Goal: Information Seeking & Learning: Check status

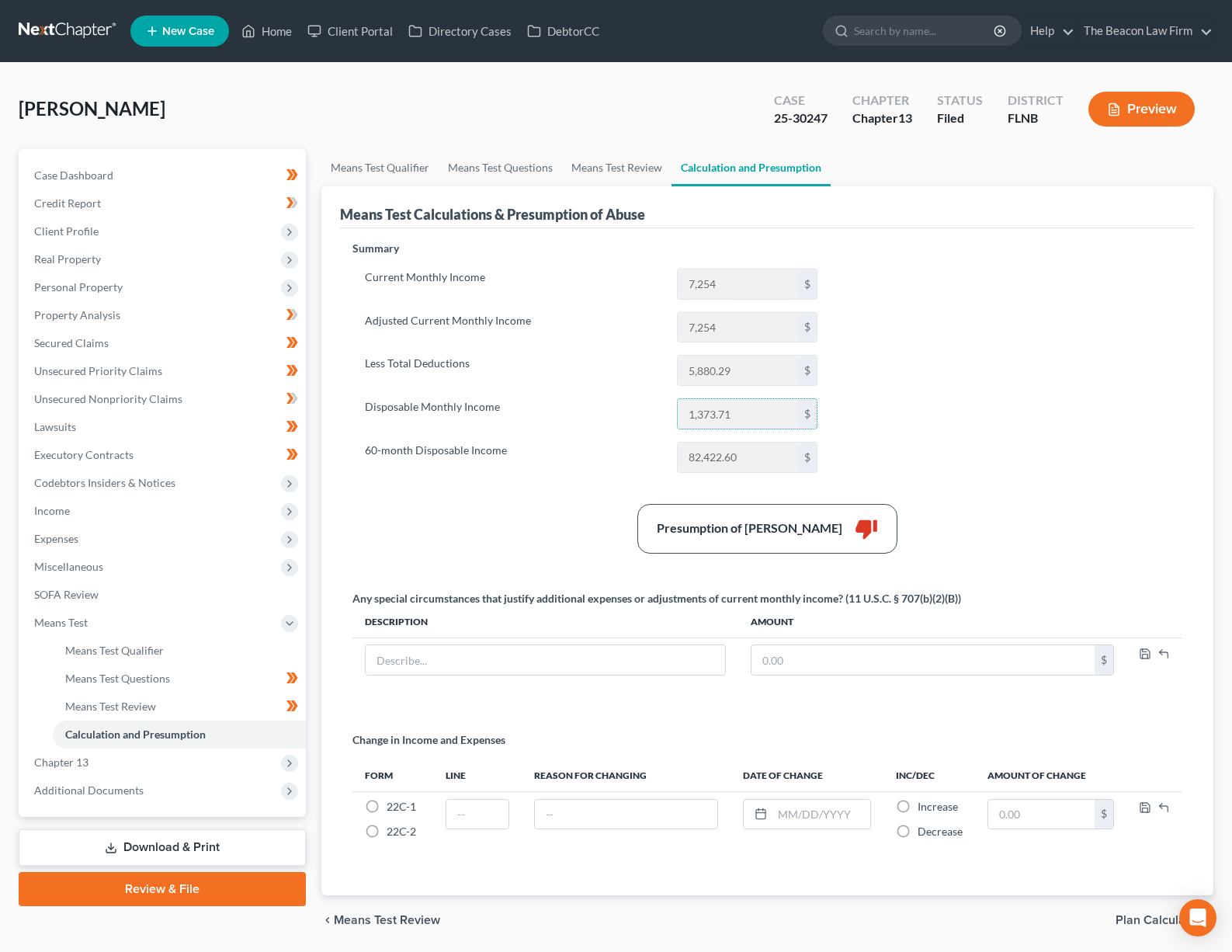
click at [1041, 325] on div "Summary Current Monthly Income 7,254 $ Adjusted Current Monthly Income 7,254 $ …" at bounding box center [768, 559] width 845 height 636
click at [176, 789] on span "Additional Documents" at bounding box center [163, 790] width 284 height 28
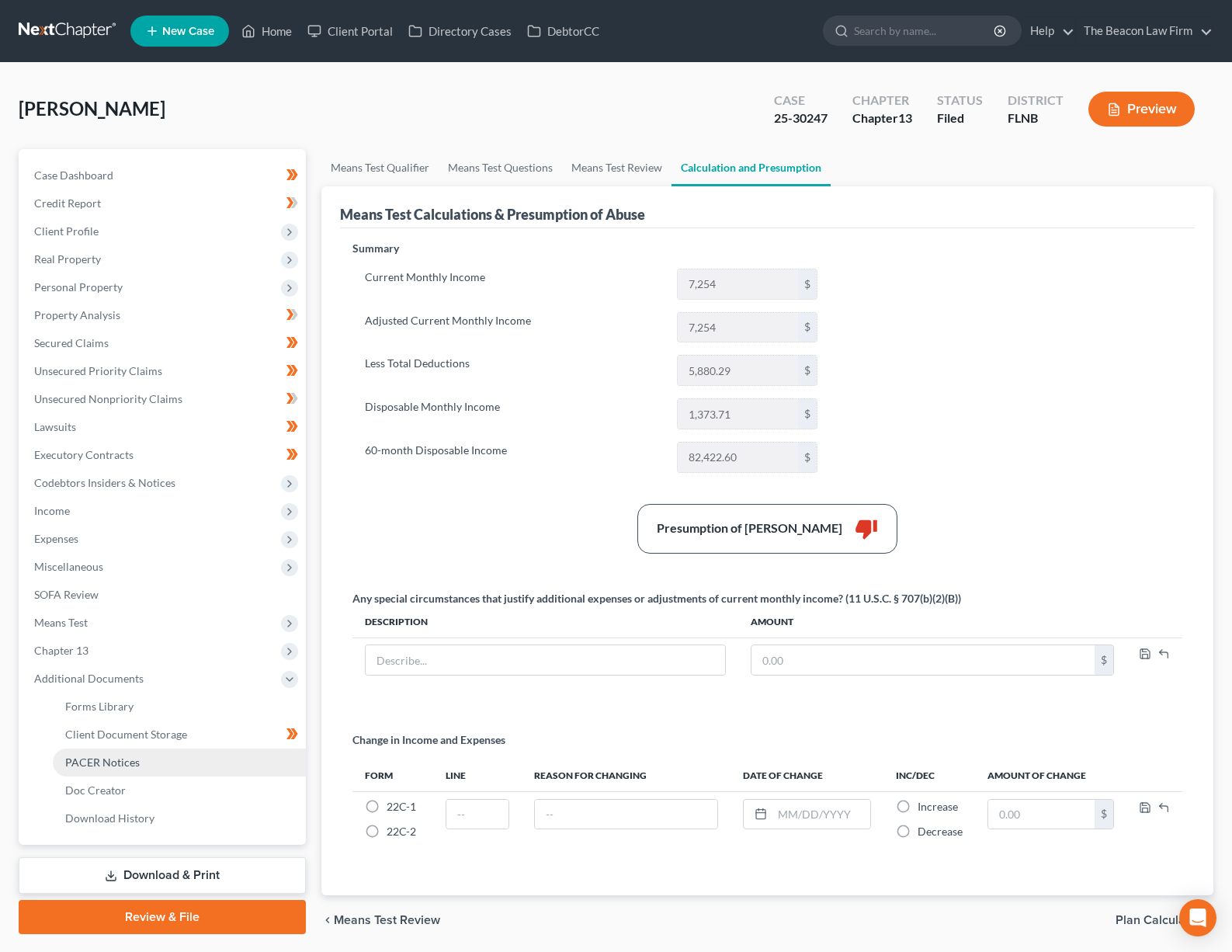
click at [136, 763] on span "PACER Notices" at bounding box center [102, 762] width 74 height 13
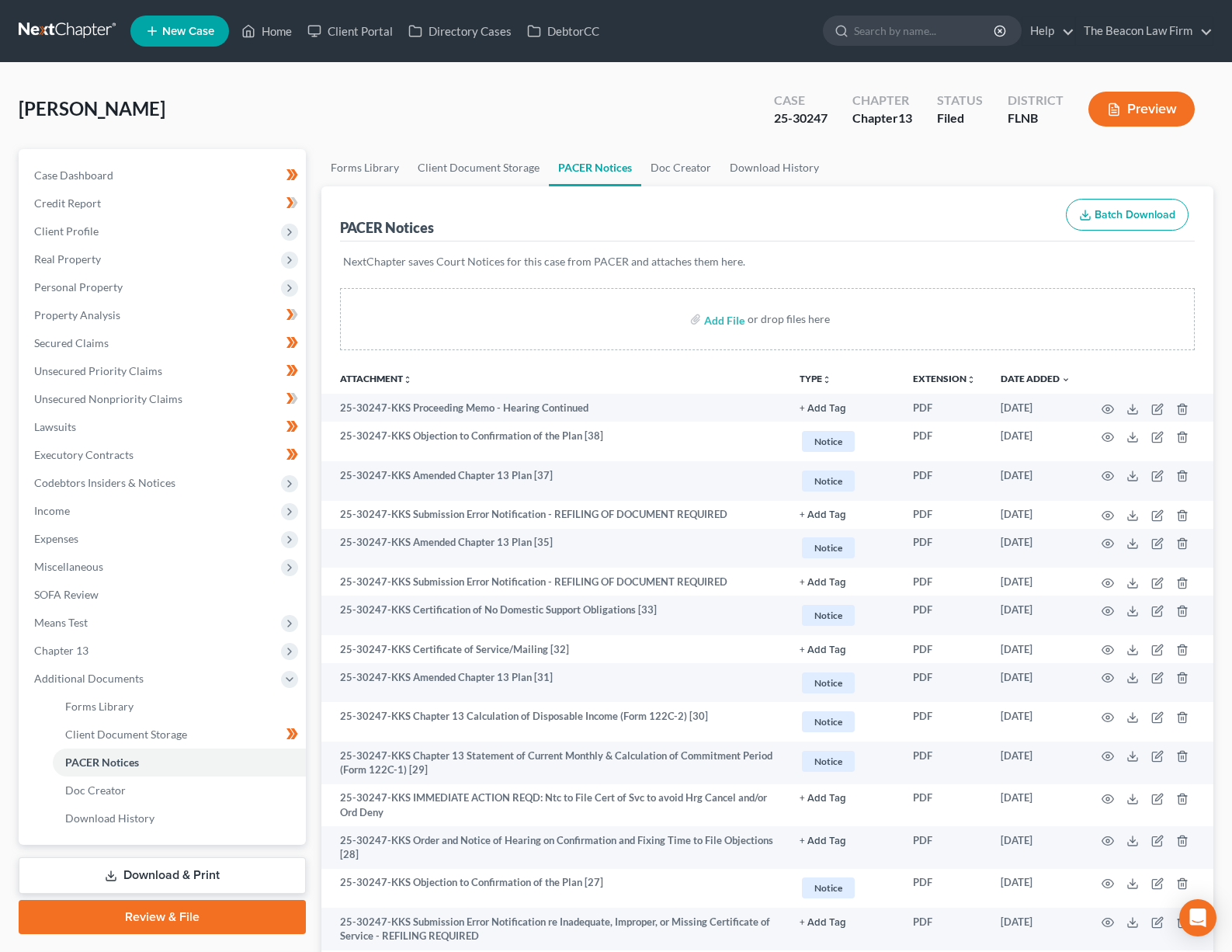
click at [818, 380] on button "TYPE unfold_more" at bounding box center [816, 379] width 32 height 10
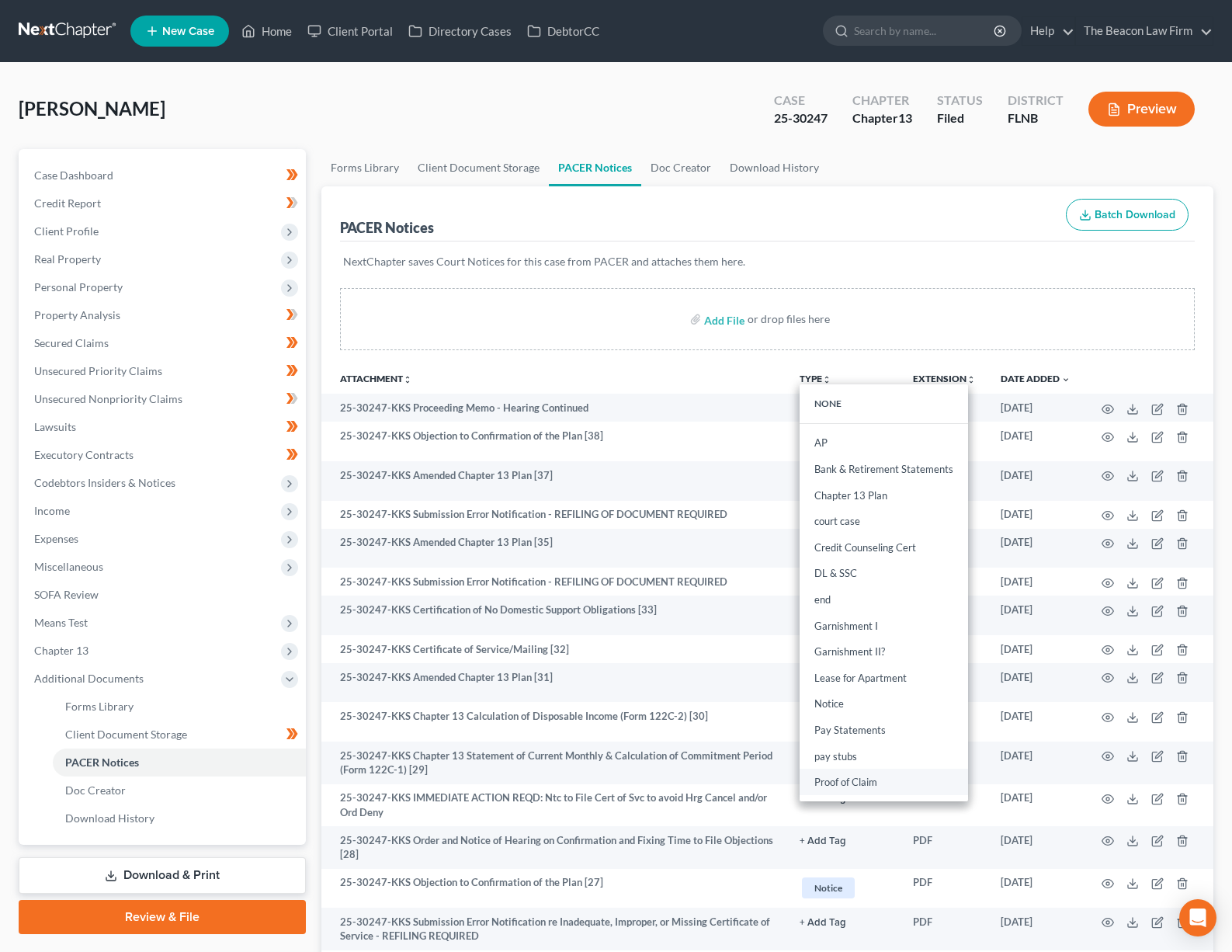
click at [859, 785] on link "Proof of Claim" at bounding box center [884, 782] width 169 height 26
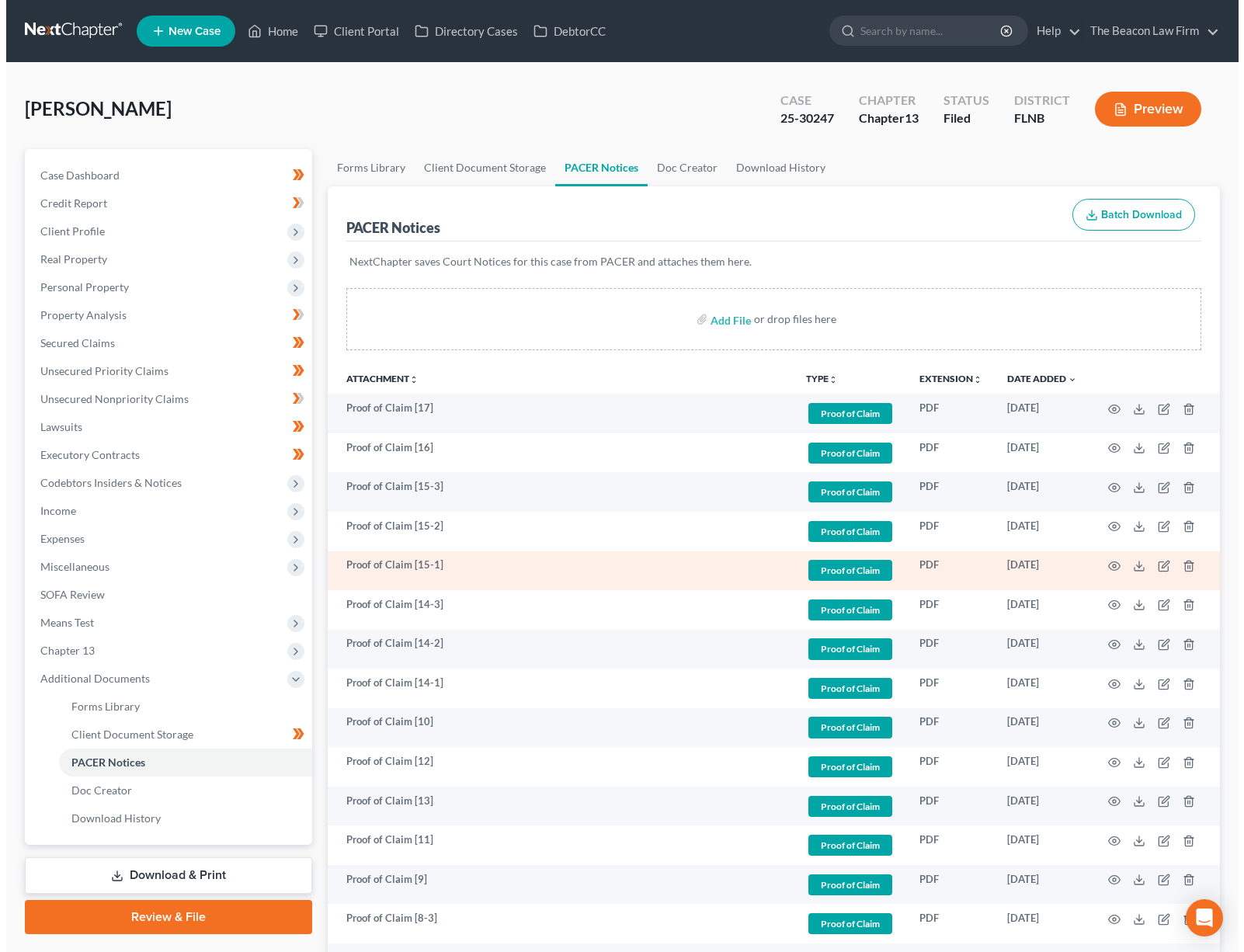
scroll to position [542, 0]
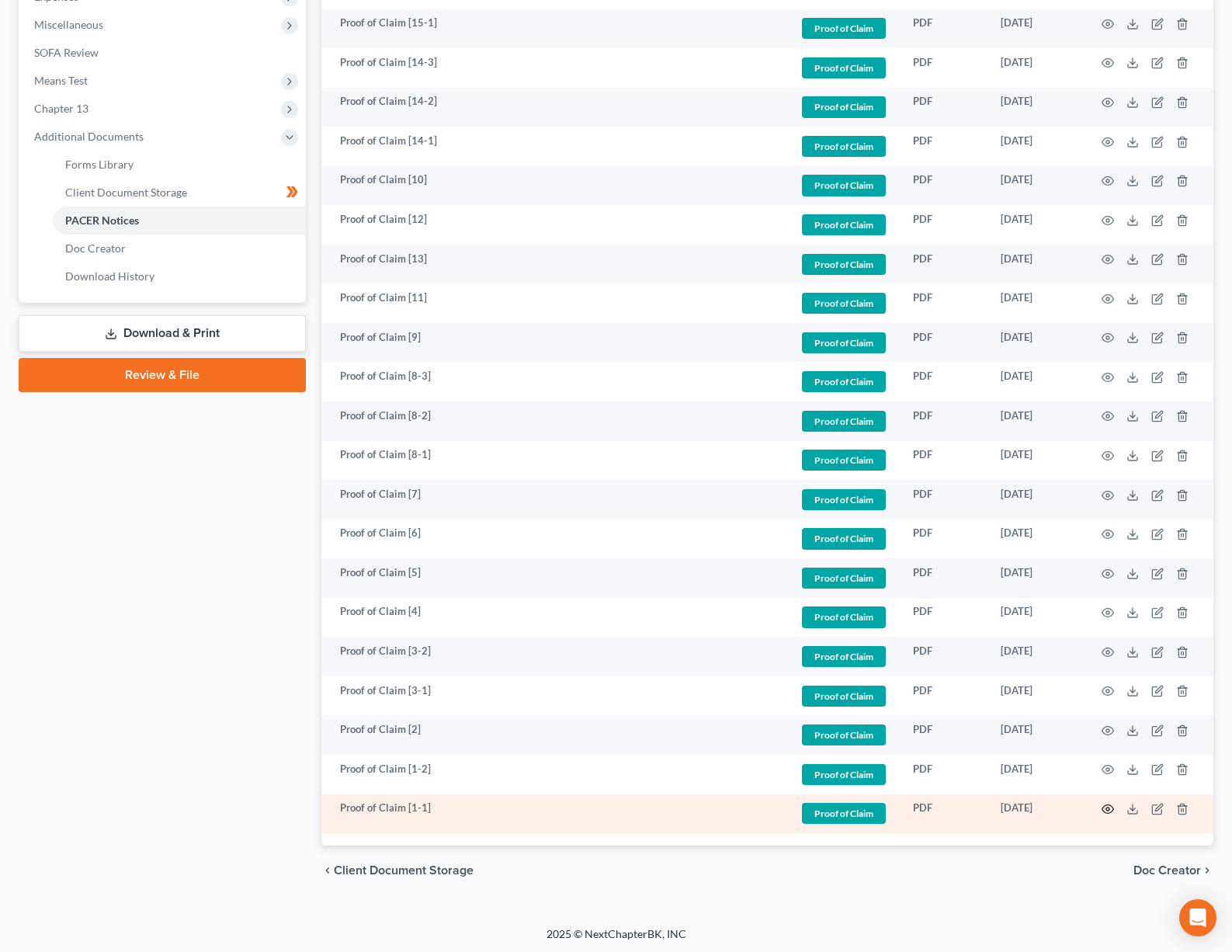
click at [1106, 803] on icon "button" at bounding box center [1108, 809] width 13 height 13
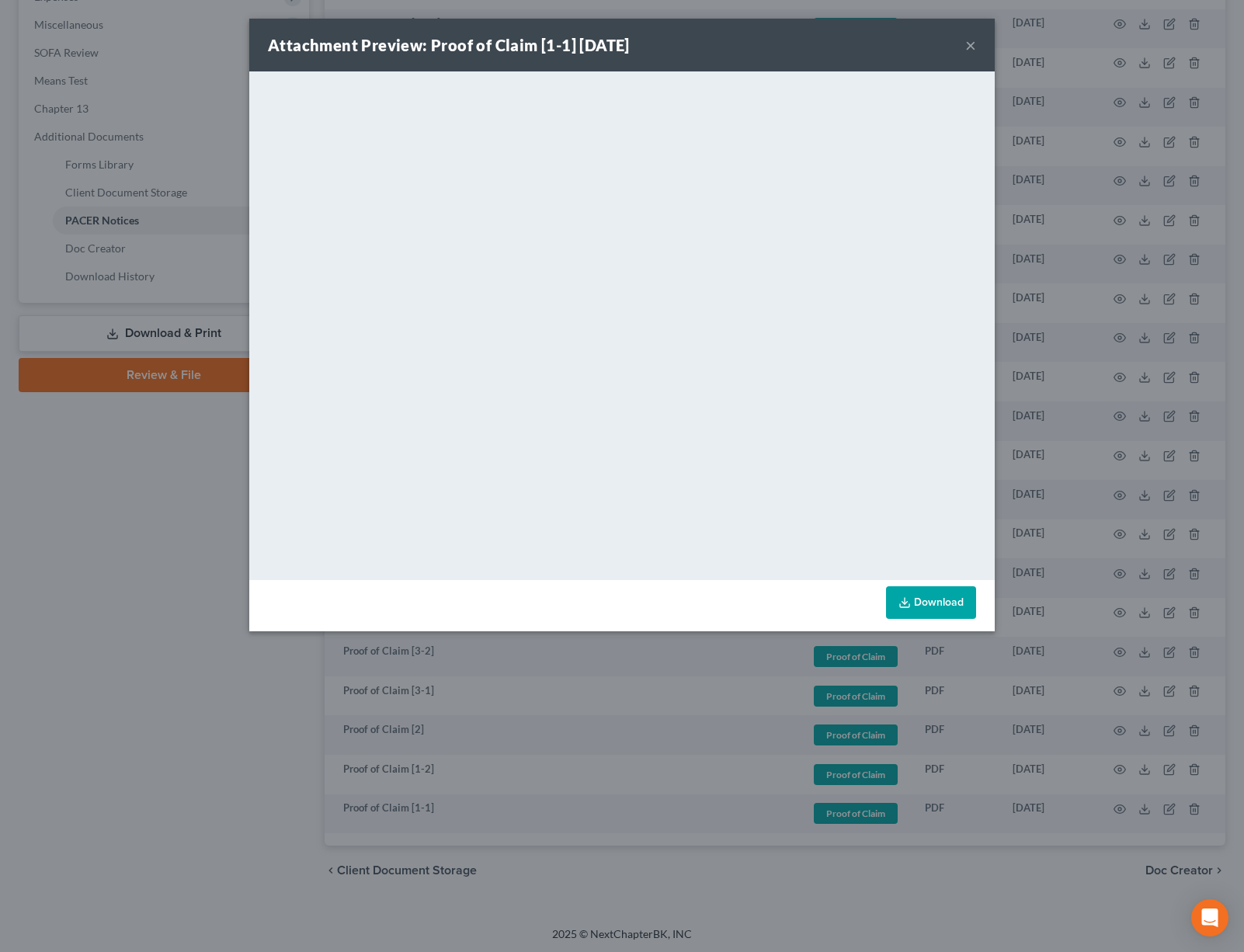
click at [966, 48] on button "×" at bounding box center [970, 45] width 11 height 19
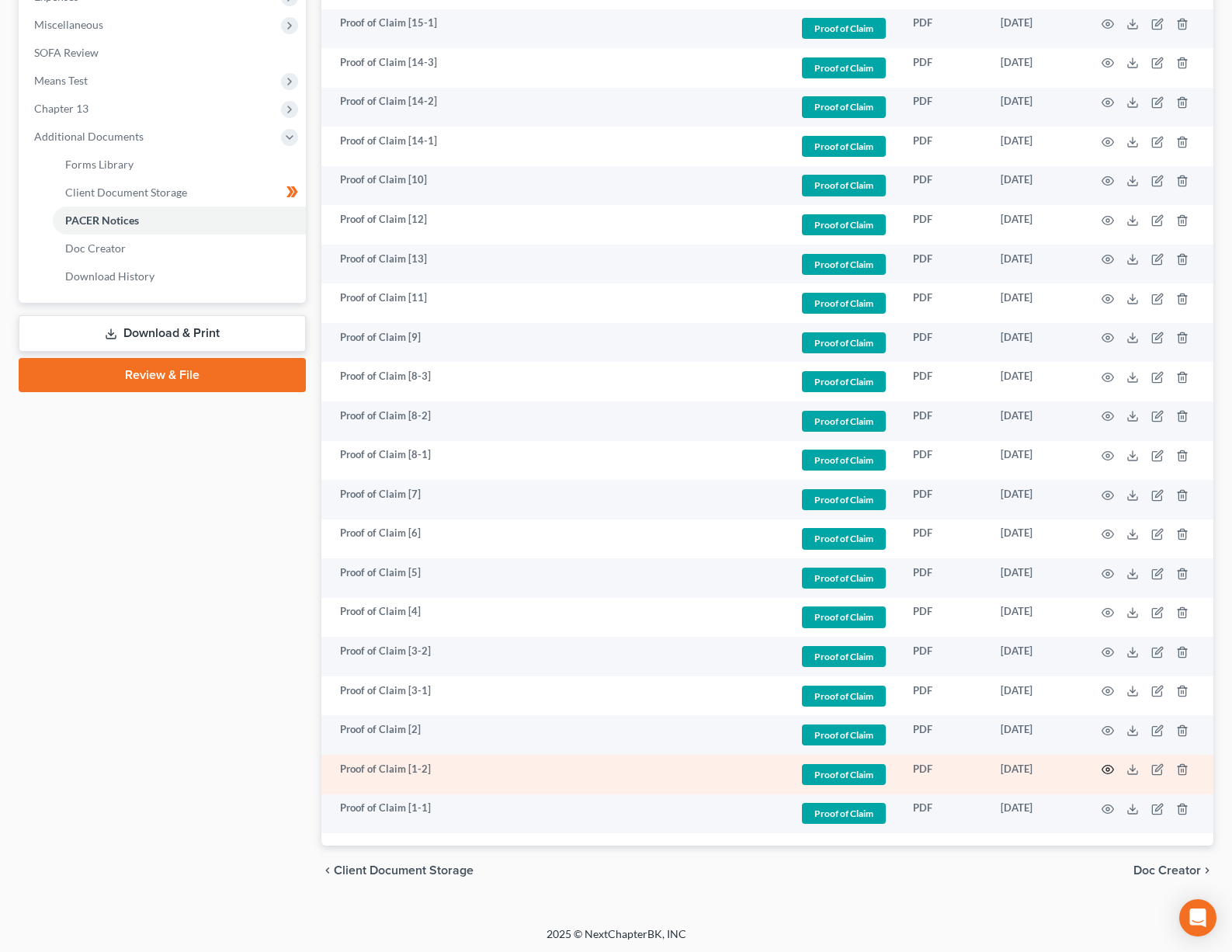
click at [1107, 764] on icon "button" at bounding box center [1108, 769] width 13 height 13
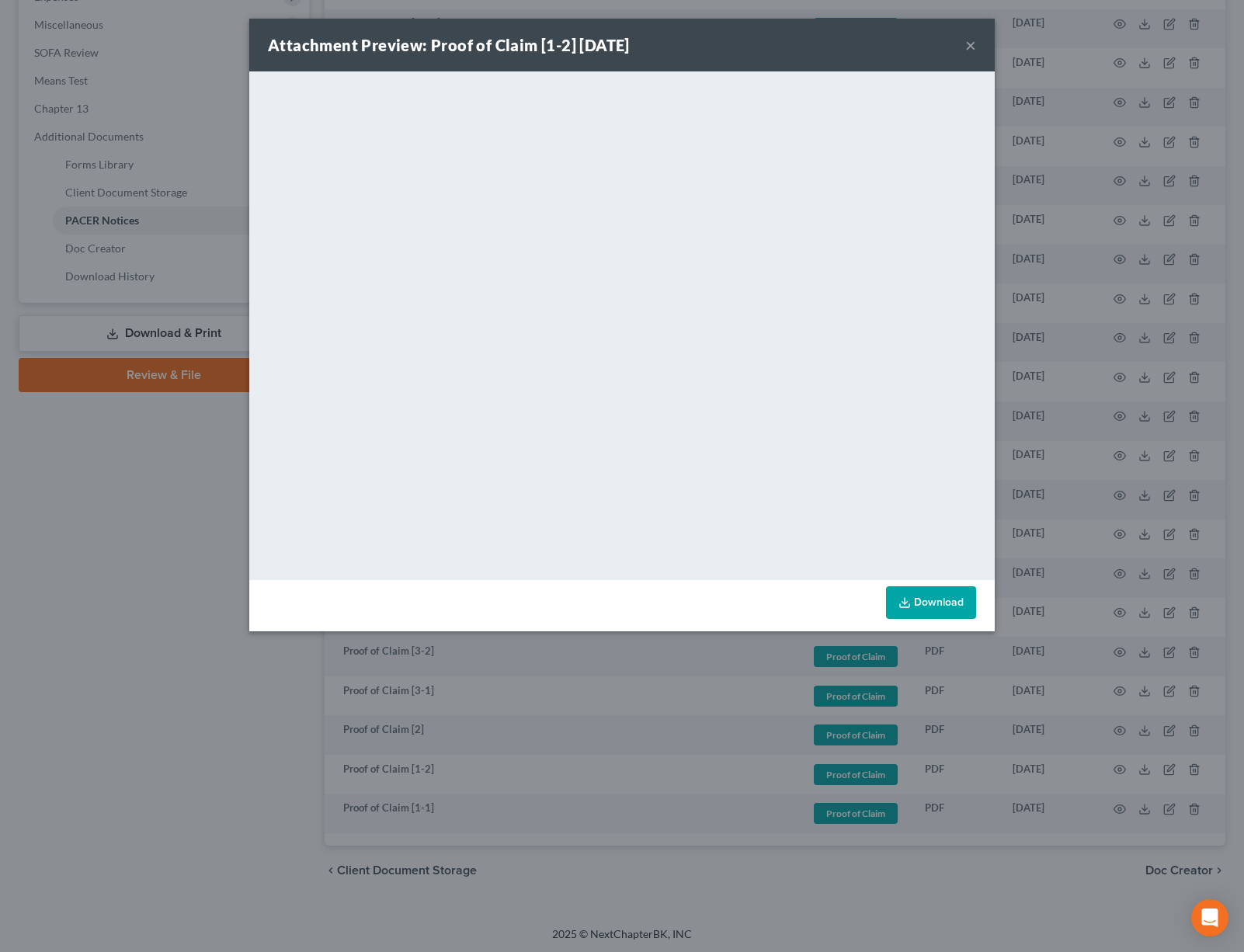
click at [969, 44] on button "×" at bounding box center [970, 45] width 11 height 19
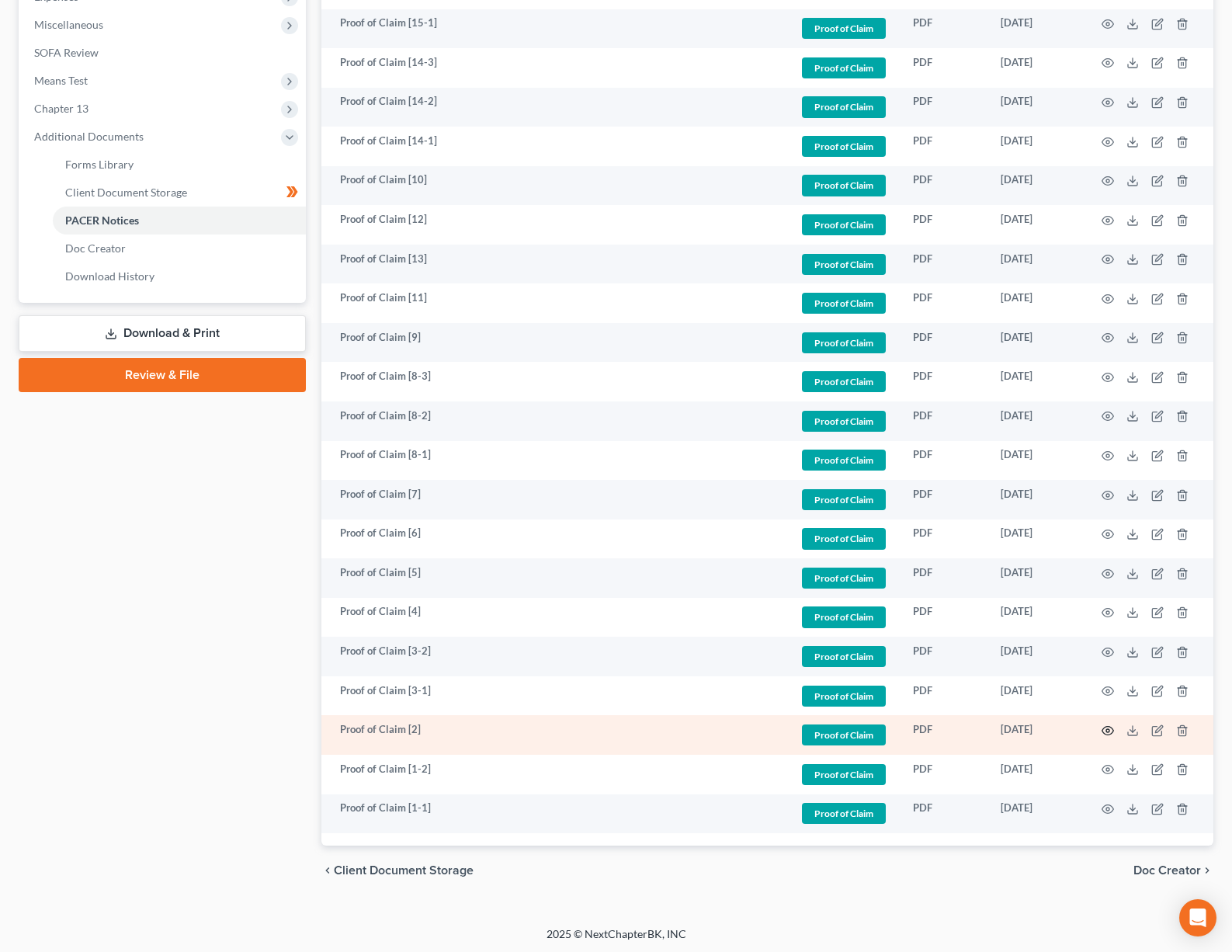
click at [1111, 726] on icon "button" at bounding box center [1108, 730] width 13 height 13
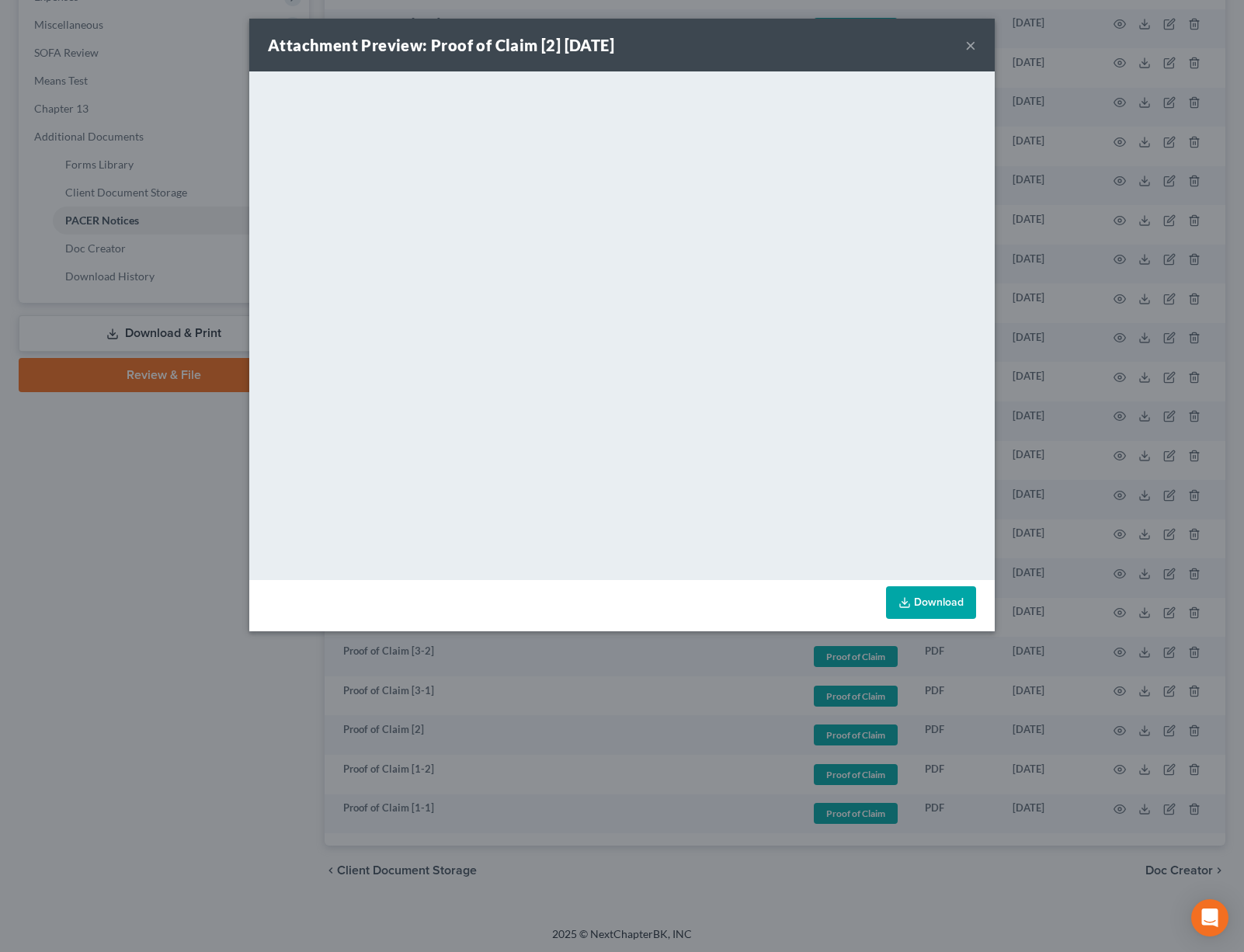
click at [977, 51] on div "Attachment Preview: Proof of Claim [2] [DATE] ×" at bounding box center [622, 45] width 745 height 53
click at [974, 50] on button "×" at bounding box center [970, 45] width 11 height 19
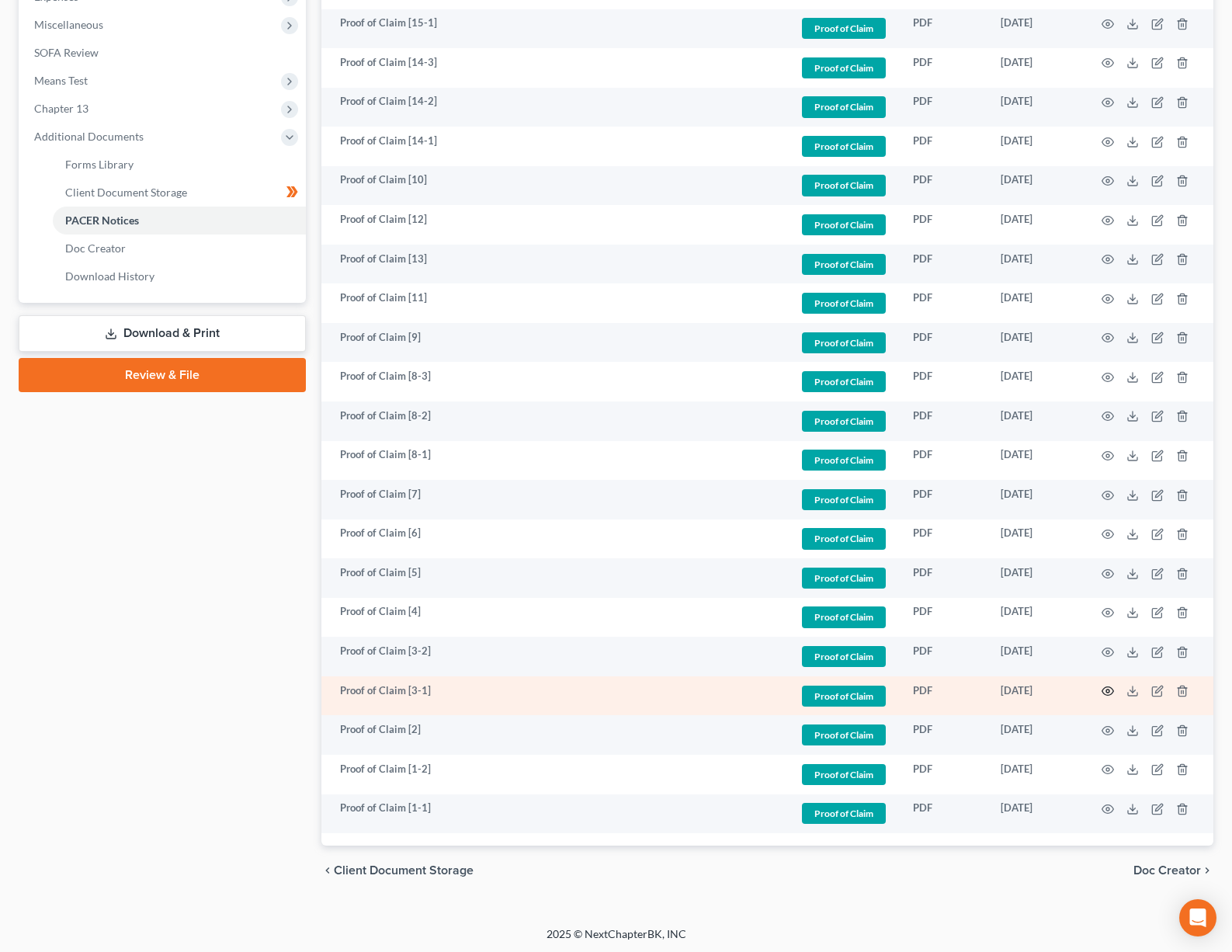
click at [1109, 690] on circle "button" at bounding box center [1108, 691] width 3 height 3
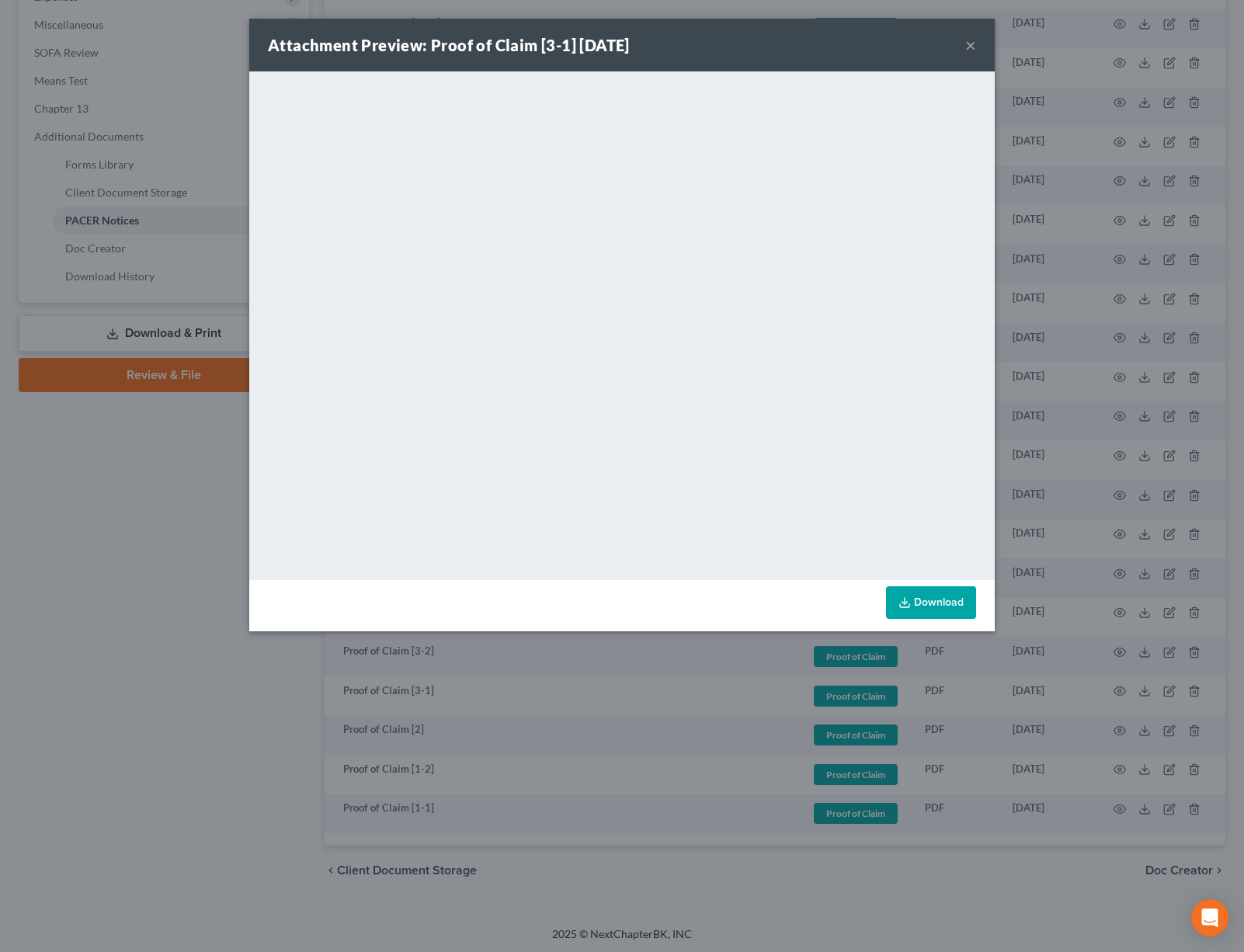
click at [972, 42] on button "×" at bounding box center [970, 45] width 11 height 19
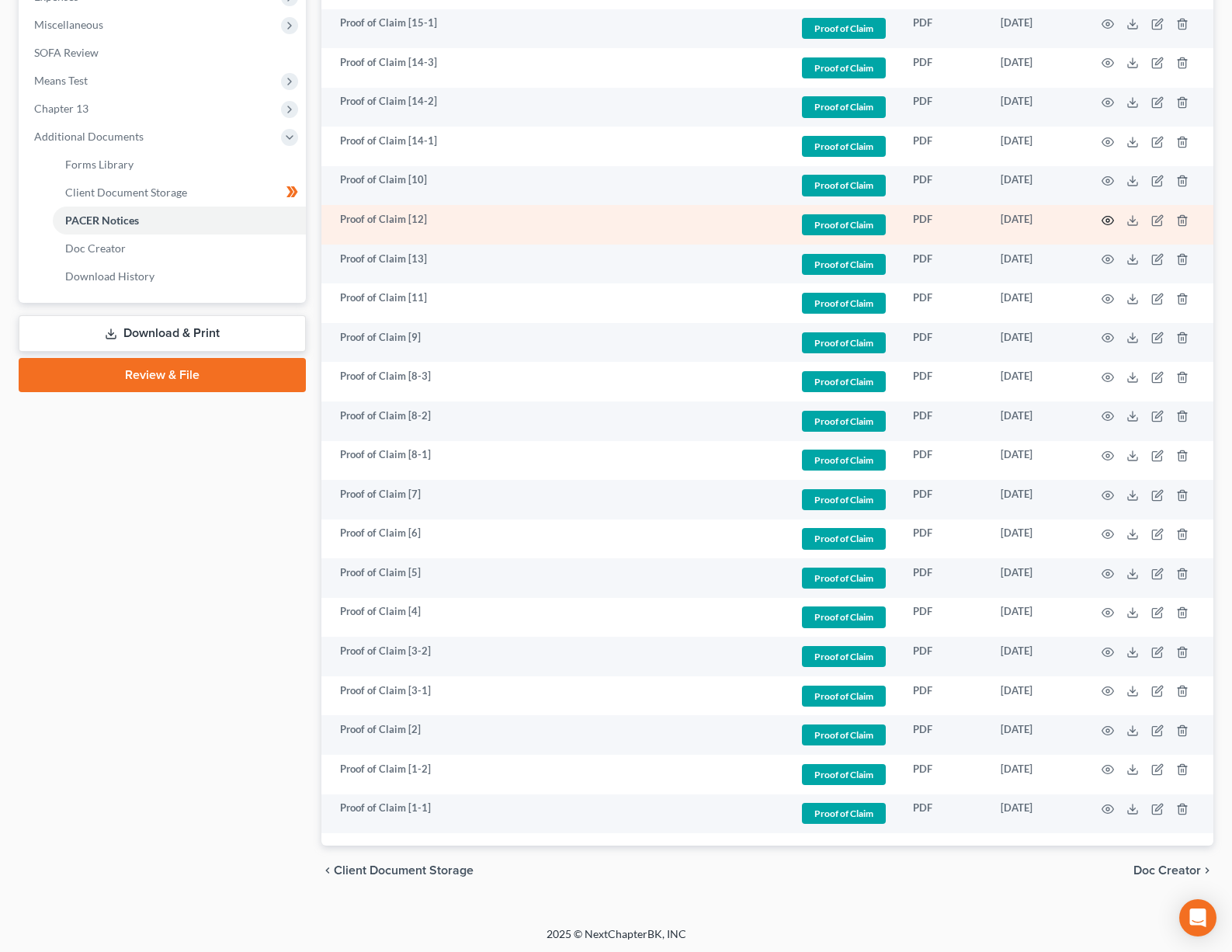
click at [1105, 216] on icon "button" at bounding box center [1108, 220] width 12 height 9
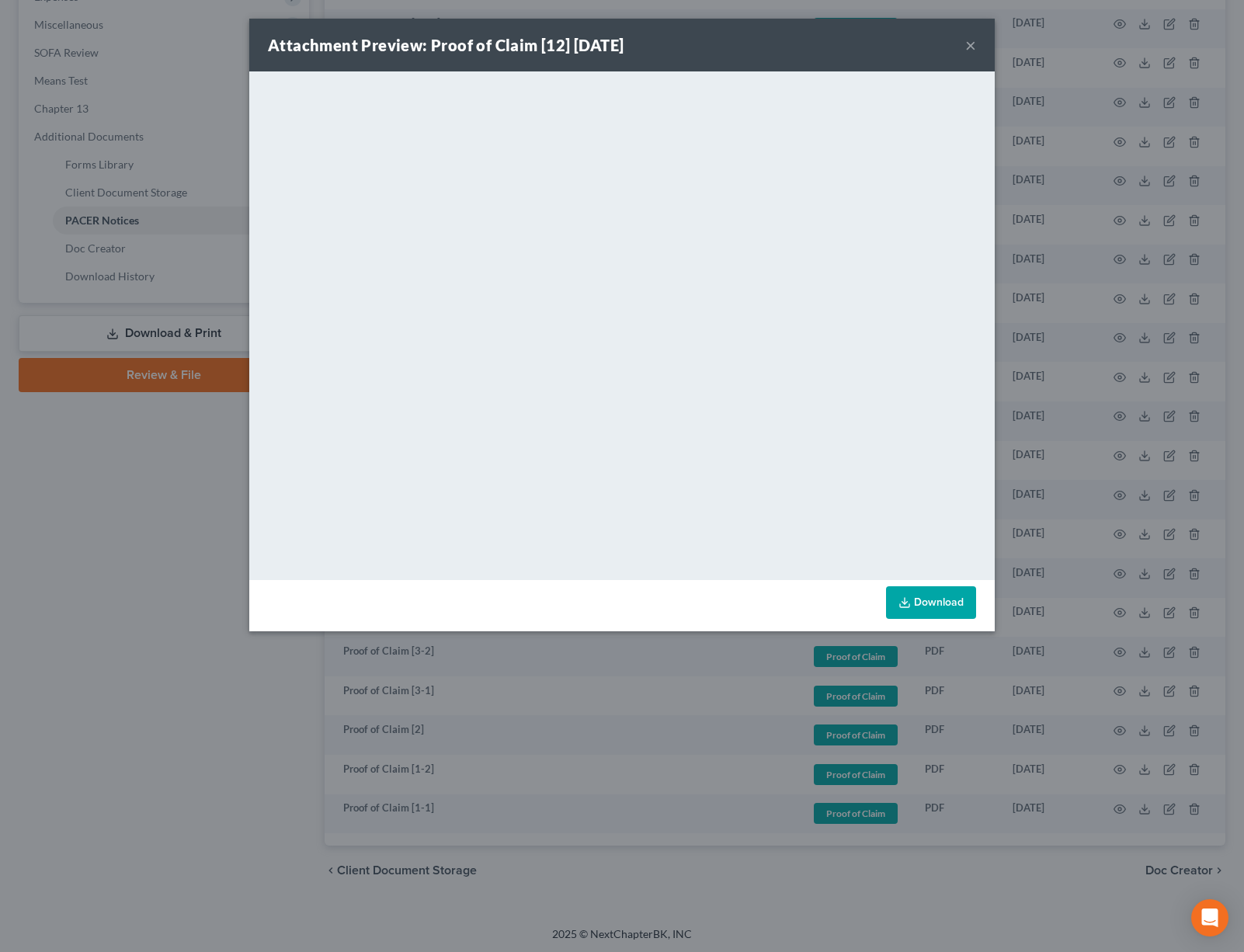
click at [971, 45] on button "×" at bounding box center [970, 45] width 11 height 19
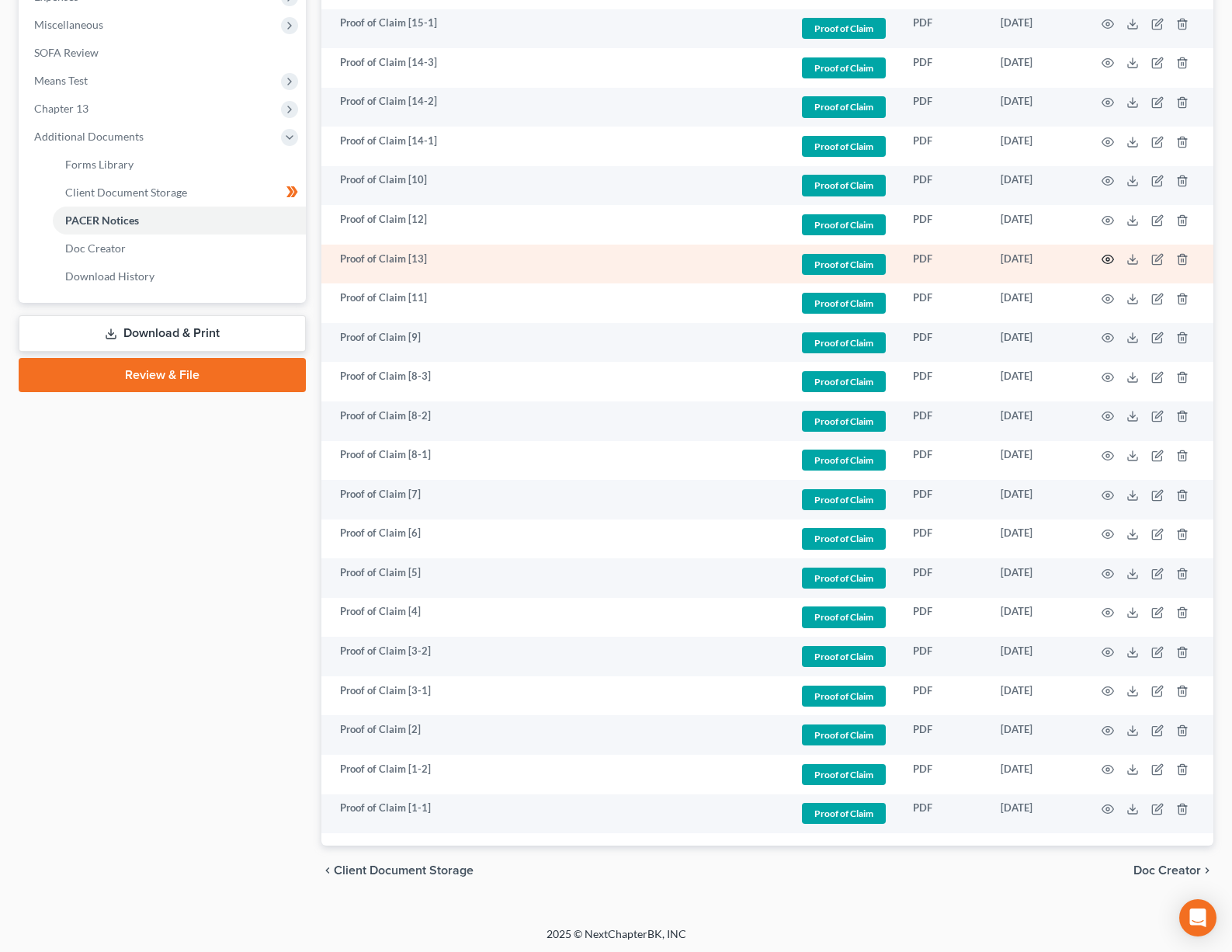
click at [1106, 257] on icon "button" at bounding box center [1108, 260] width 13 height 13
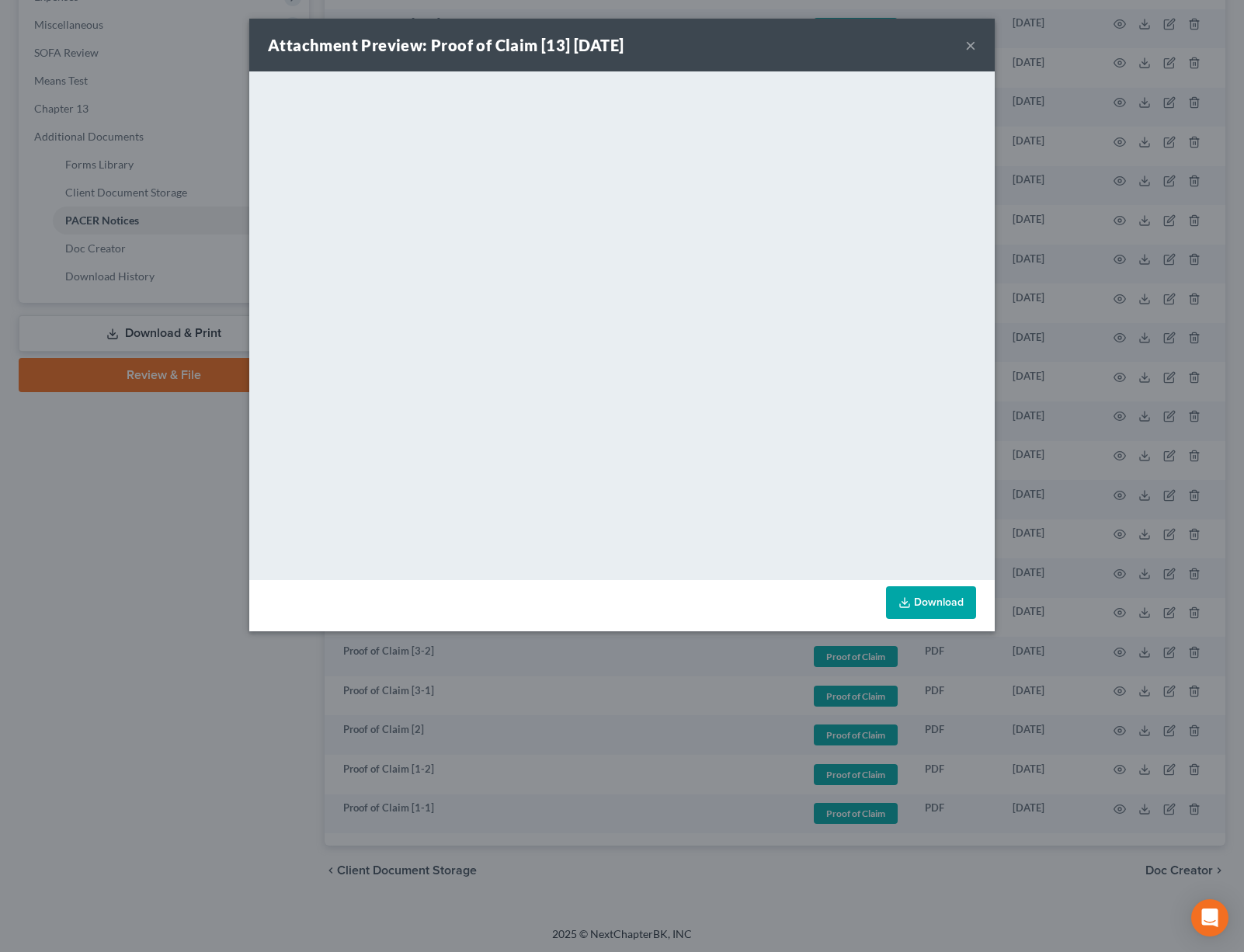
click at [970, 47] on button "×" at bounding box center [970, 45] width 11 height 19
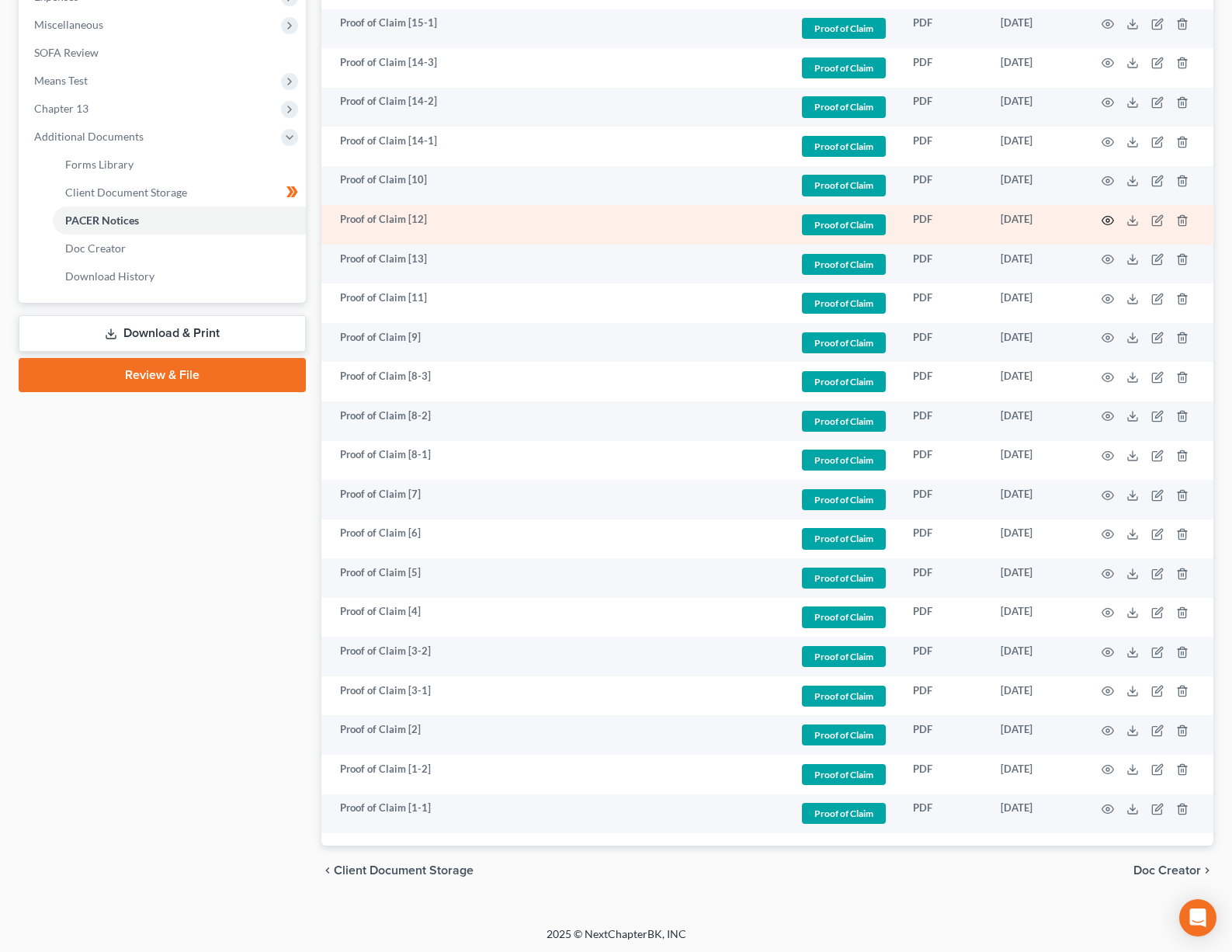
click at [1108, 217] on icon "button" at bounding box center [1108, 221] width 13 height 13
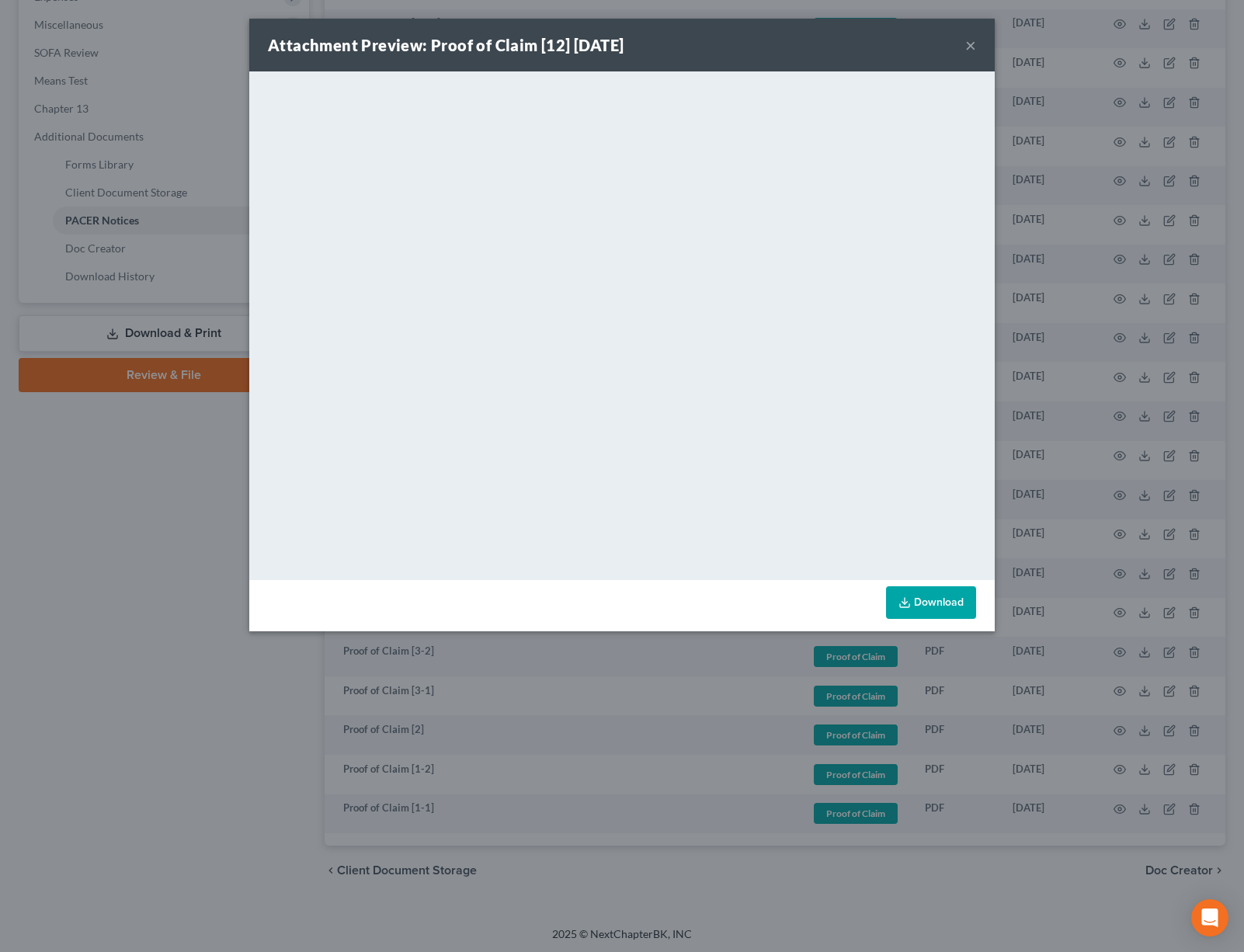
click at [967, 47] on button "×" at bounding box center [970, 45] width 11 height 19
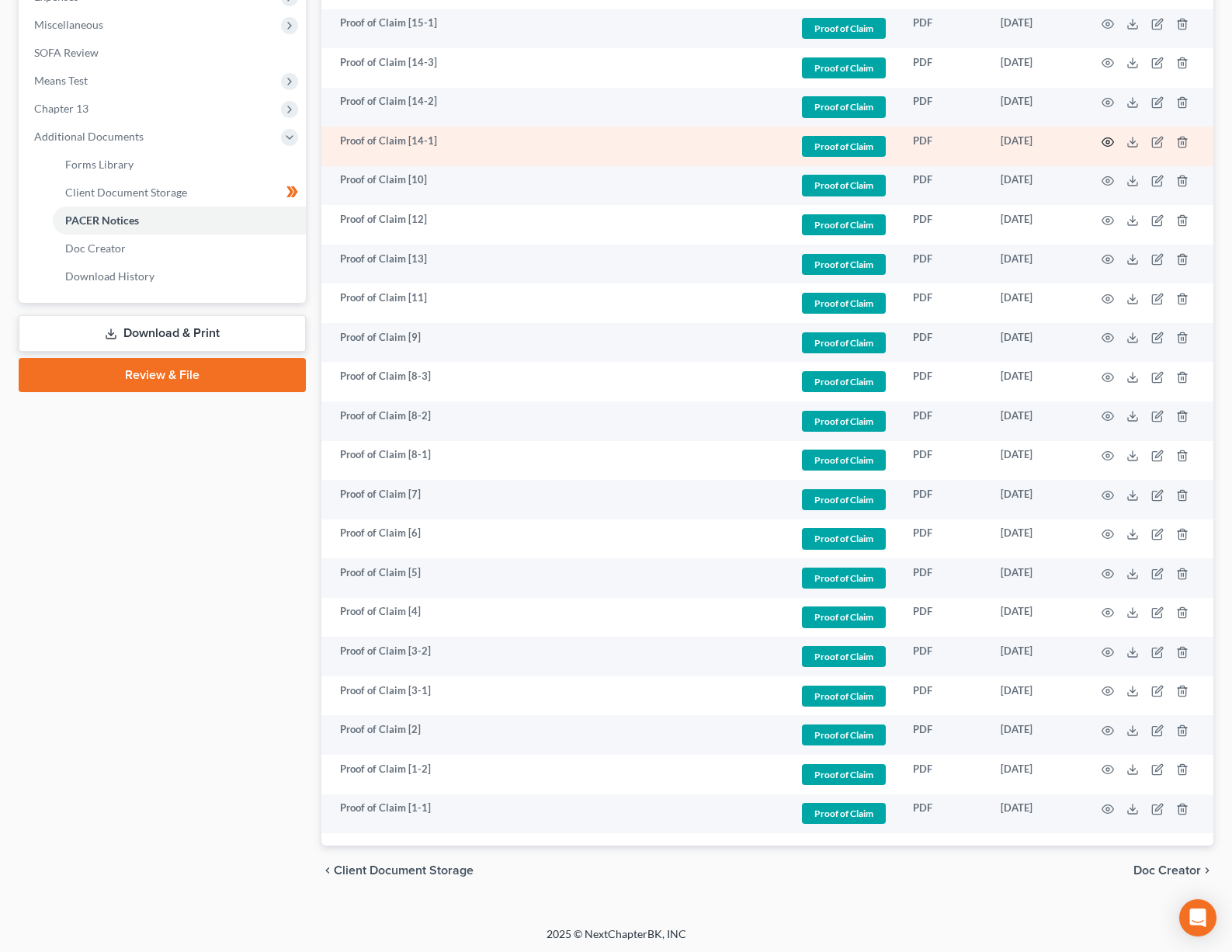
click at [1102, 139] on icon "button" at bounding box center [1108, 142] width 13 height 13
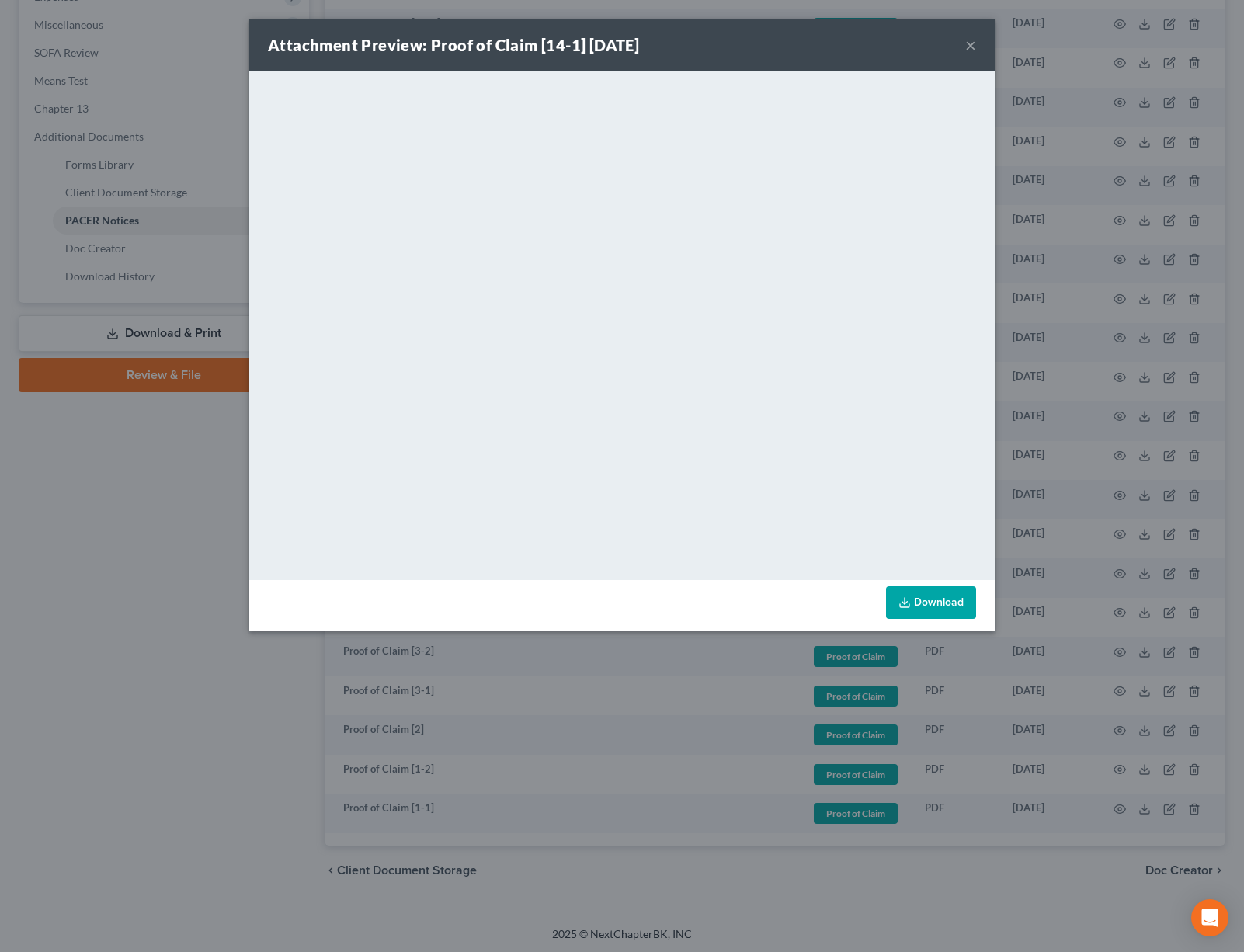
click at [969, 49] on button "×" at bounding box center [970, 45] width 11 height 19
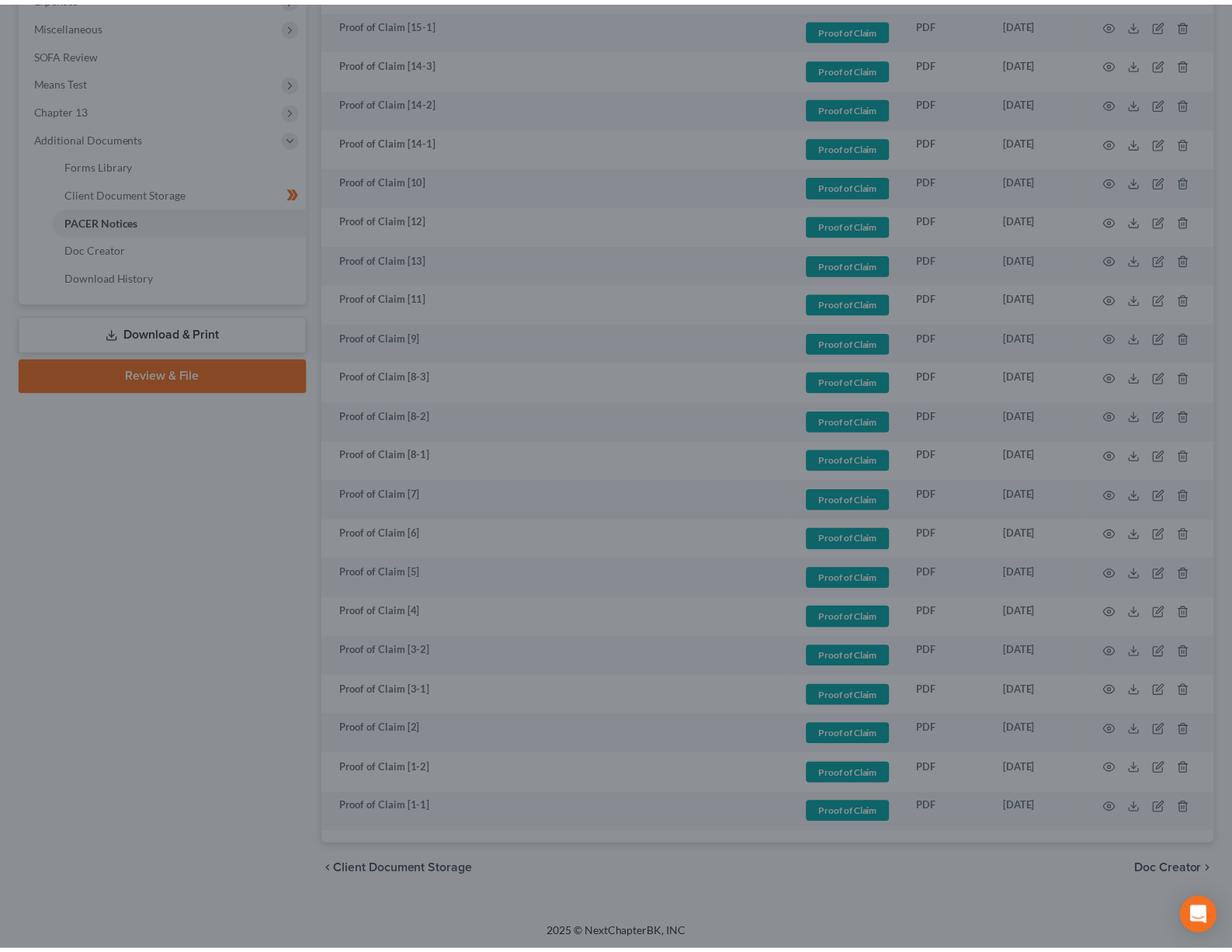
scroll to position [85, 0]
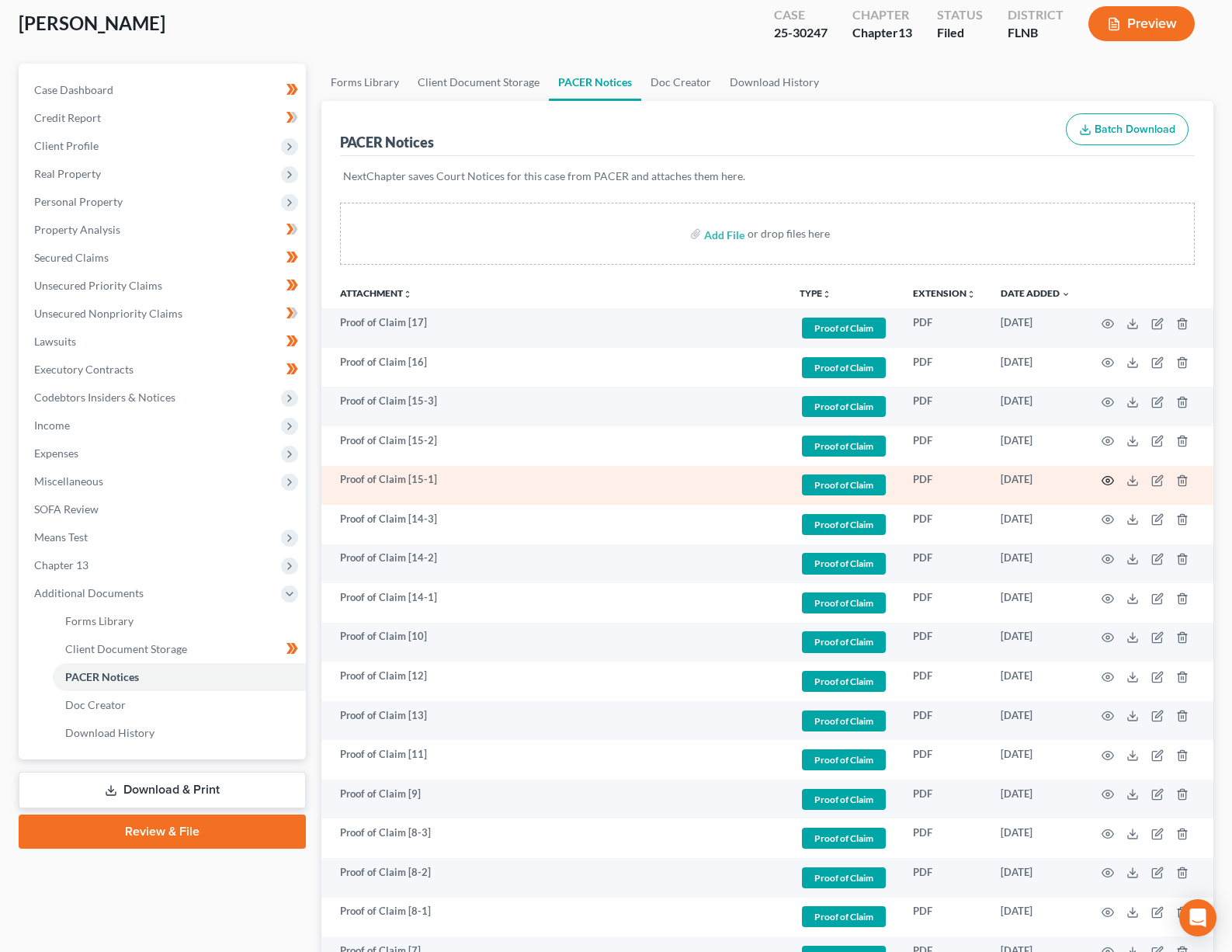
click at [1107, 480] on icon "button" at bounding box center [1108, 480] width 13 height 13
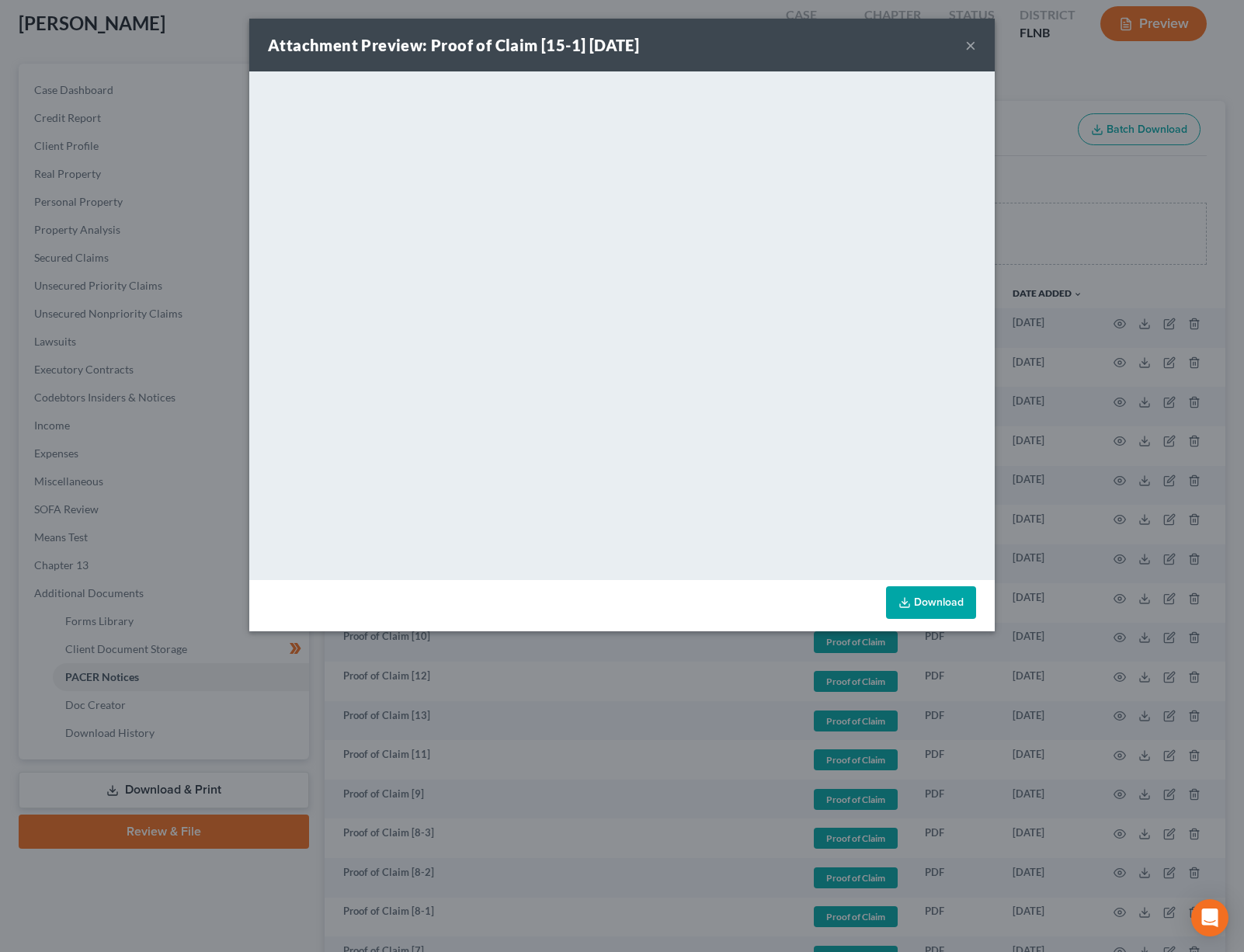
click at [973, 46] on button "×" at bounding box center [970, 45] width 11 height 19
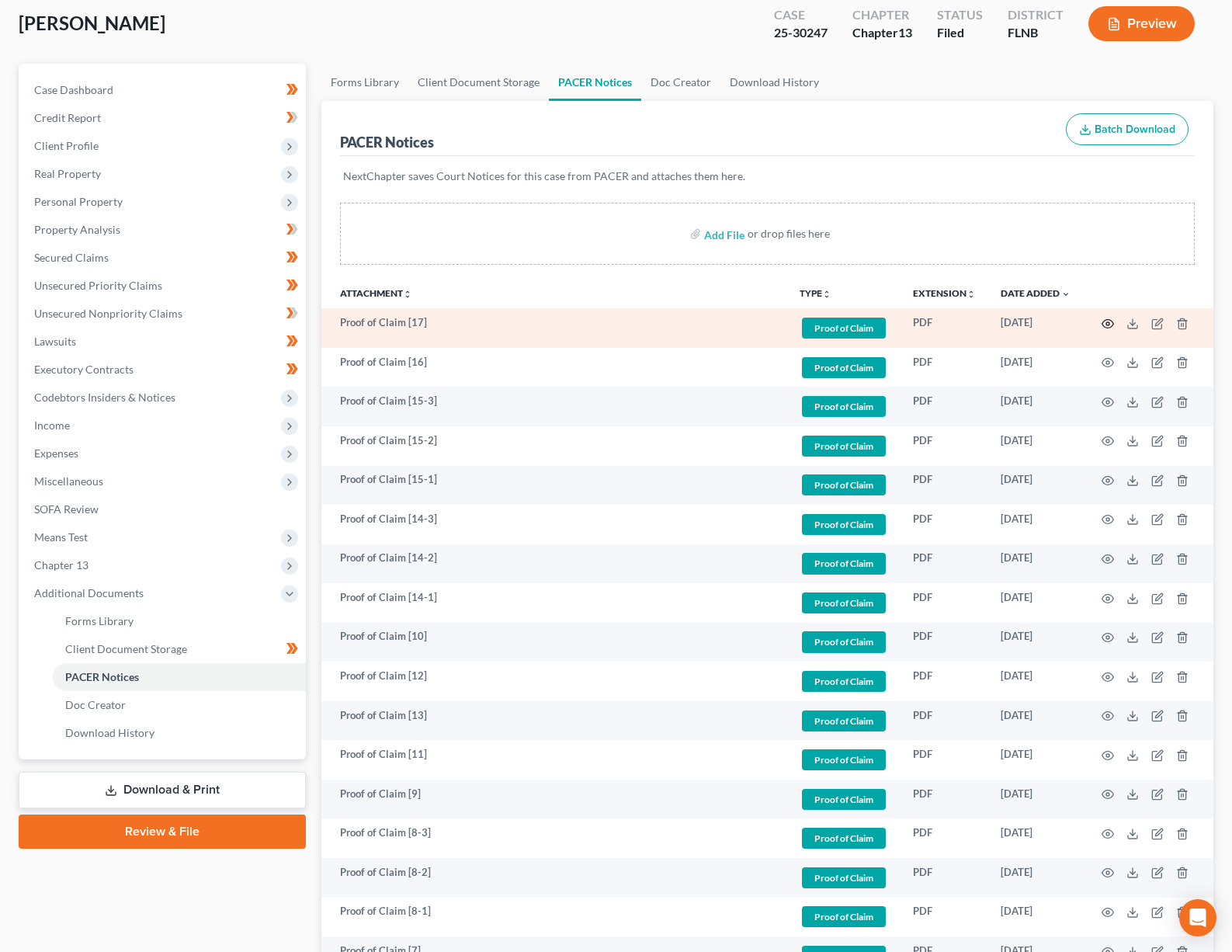
click at [1106, 324] on circle "button" at bounding box center [1108, 324] width 3 height 3
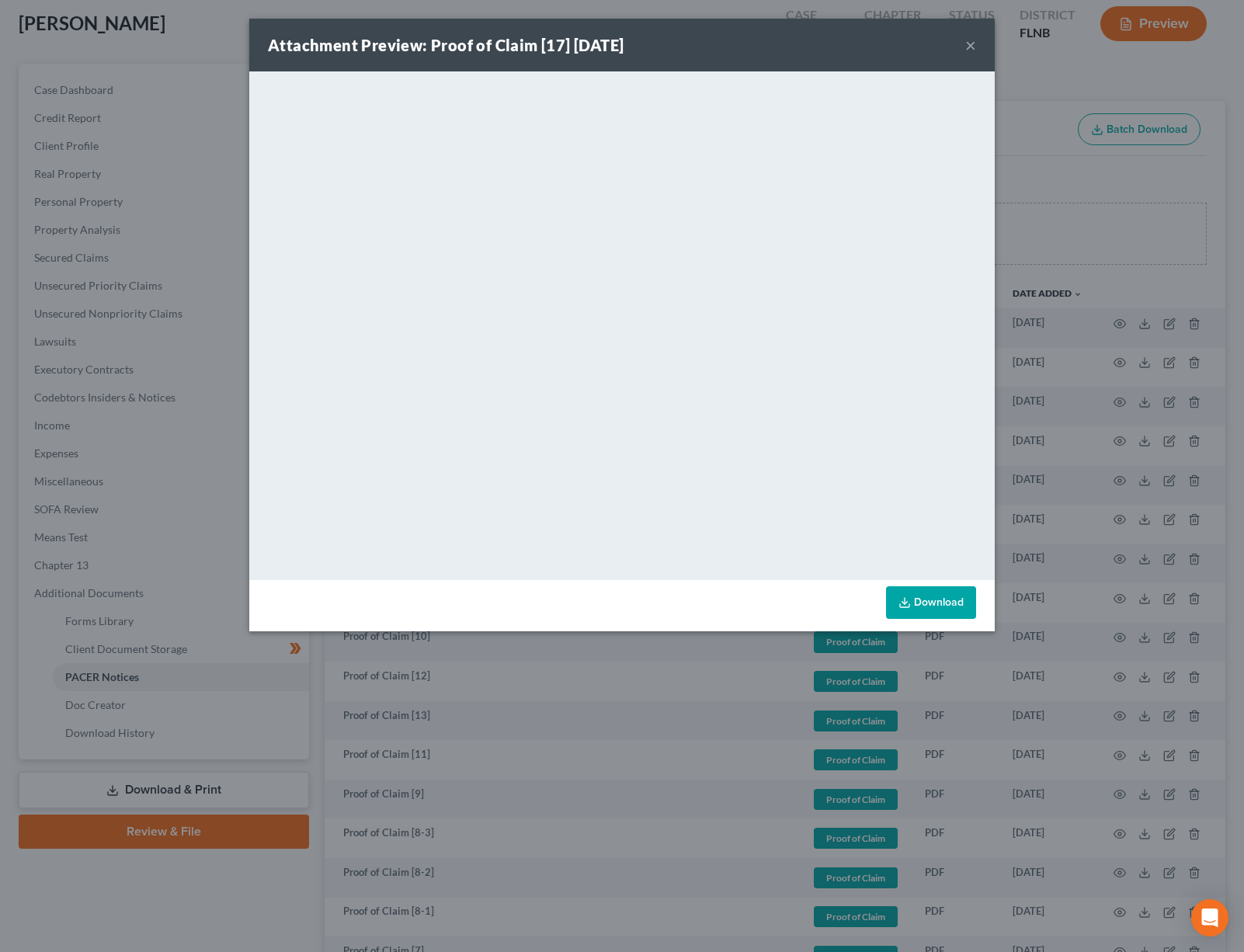
drag, startPoint x: 970, startPoint y: 46, endPoint x: 973, endPoint y: 59, distance: 13.3
click at [970, 45] on button "×" at bounding box center [970, 45] width 11 height 19
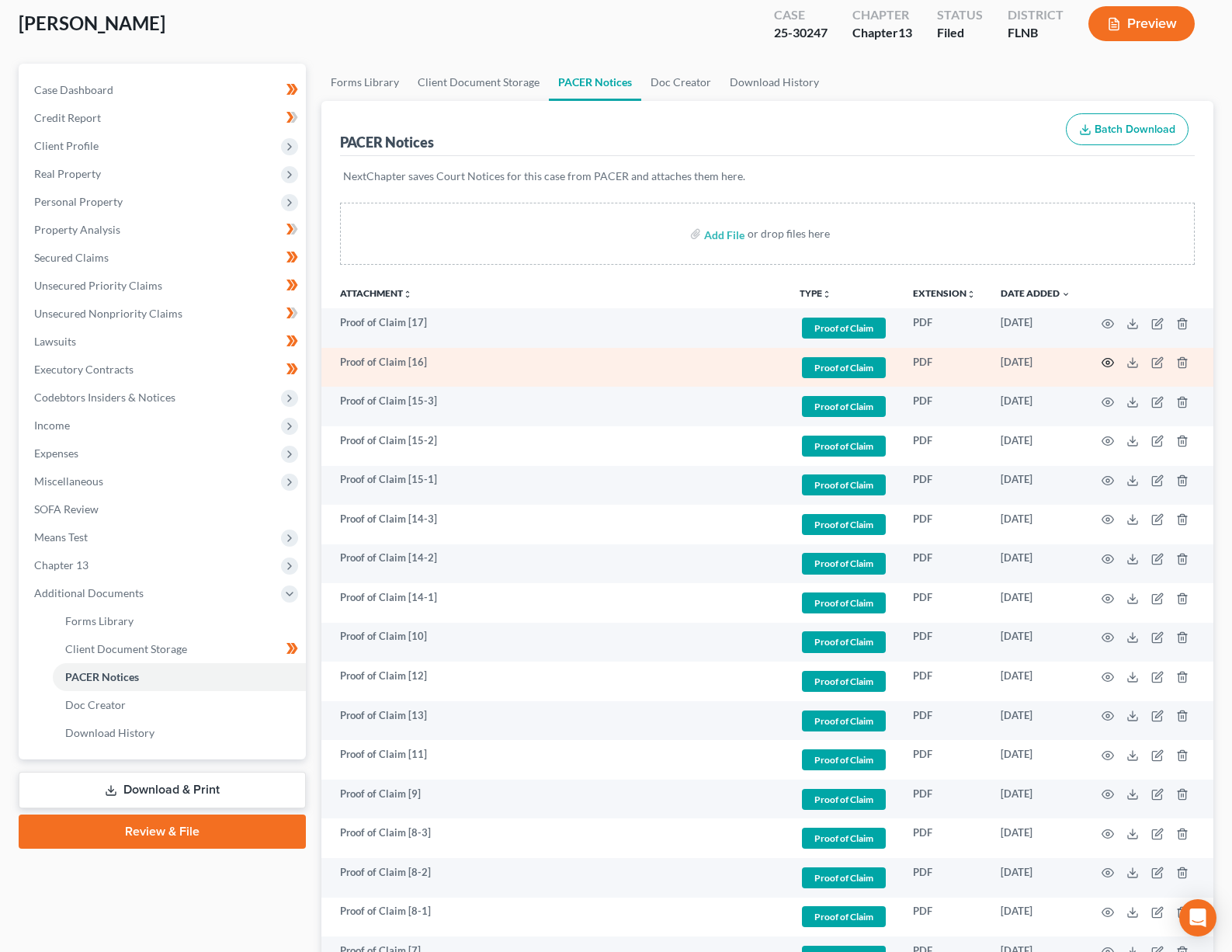
click at [1110, 365] on icon "button" at bounding box center [1108, 362] width 13 height 13
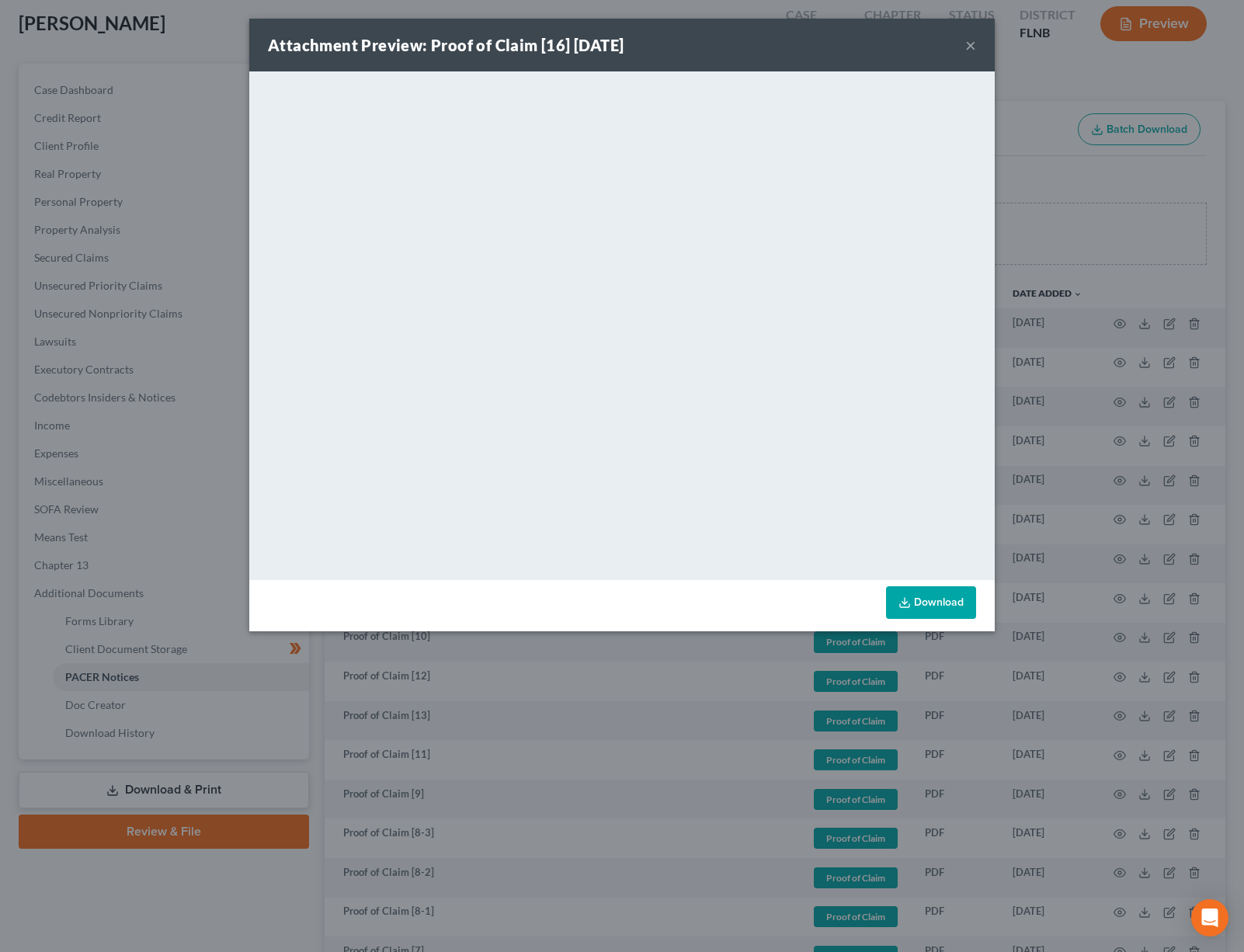
click at [973, 36] on button "×" at bounding box center [970, 45] width 11 height 19
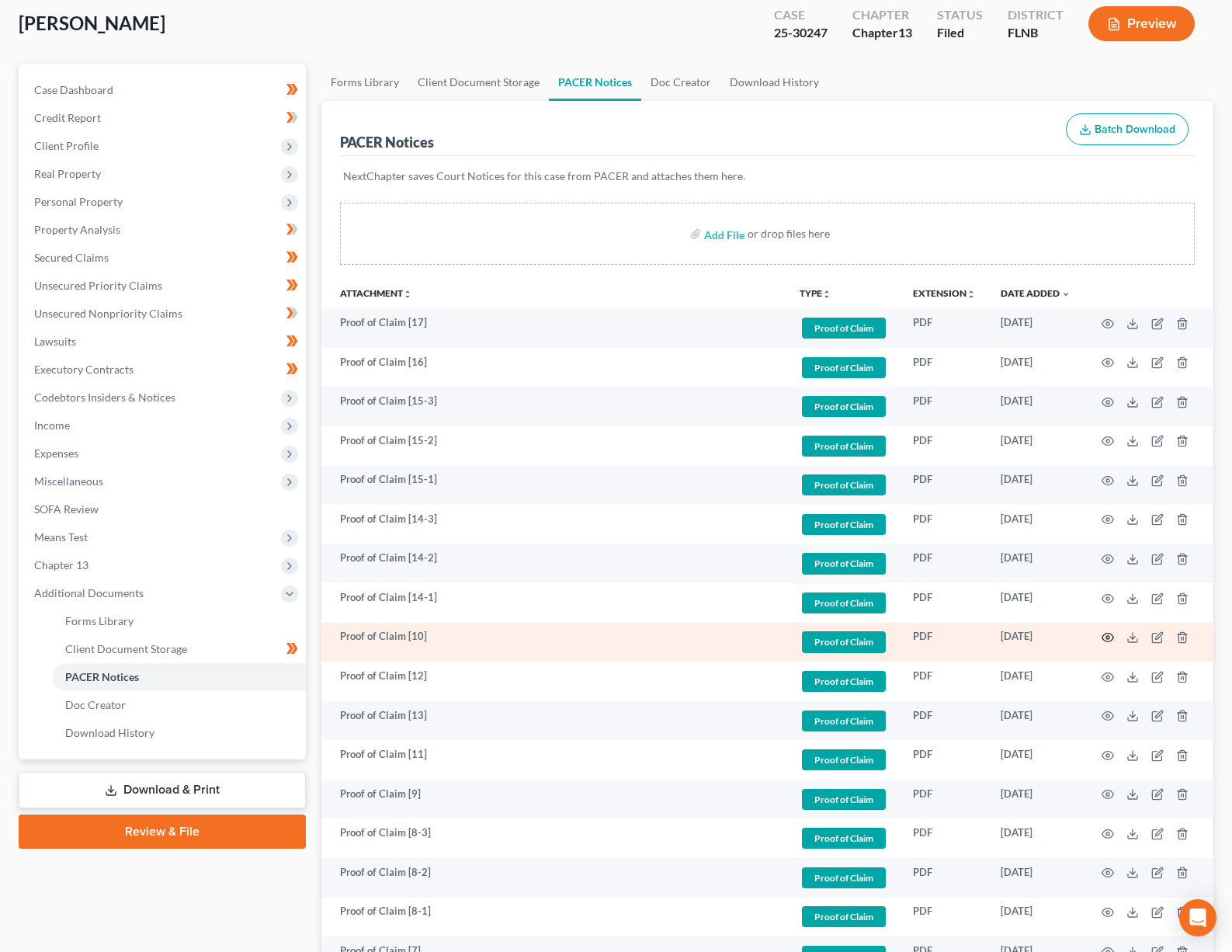
click at [1106, 636] on circle "button" at bounding box center [1108, 638] width 3 height 3
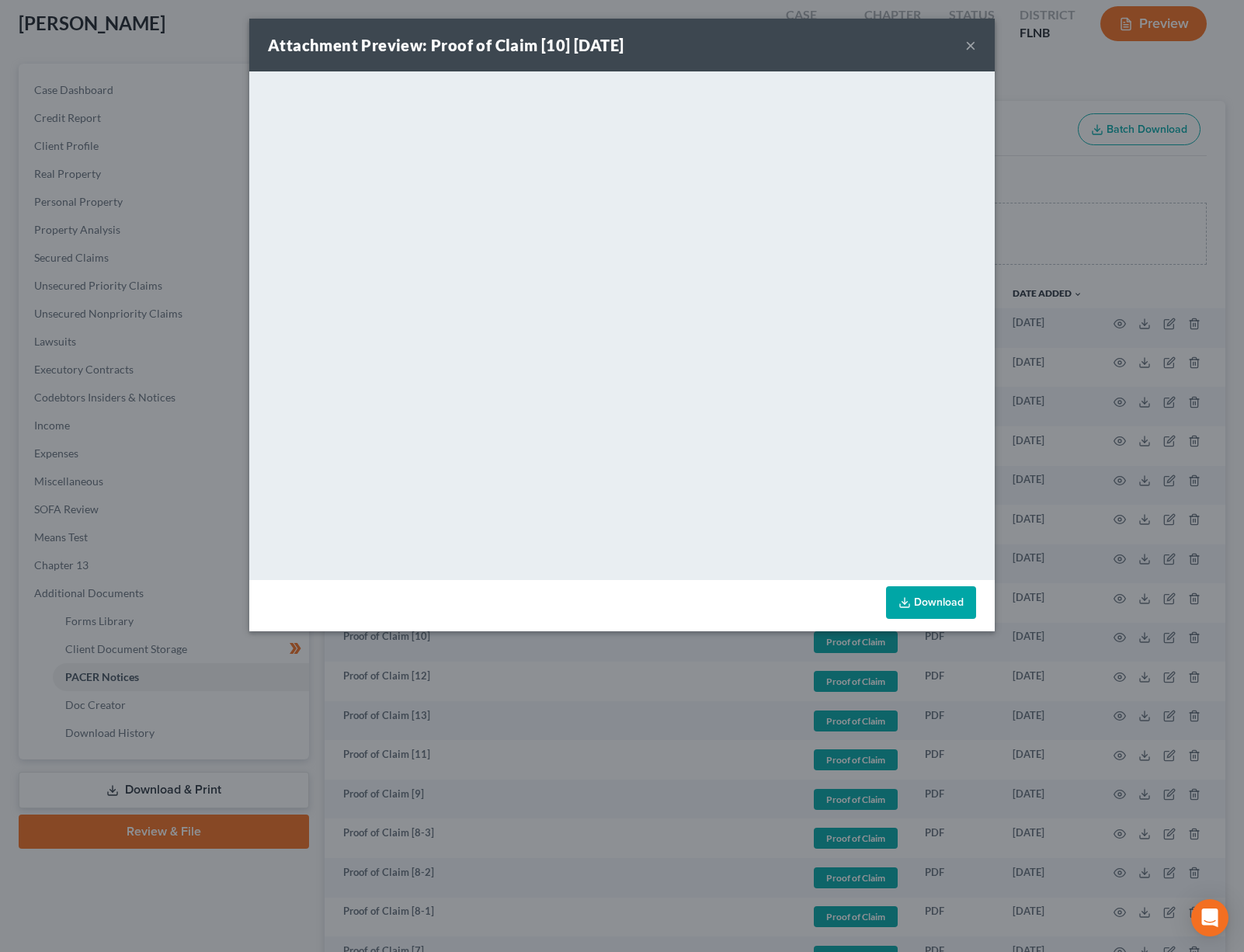
click at [964, 48] on div "Attachment Preview: Proof of Claim [10] [DATE] ×" at bounding box center [622, 45] width 745 height 53
click at [972, 51] on button "×" at bounding box center [970, 45] width 11 height 19
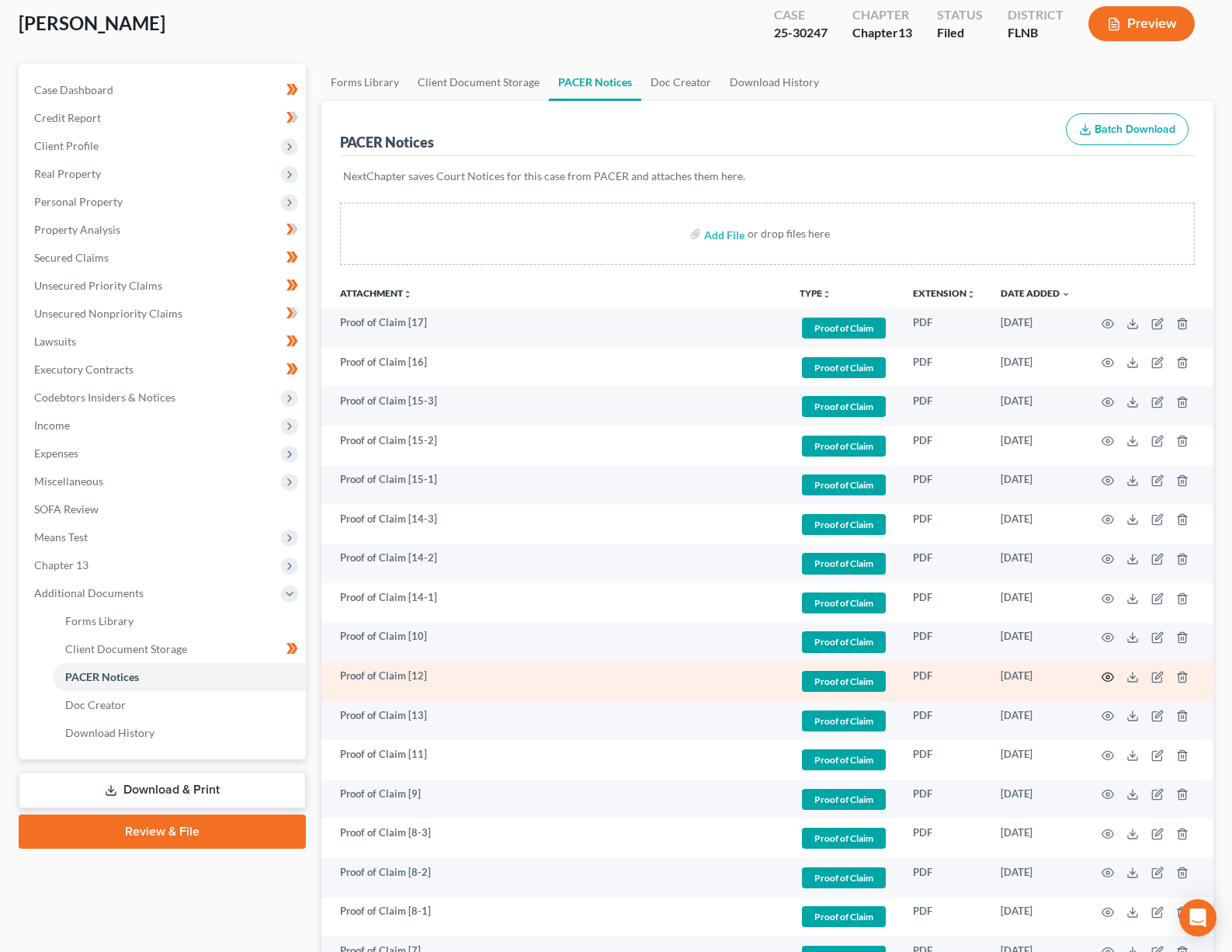
click at [1108, 676] on circle "button" at bounding box center [1108, 677] width 3 height 3
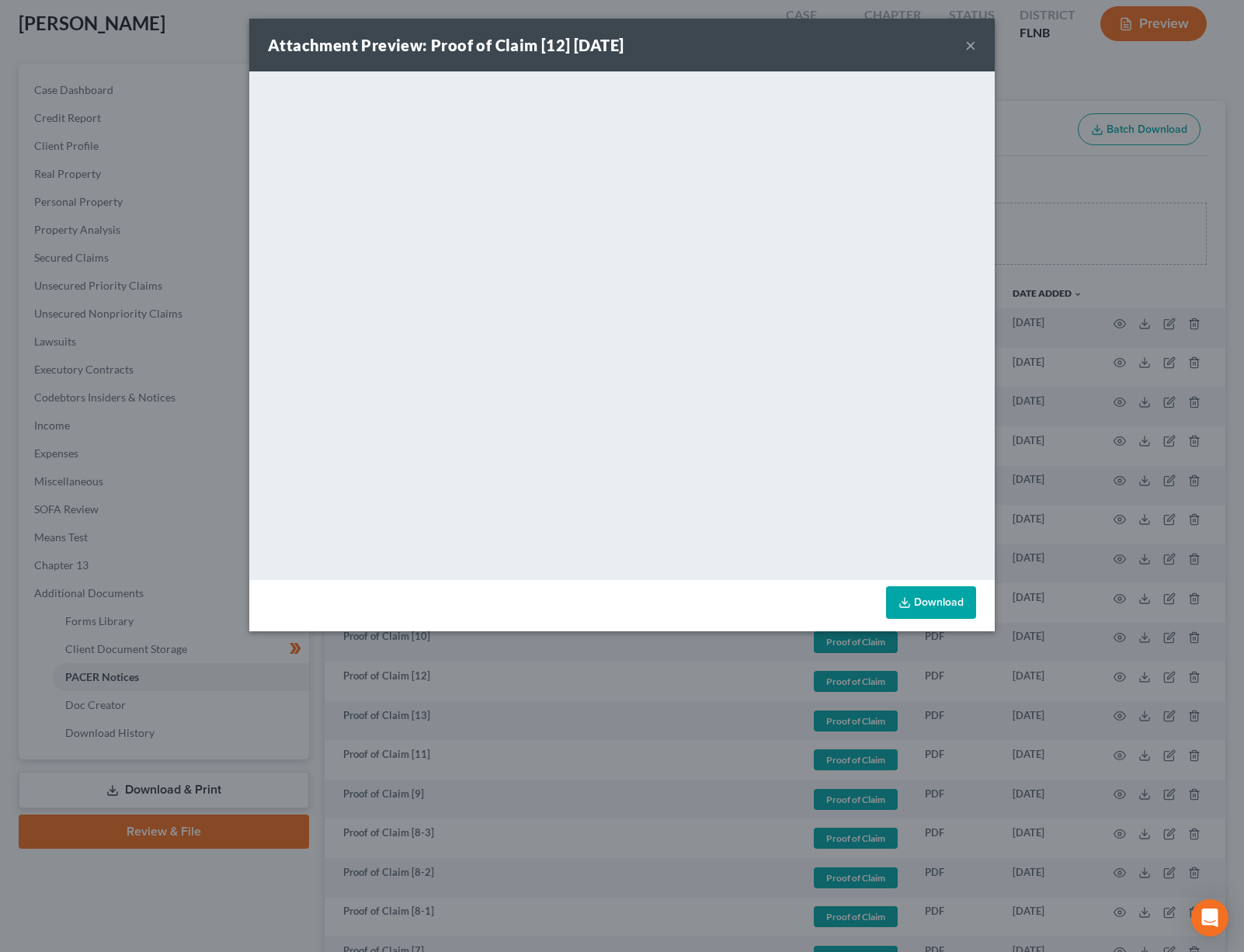
click at [969, 47] on button "×" at bounding box center [970, 45] width 11 height 19
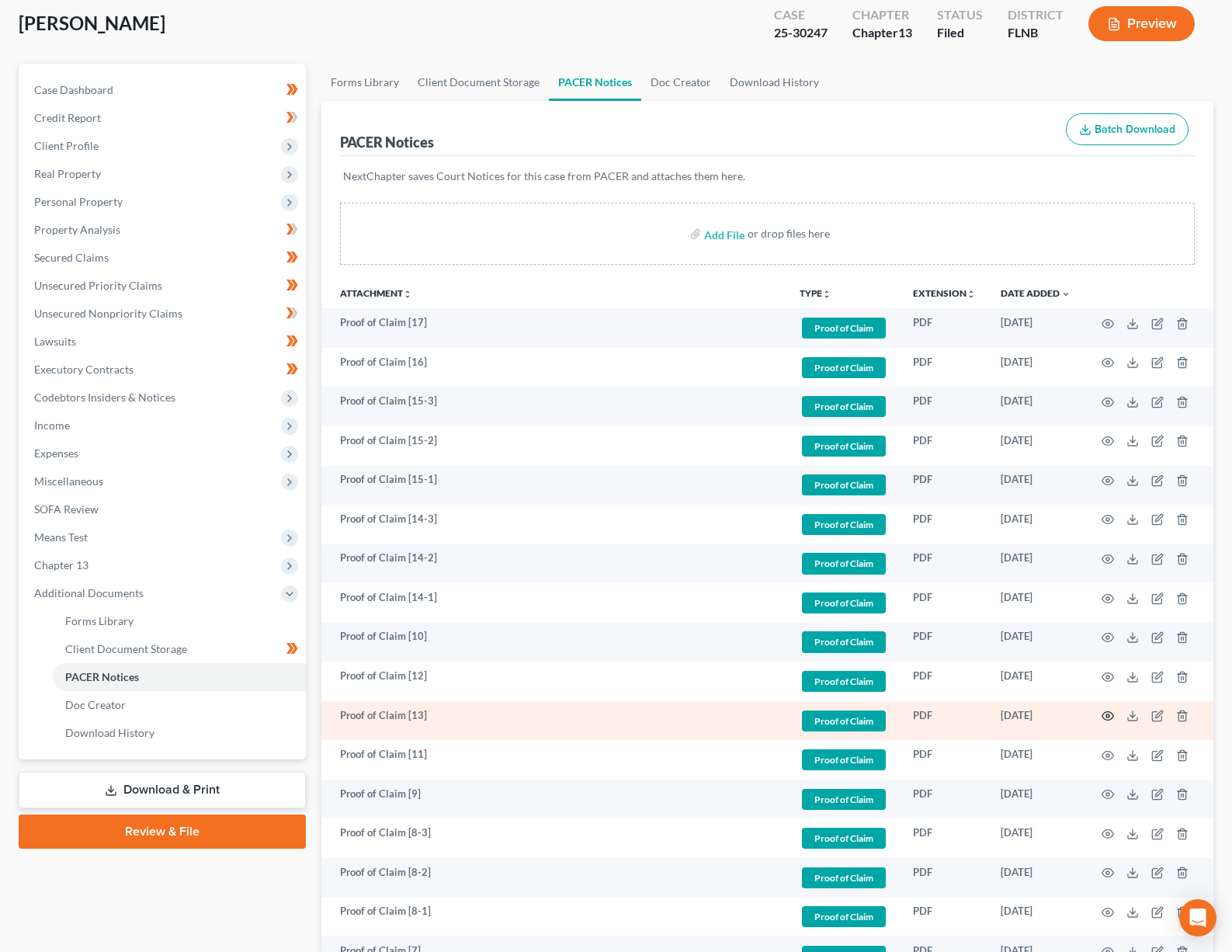
click at [1108, 715] on icon "button" at bounding box center [1108, 716] width 13 height 13
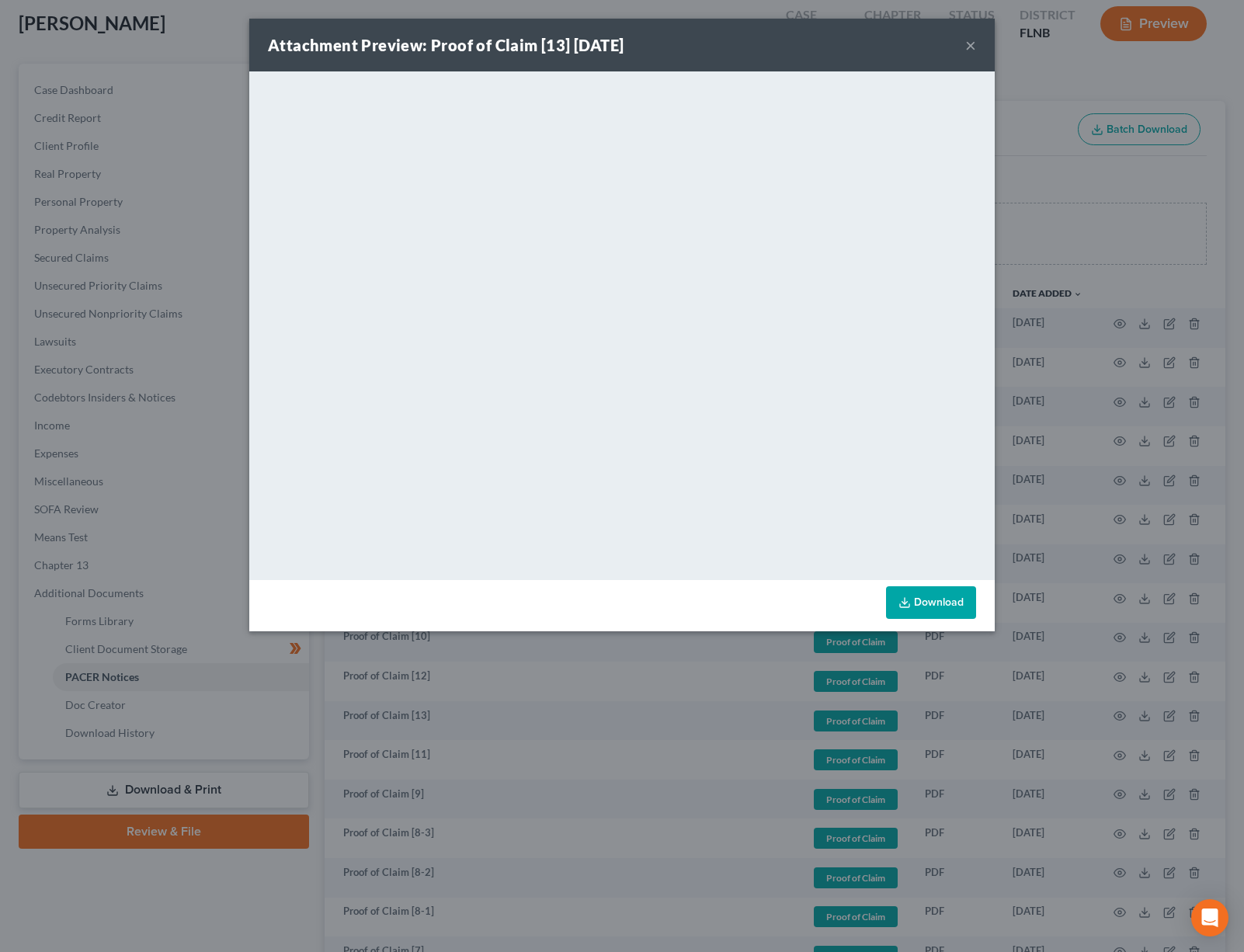
click at [971, 48] on button "×" at bounding box center [970, 45] width 11 height 19
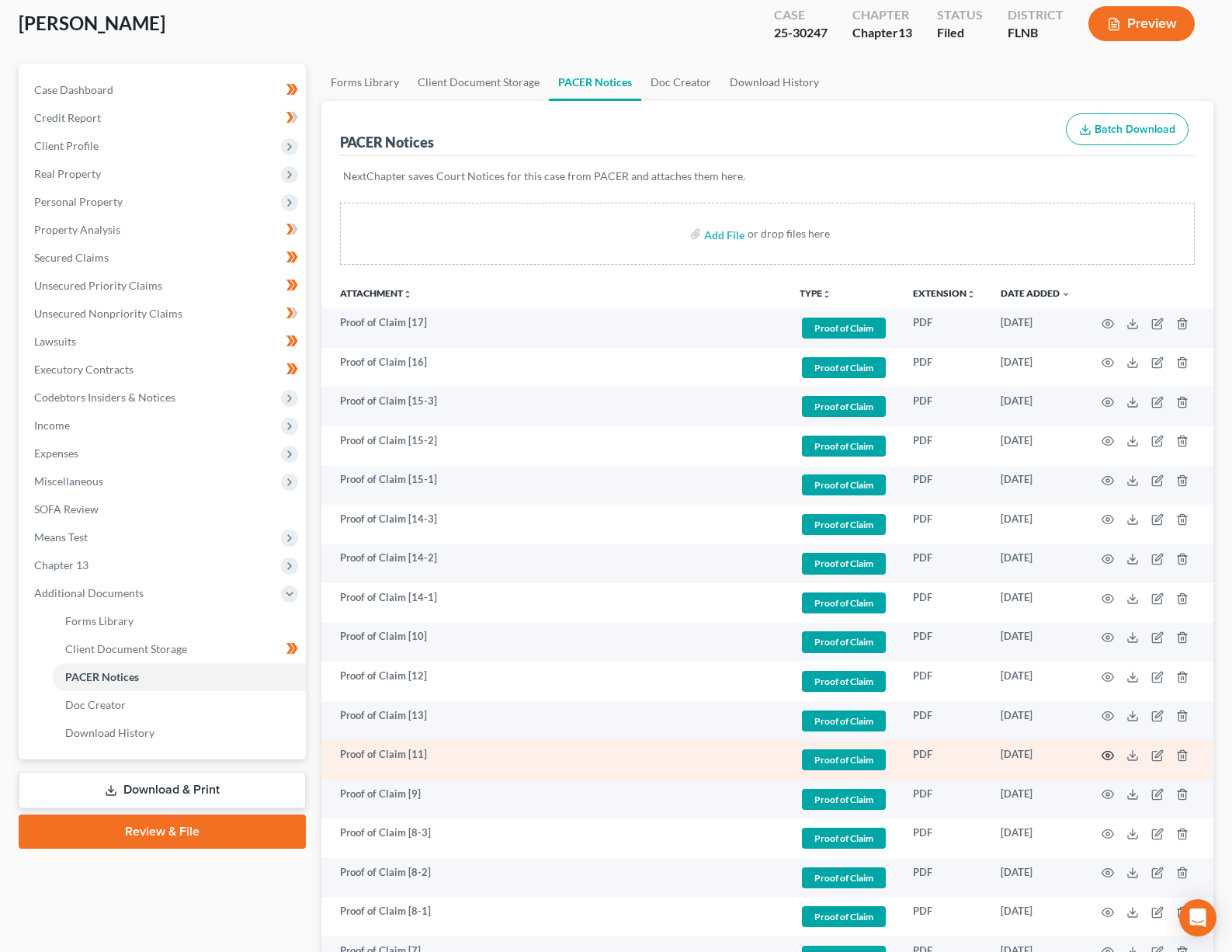
click at [1108, 753] on icon "button" at bounding box center [1108, 756] width 13 height 13
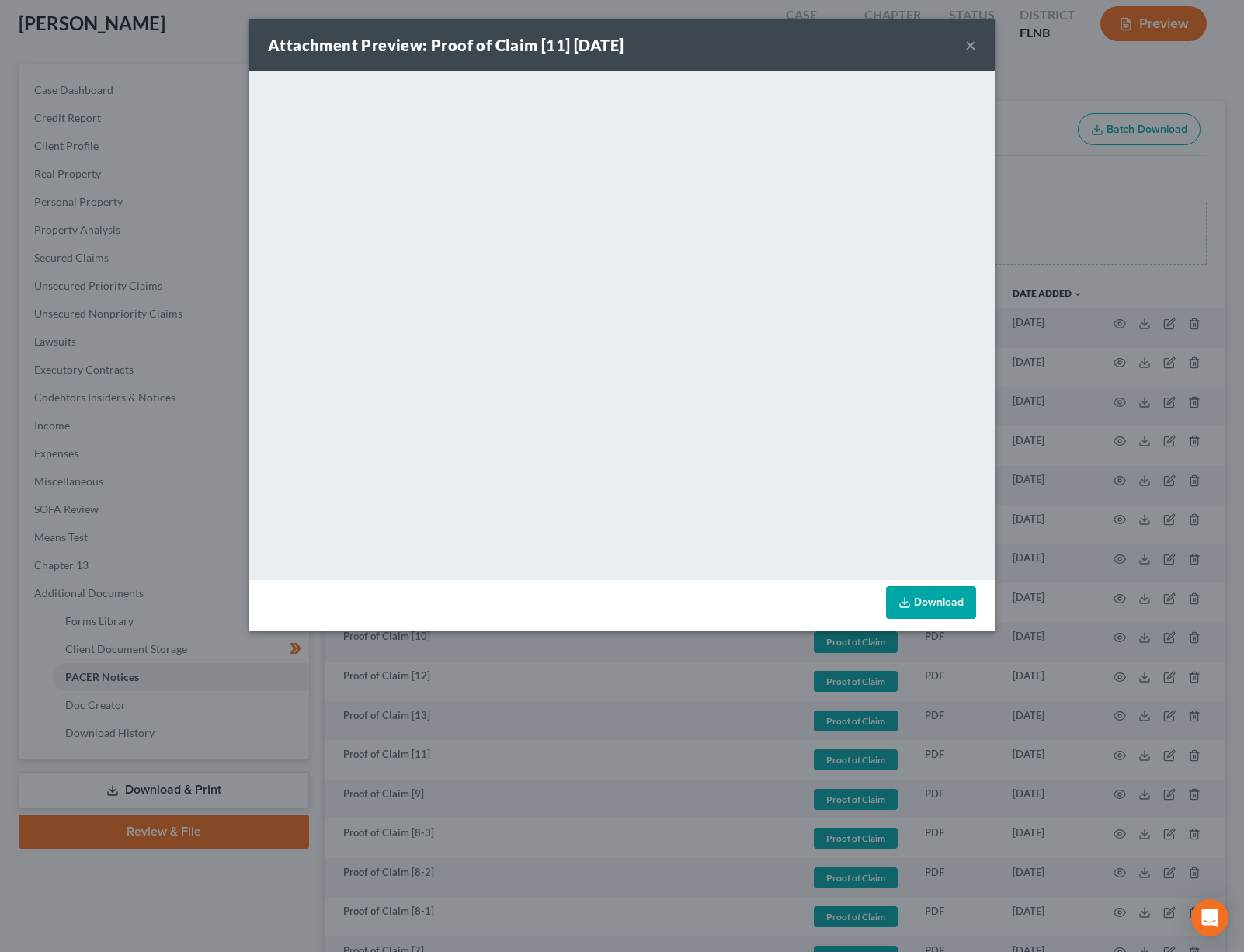
click at [967, 48] on button "×" at bounding box center [970, 45] width 11 height 19
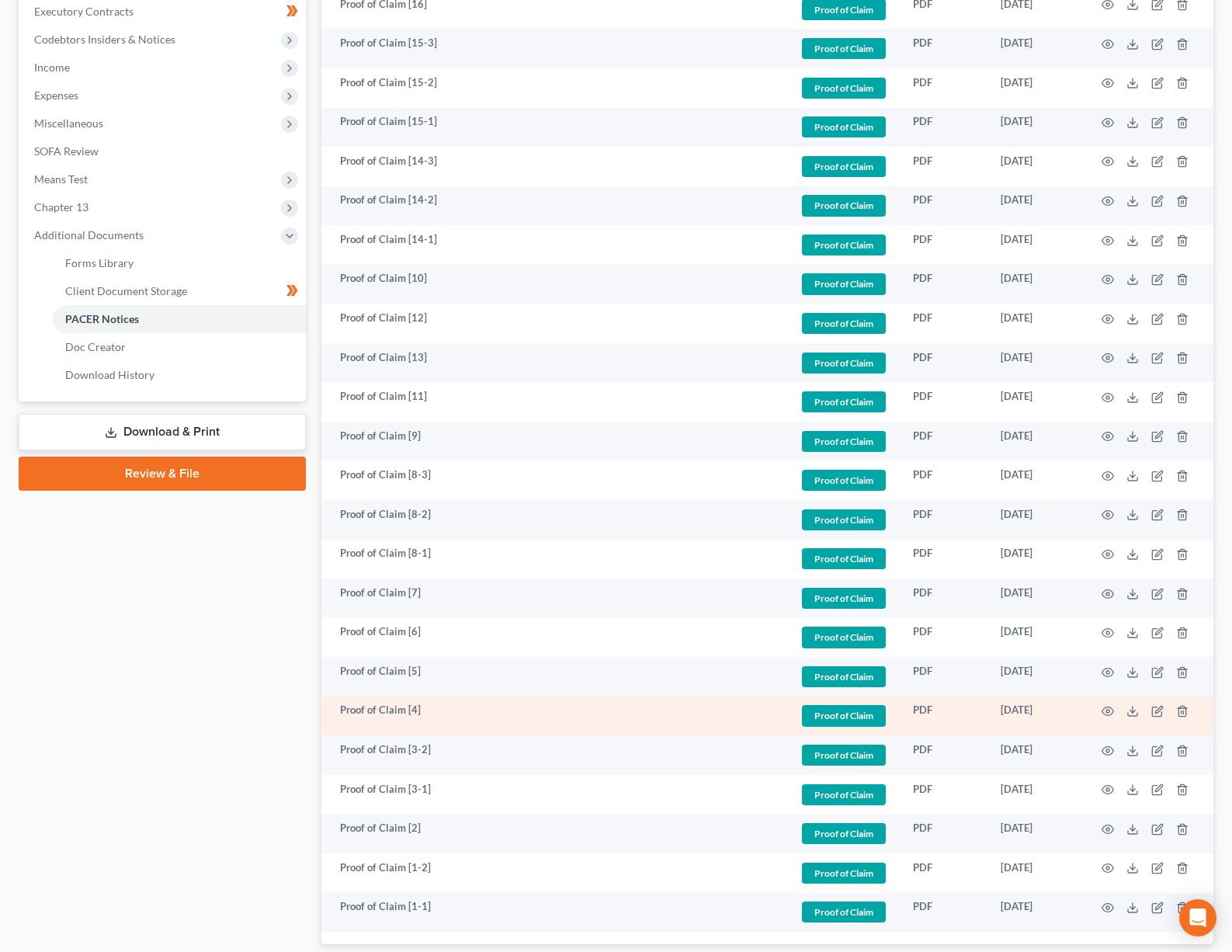
scroll to position [542, 0]
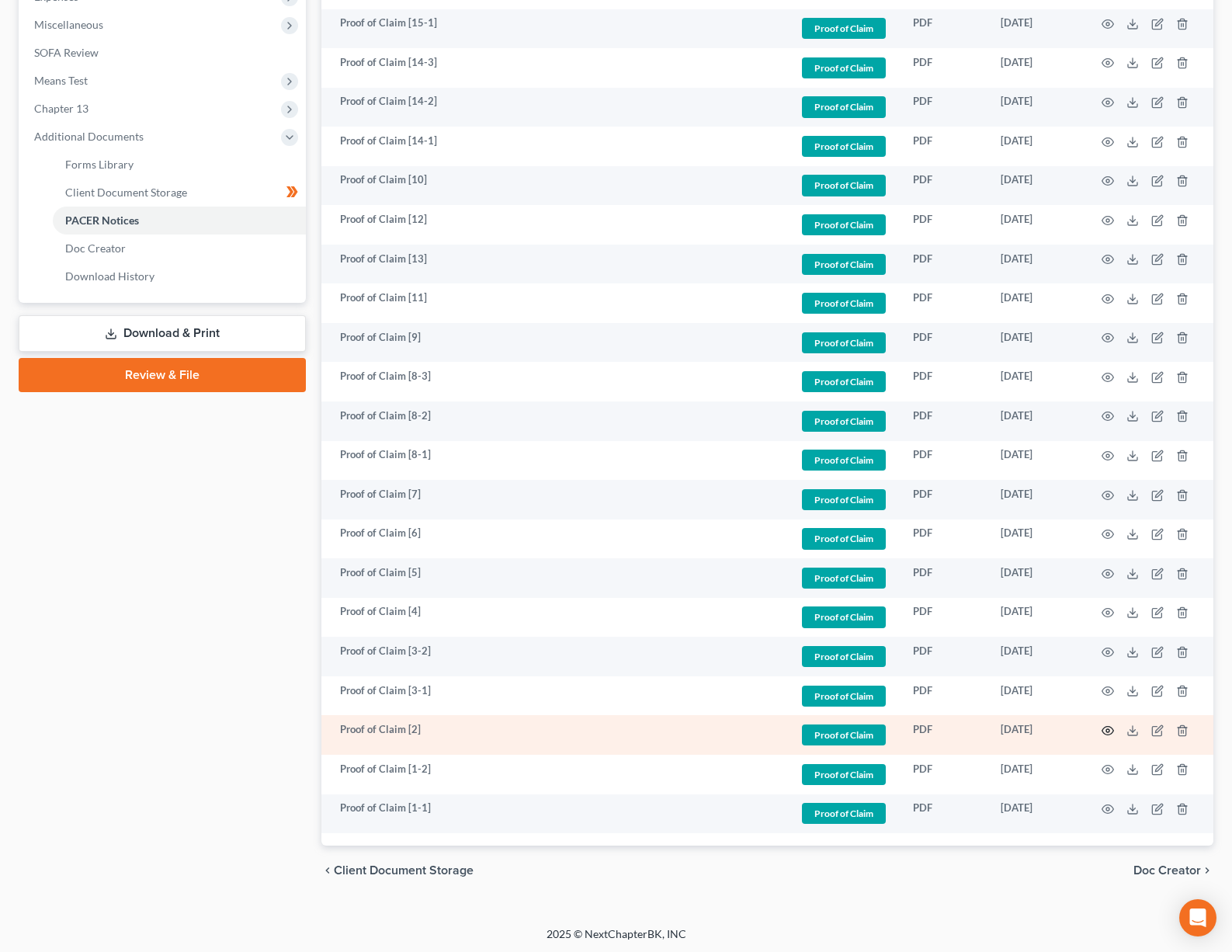
click at [1109, 725] on icon "button" at bounding box center [1108, 730] width 13 height 13
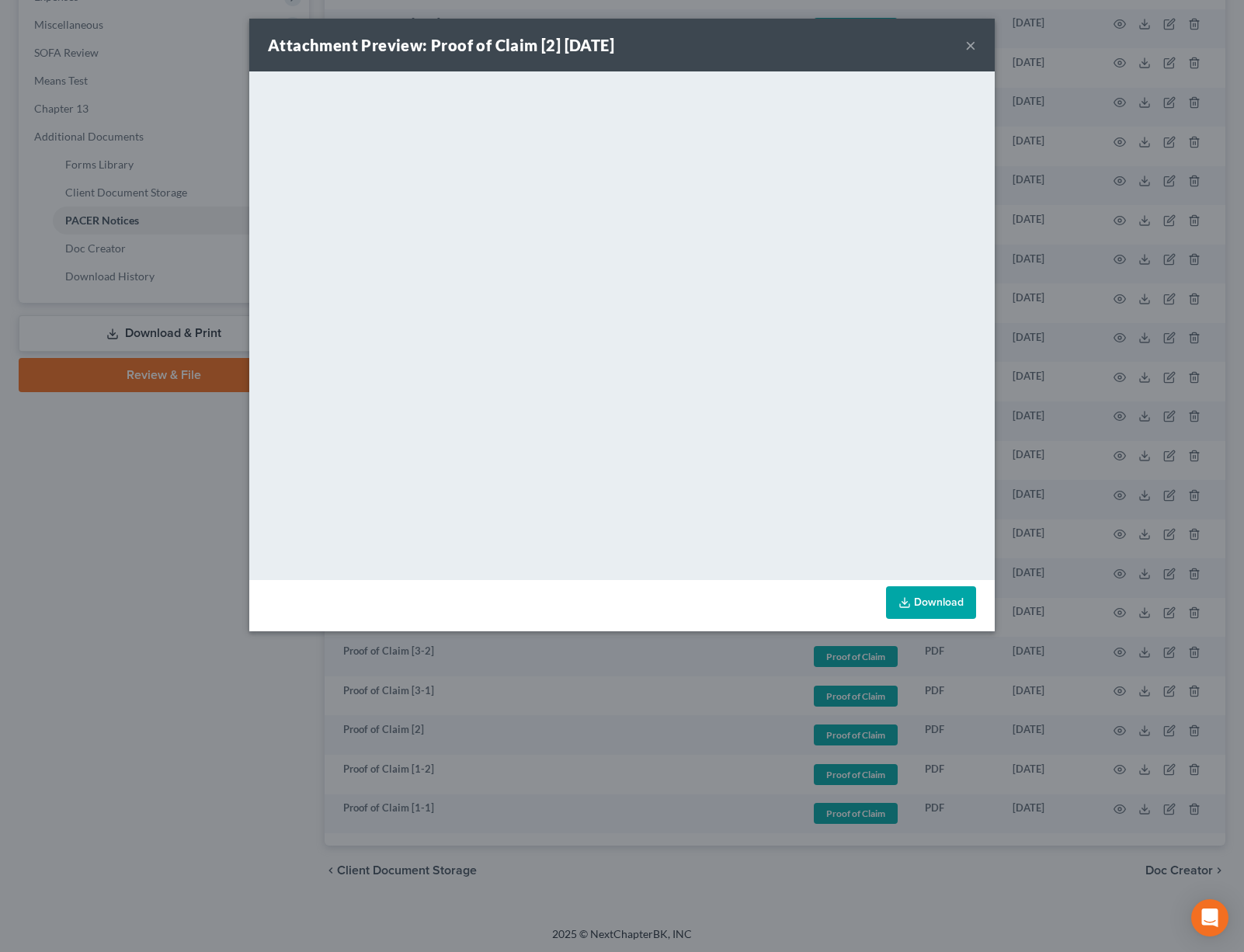
click at [973, 45] on button "×" at bounding box center [970, 45] width 11 height 19
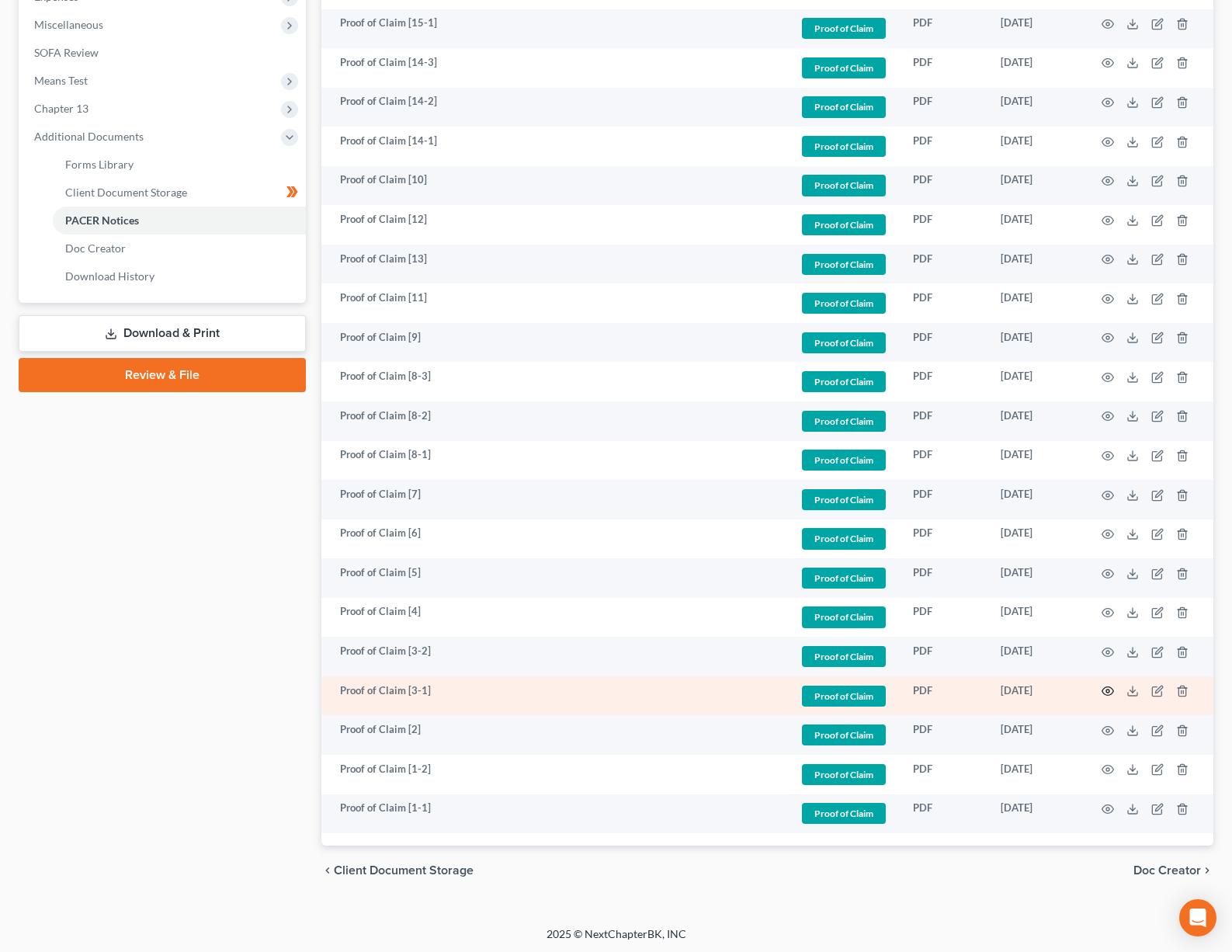
click at [1109, 687] on icon "button" at bounding box center [1108, 691] width 13 height 13
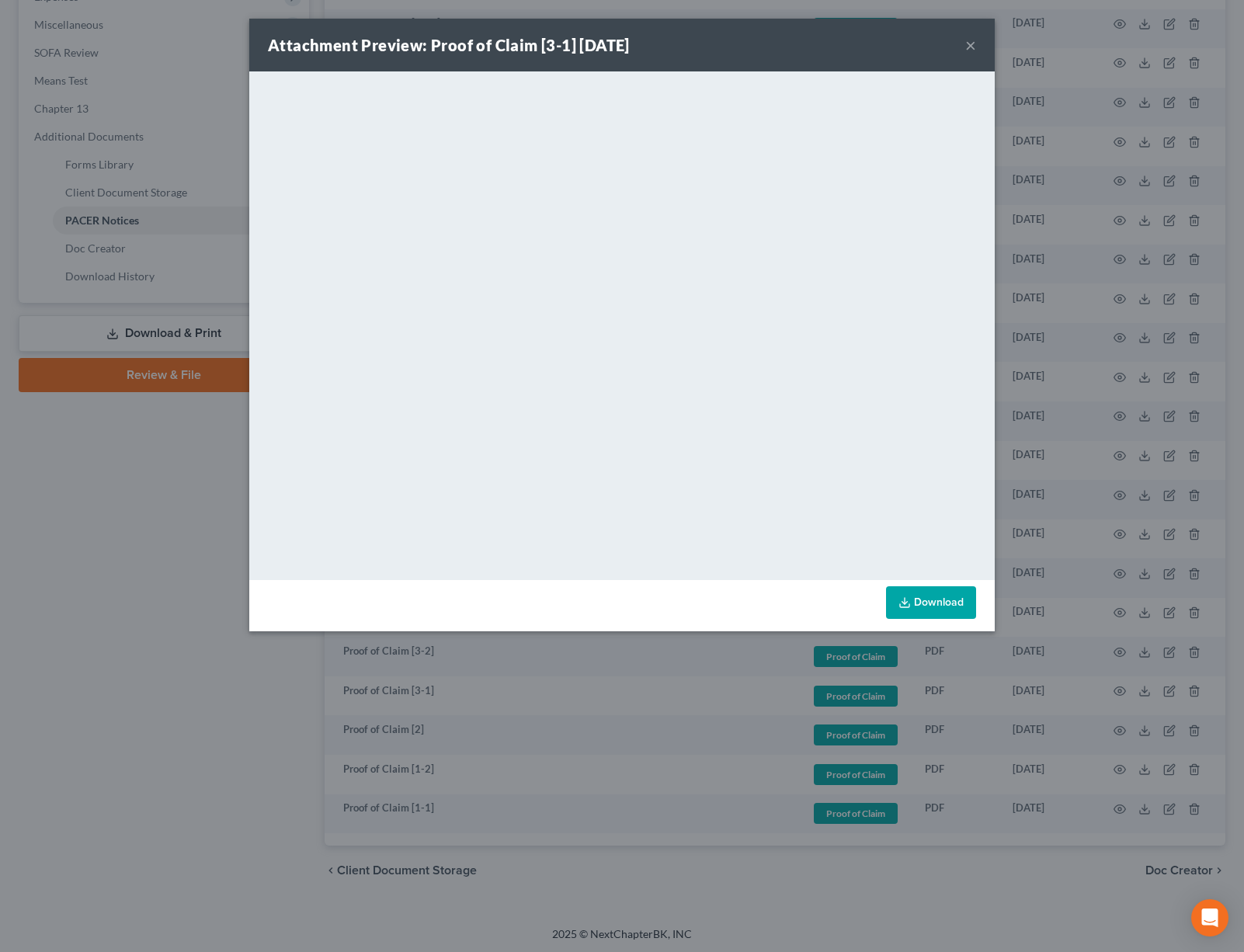
click at [968, 45] on button "×" at bounding box center [970, 45] width 11 height 19
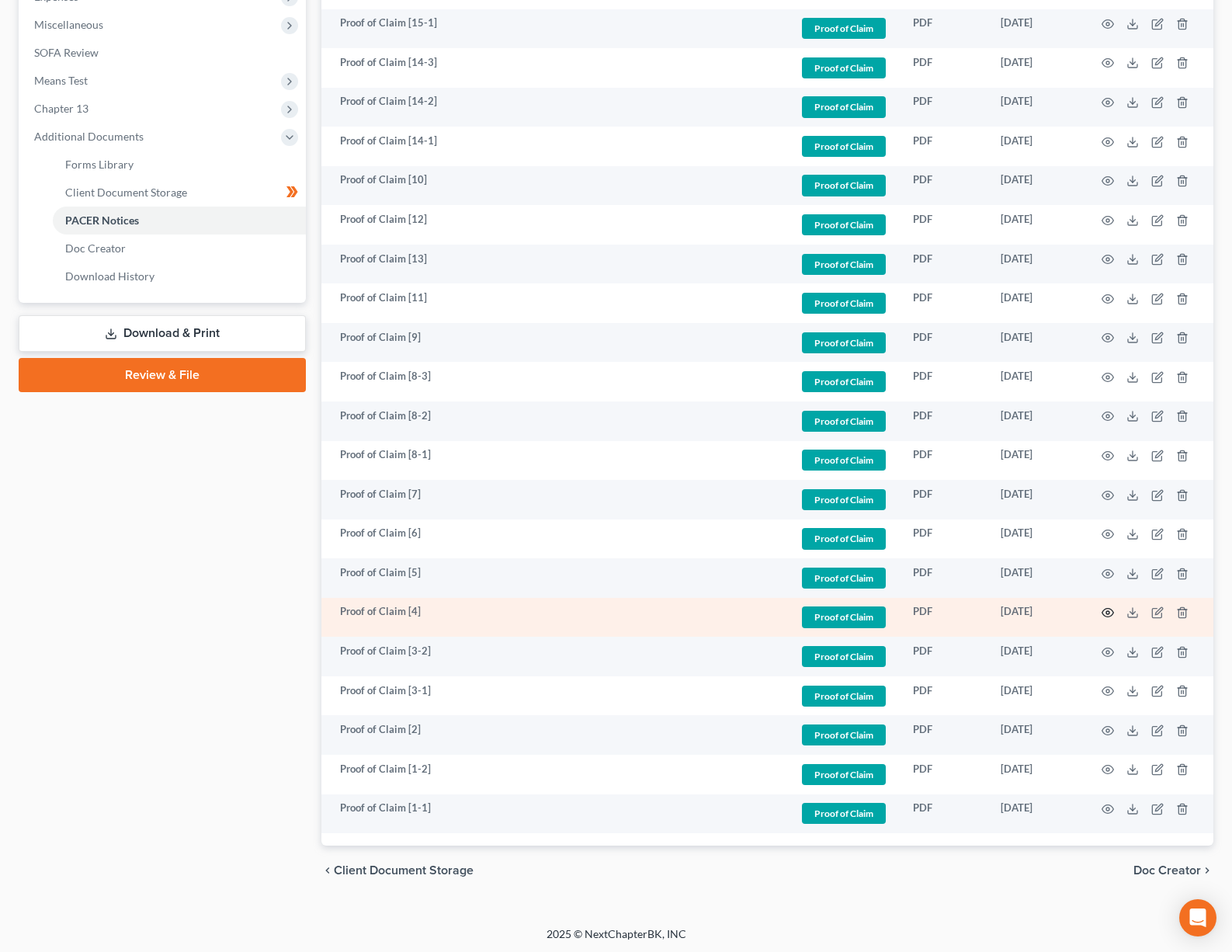
click at [1108, 611] on icon "button" at bounding box center [1108, 613] width 13 height 13
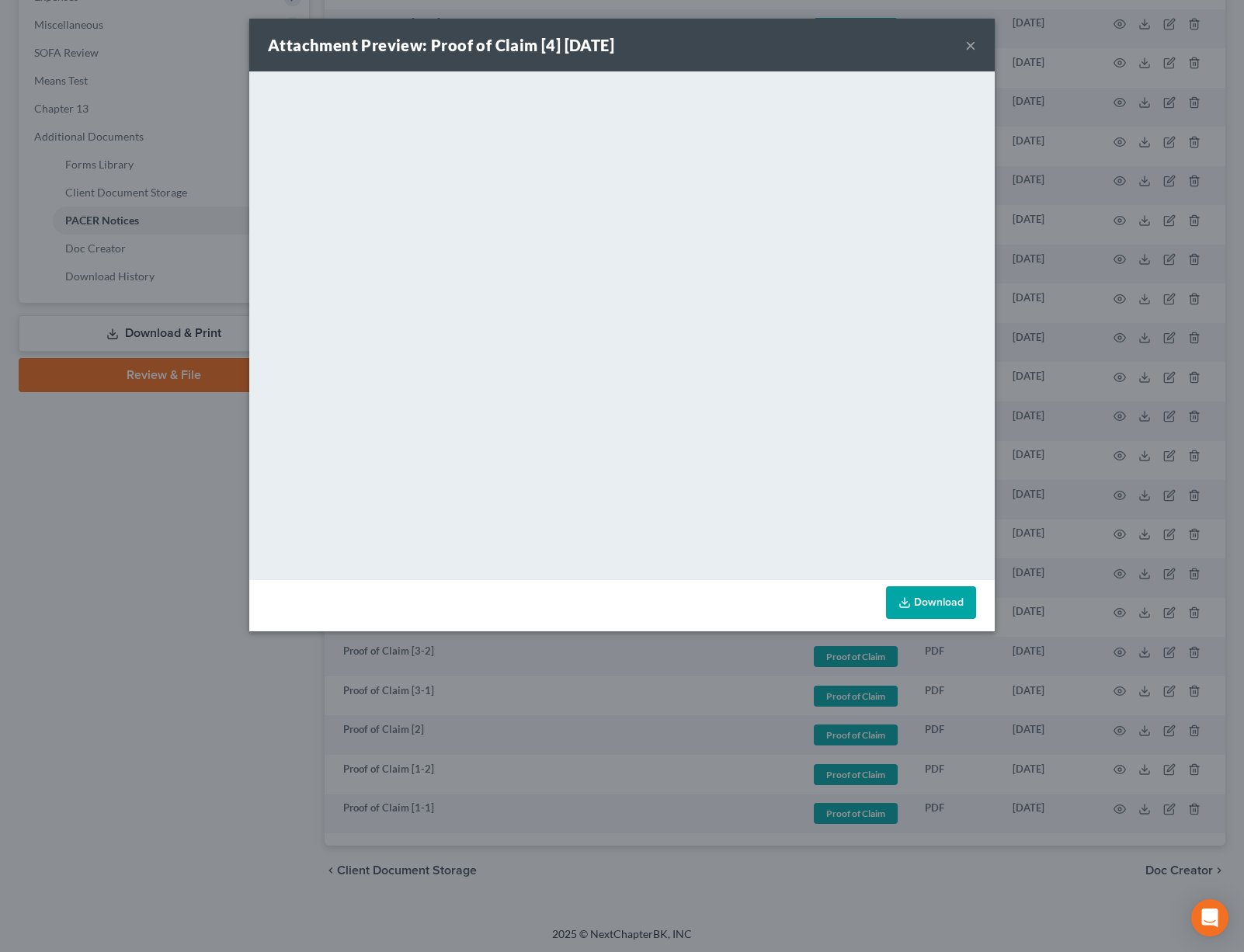
click at [970, 46] on button "×" at bounding box center [970, 45] width 11 height 19
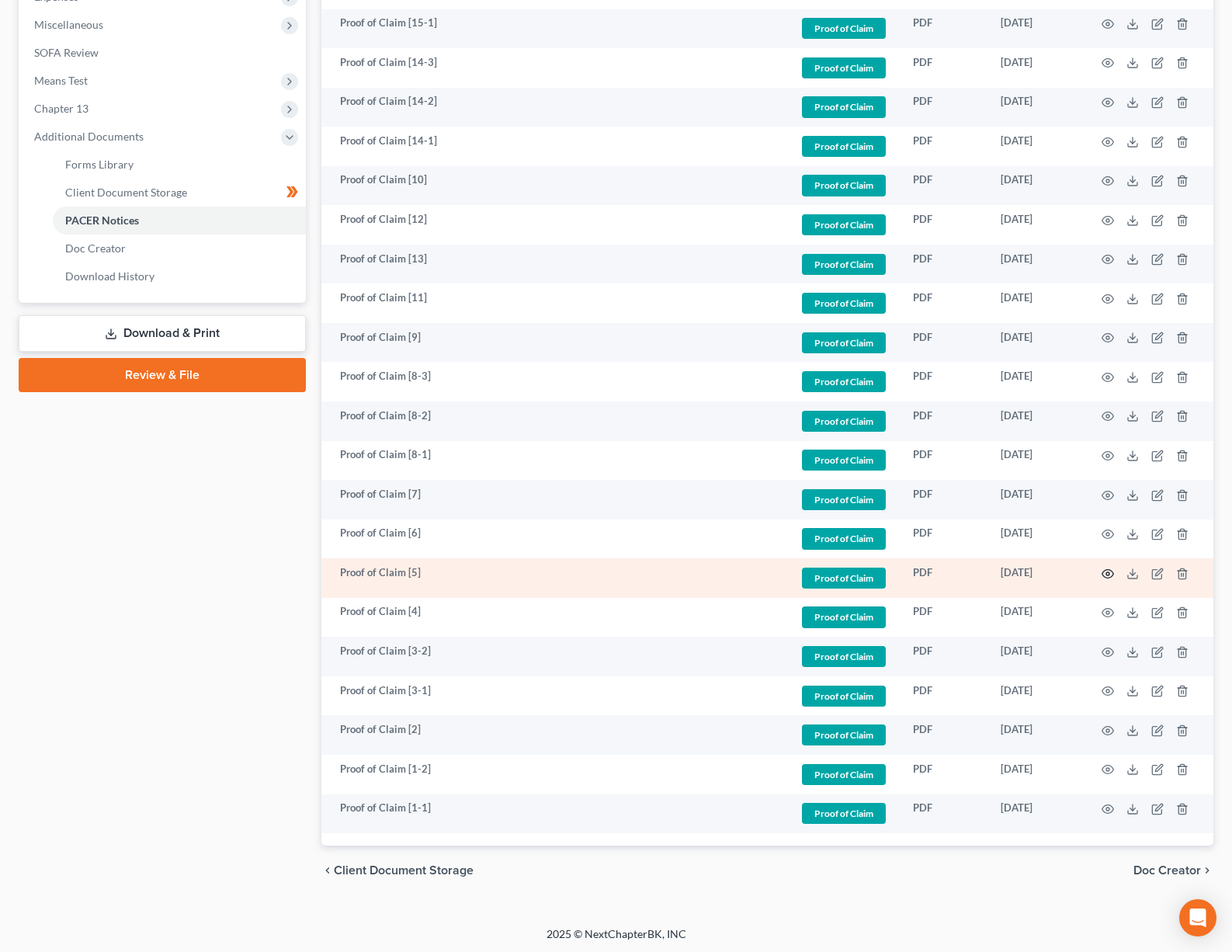
click at [1106, 569] on icon "button" at bounding box center [1108, 573] width 12 height 9
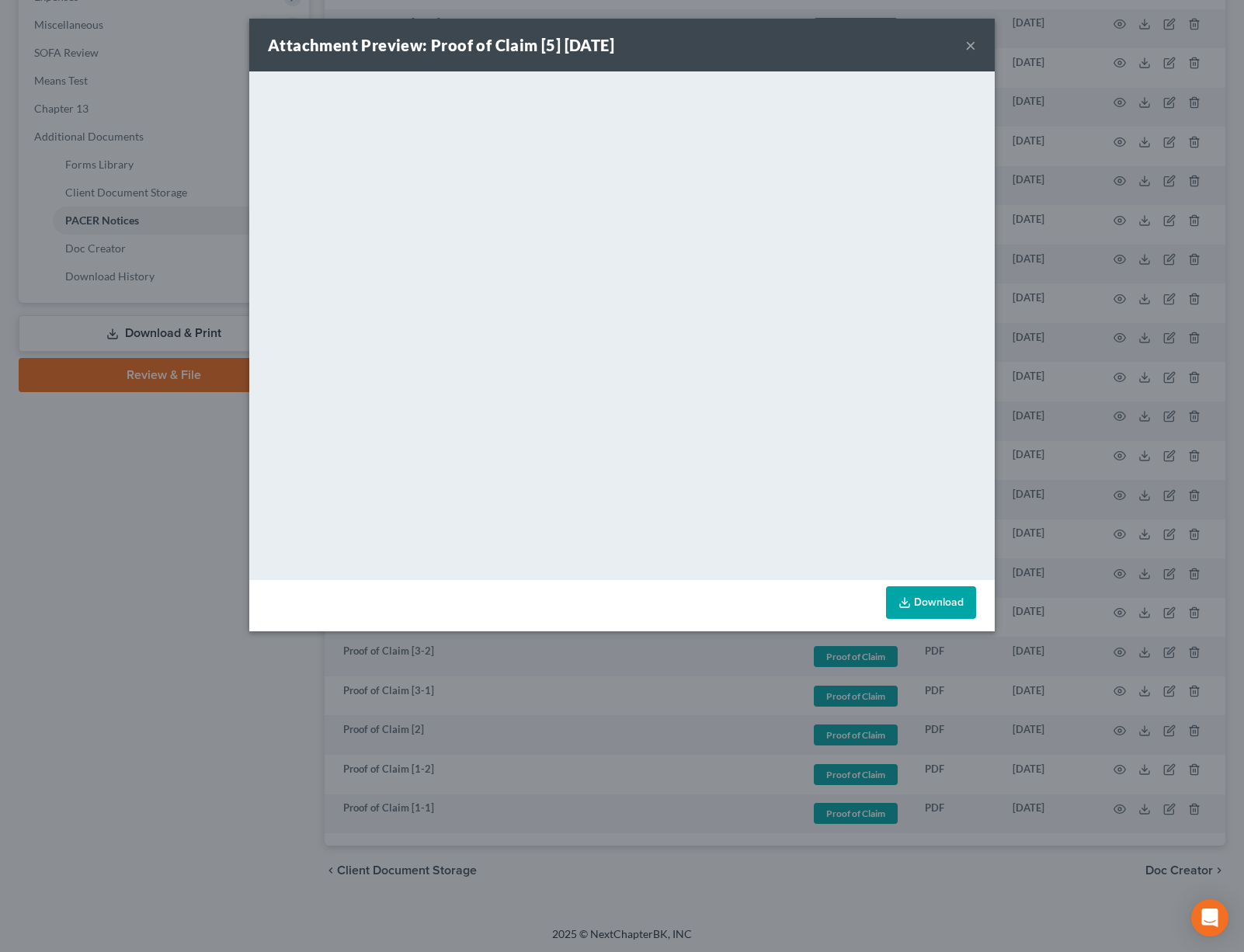
drag, startPoint x: 968, startPoint y: 45, endPoint x: 990, endPoint y: 264, distance: 220.1
click at [969, 46] on button "×" at bounding box center [970, 45] width 11 height 19
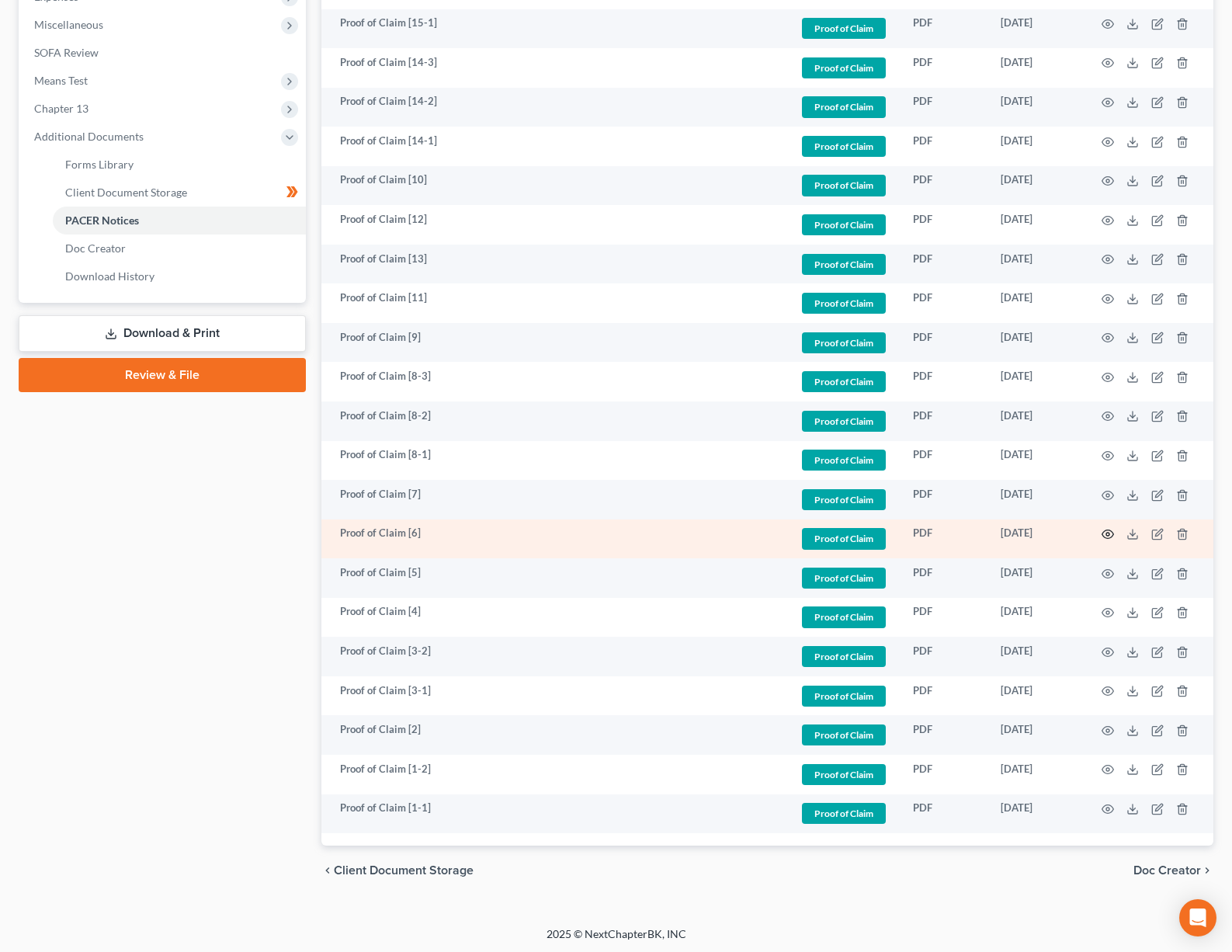
click at [1108, 533] on circle "button" at bounding box center [1108, 534] width 3 height 3
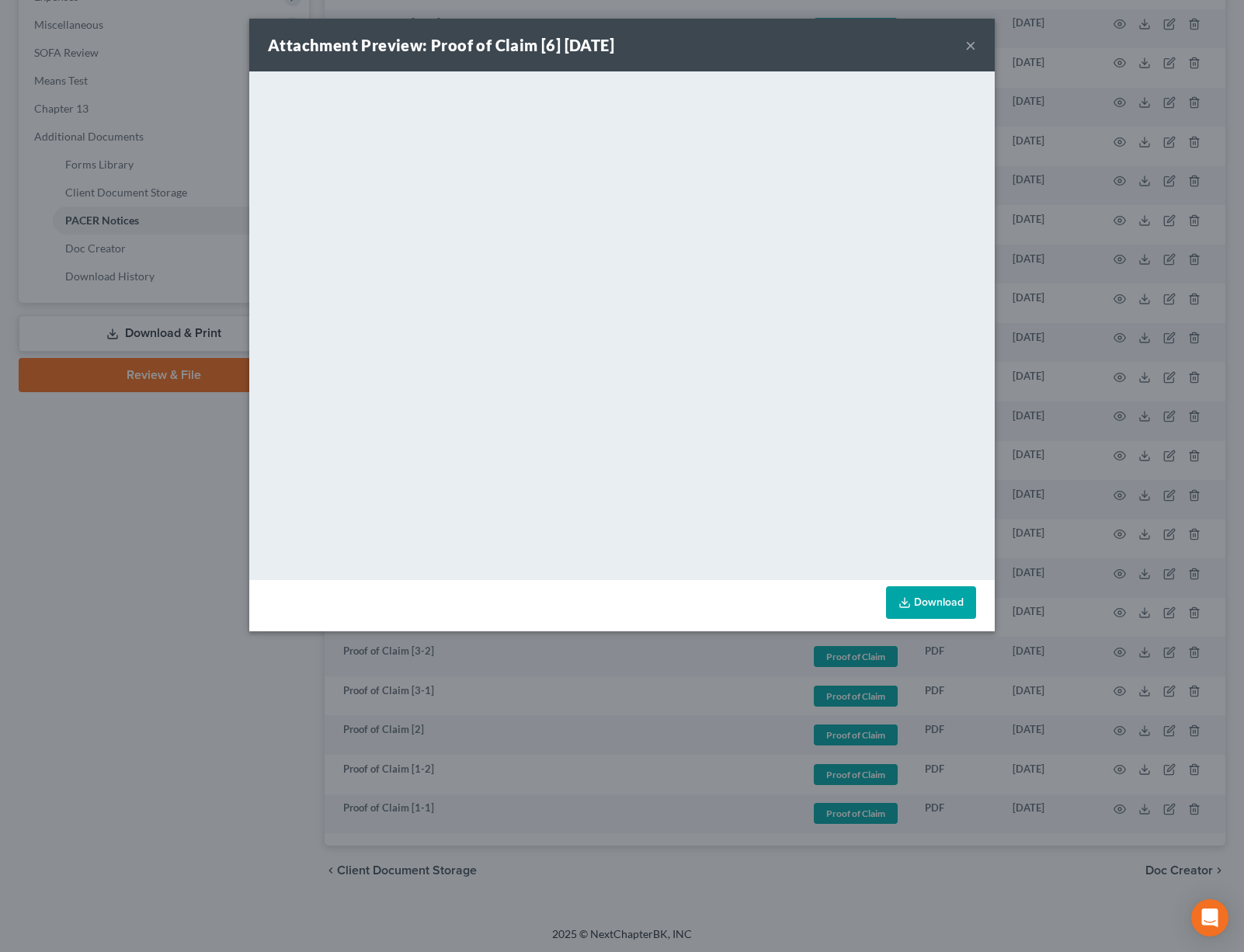
click at [977, 43] on div "Attachment Preview: Proof of Claim [6] [DATE] ×" at bounding box center [622, 45] width 745 height 53
click at [973, 47] on button "×" at bounding box center [970, 45] width 11 height 19
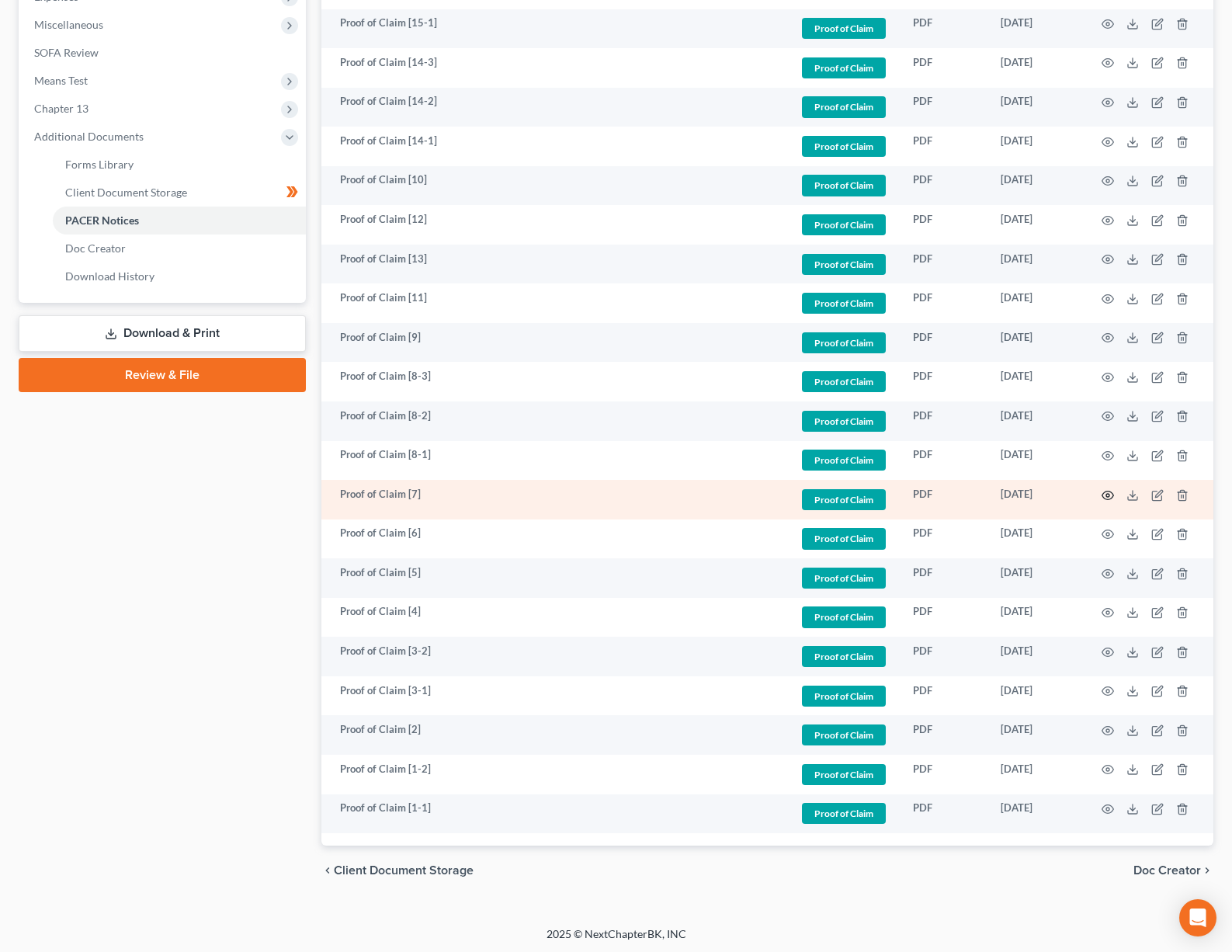
click at [1108, 492] on icon "button" at bounding box center [1108, 495] width 13 height 13
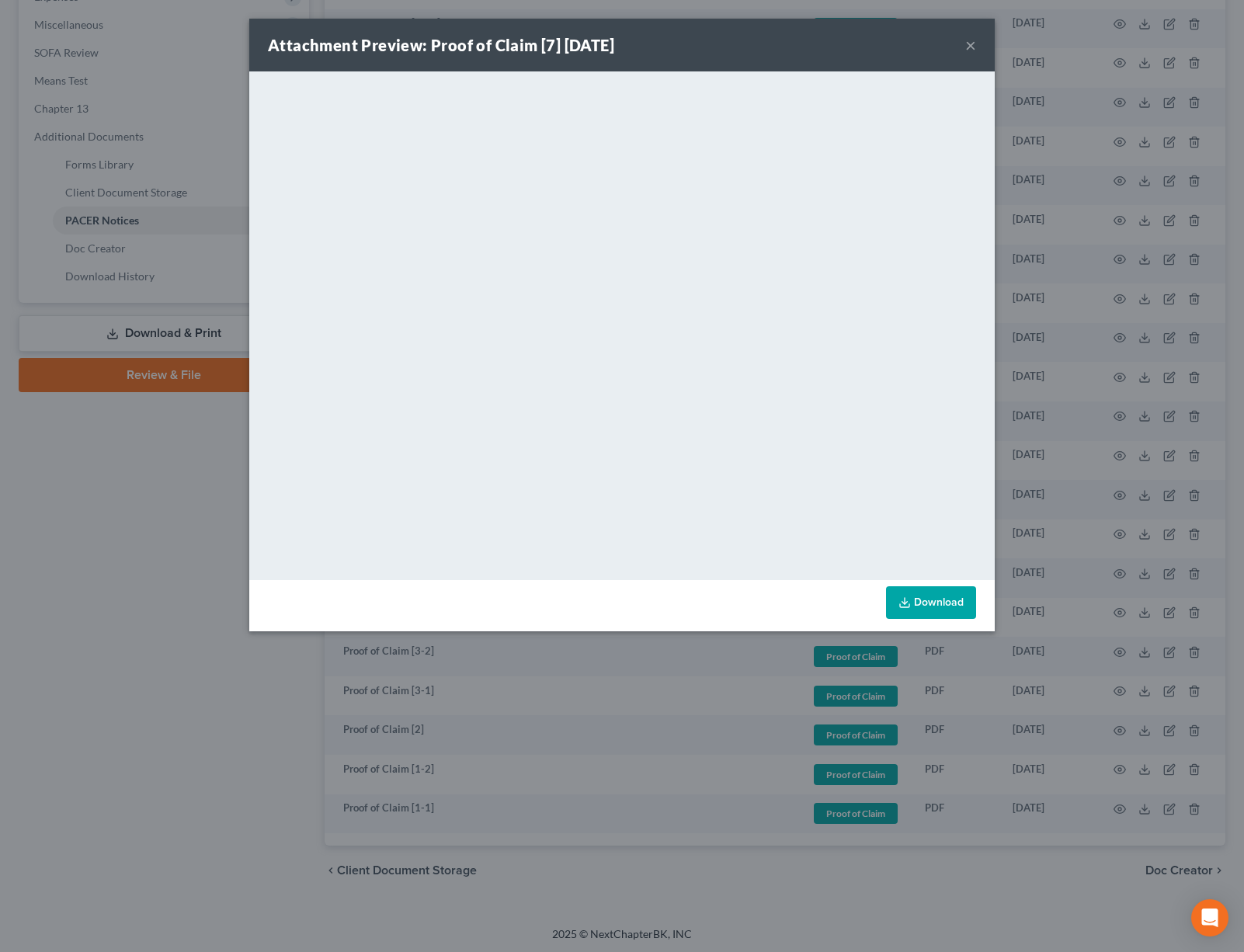
click at [969, 44] on button "×" at bounding box center [970, 45] width 11 height 19
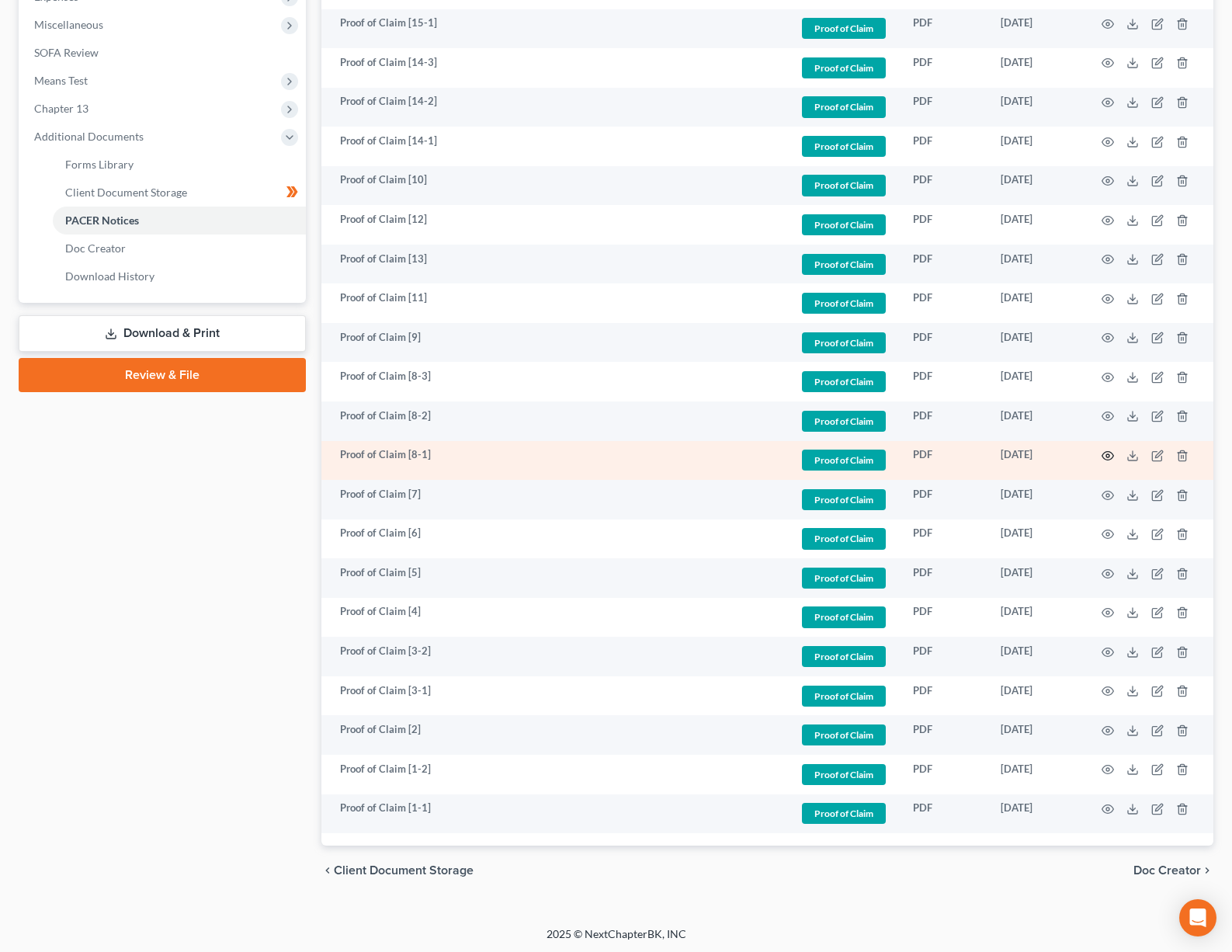
click at [1110, 452] on icon "button" at bounding box center [1108, 456] width 13 height 13
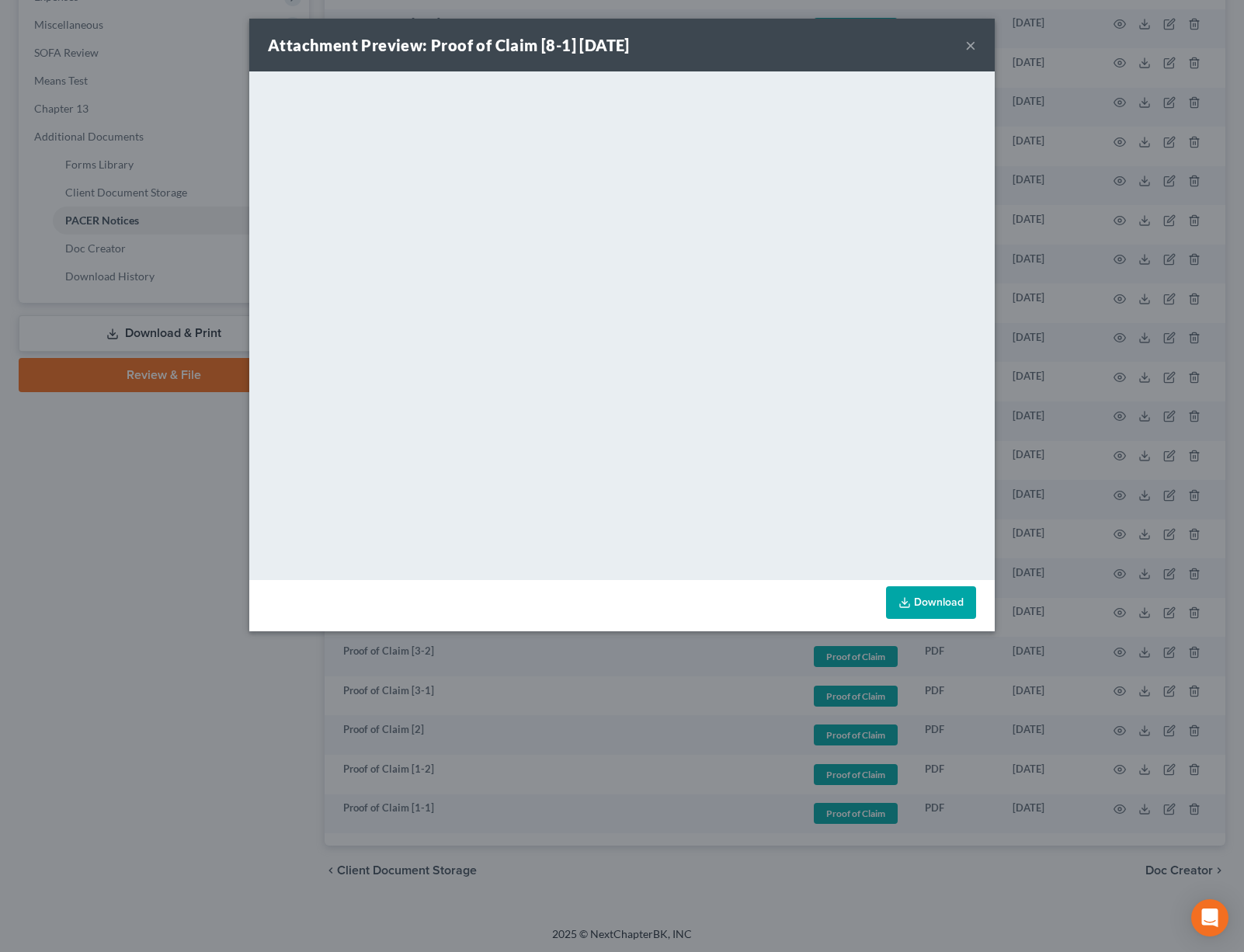
click at [967, 47] on button "×" at bounding box center [970, 45] width 11 height 19
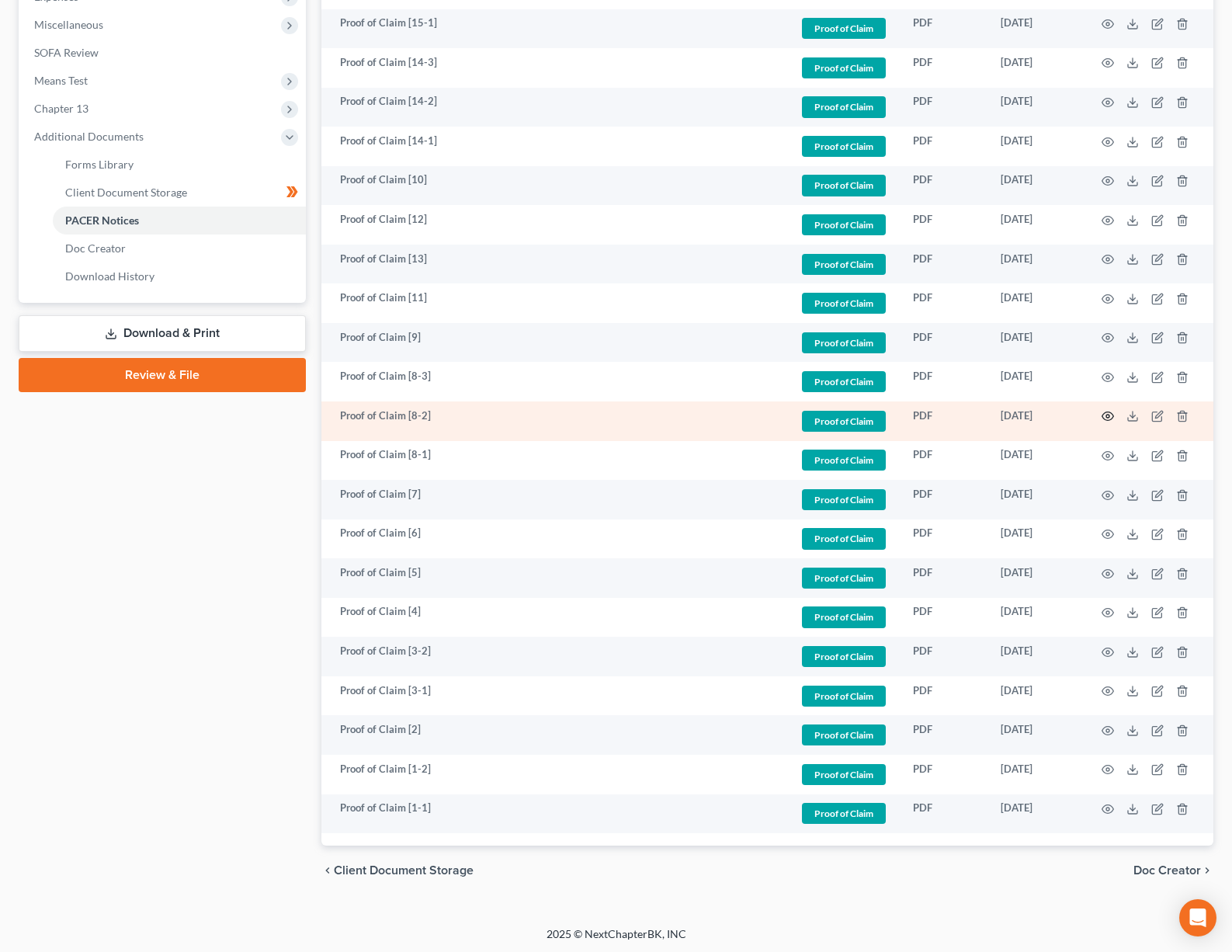
click at [1105, 412] on icon "button" at bounding box center [1108, 416] width 12 height 9
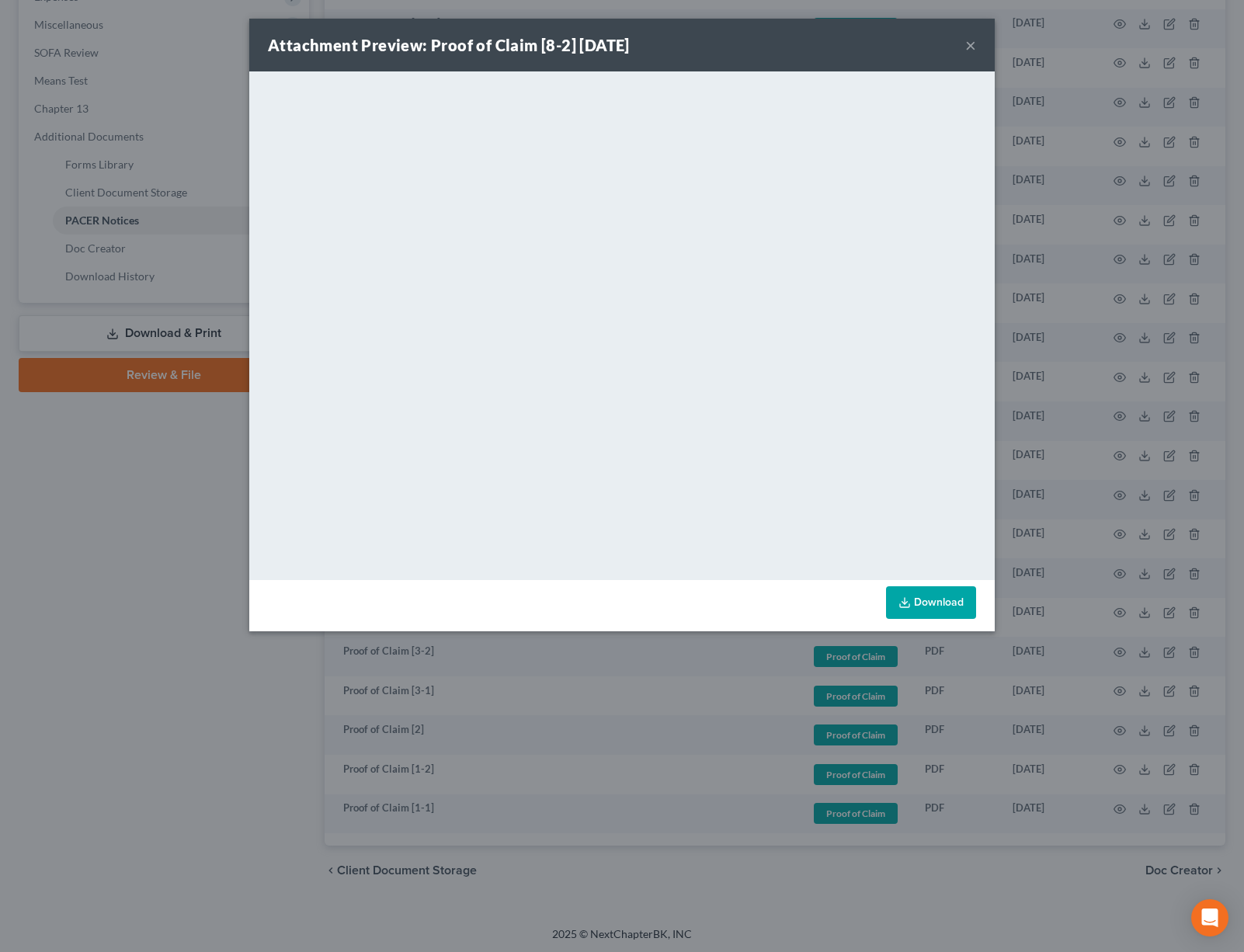
click at [969, 55] on button "×" at bounding box center [970, 45] width 11 height 19
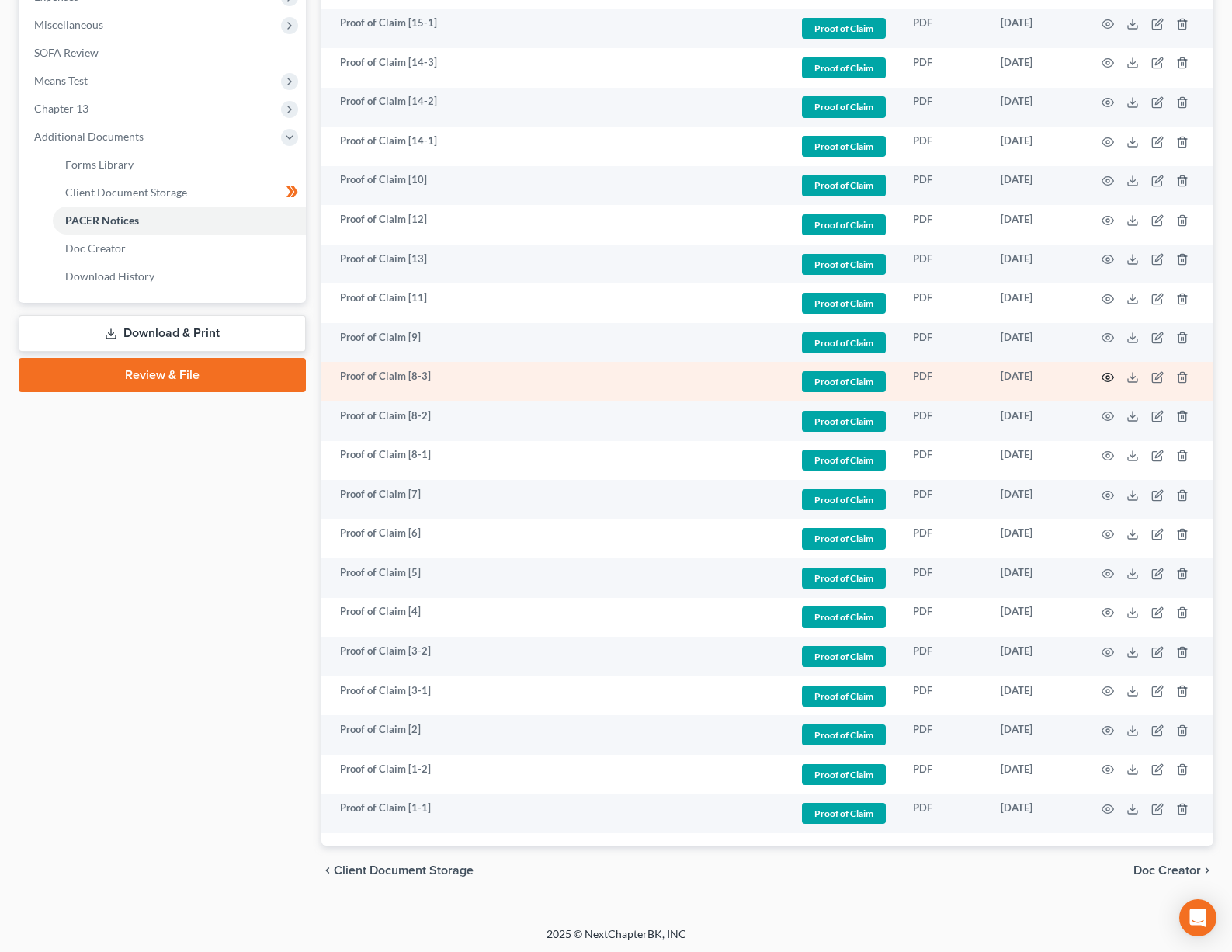
click at [1105, 378] on icon "button" at bounding box center [1108, 377] width 13 height 13
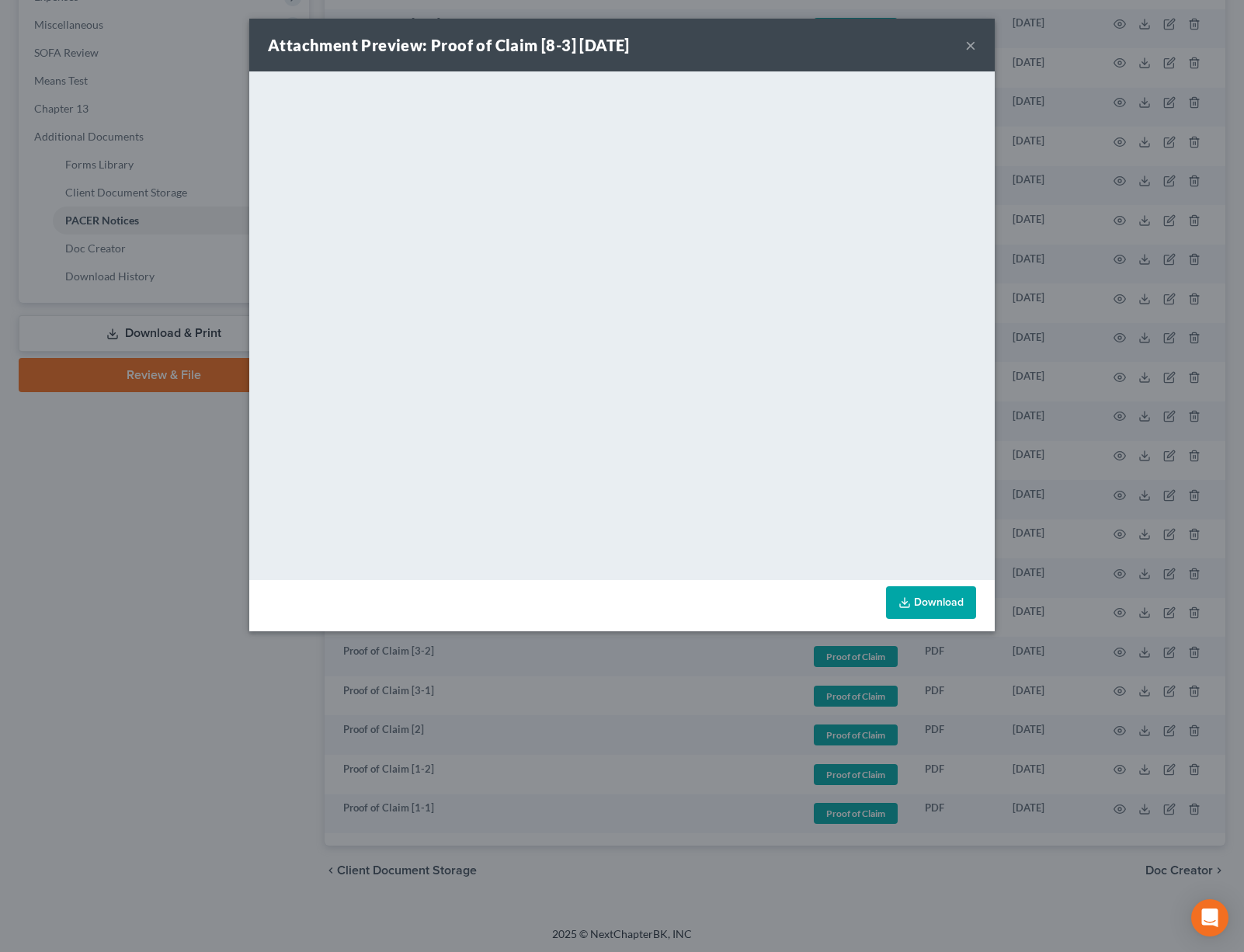
click at [972, 50] on button "×" at bounding box center [970, 45] width 11 height 19
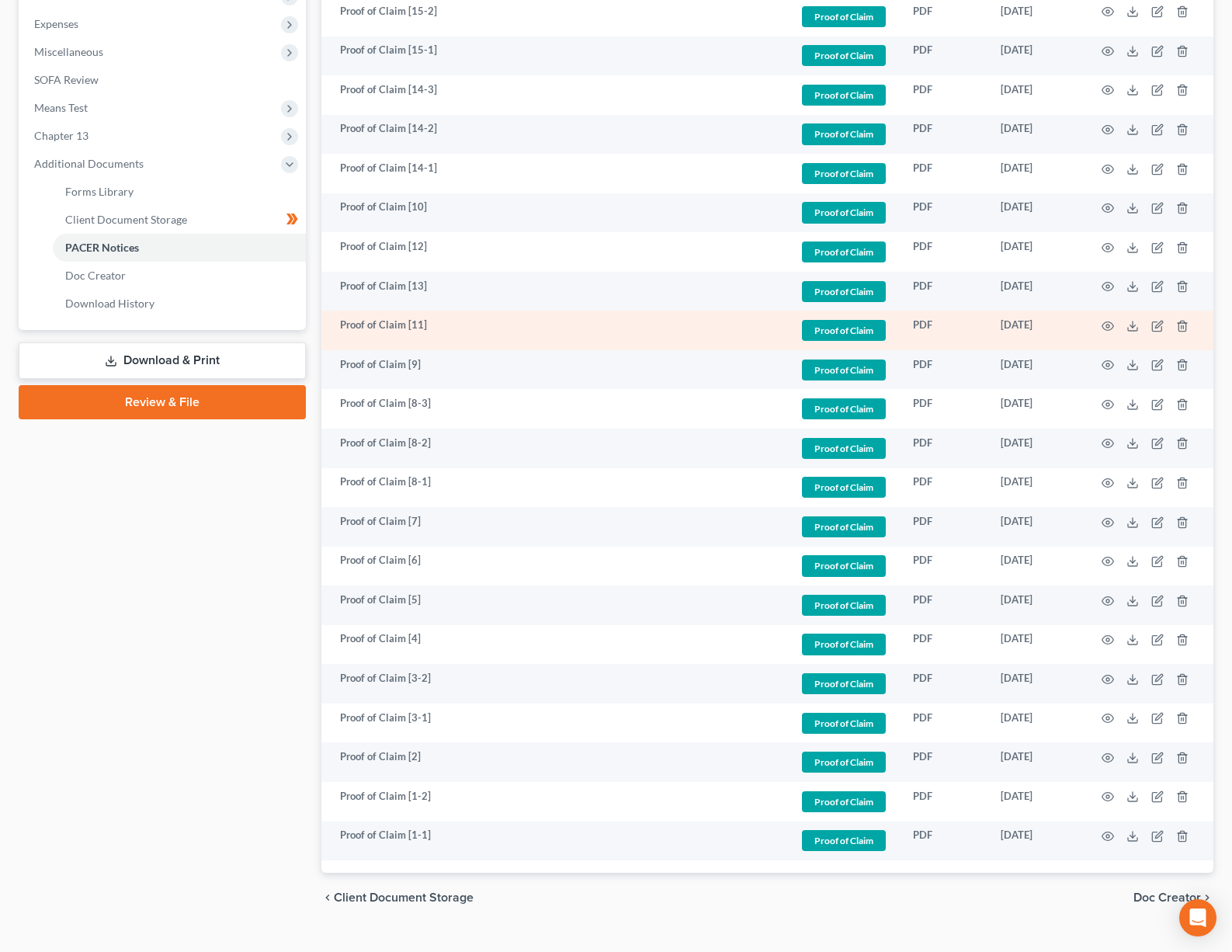
scroll to position [66, 0]
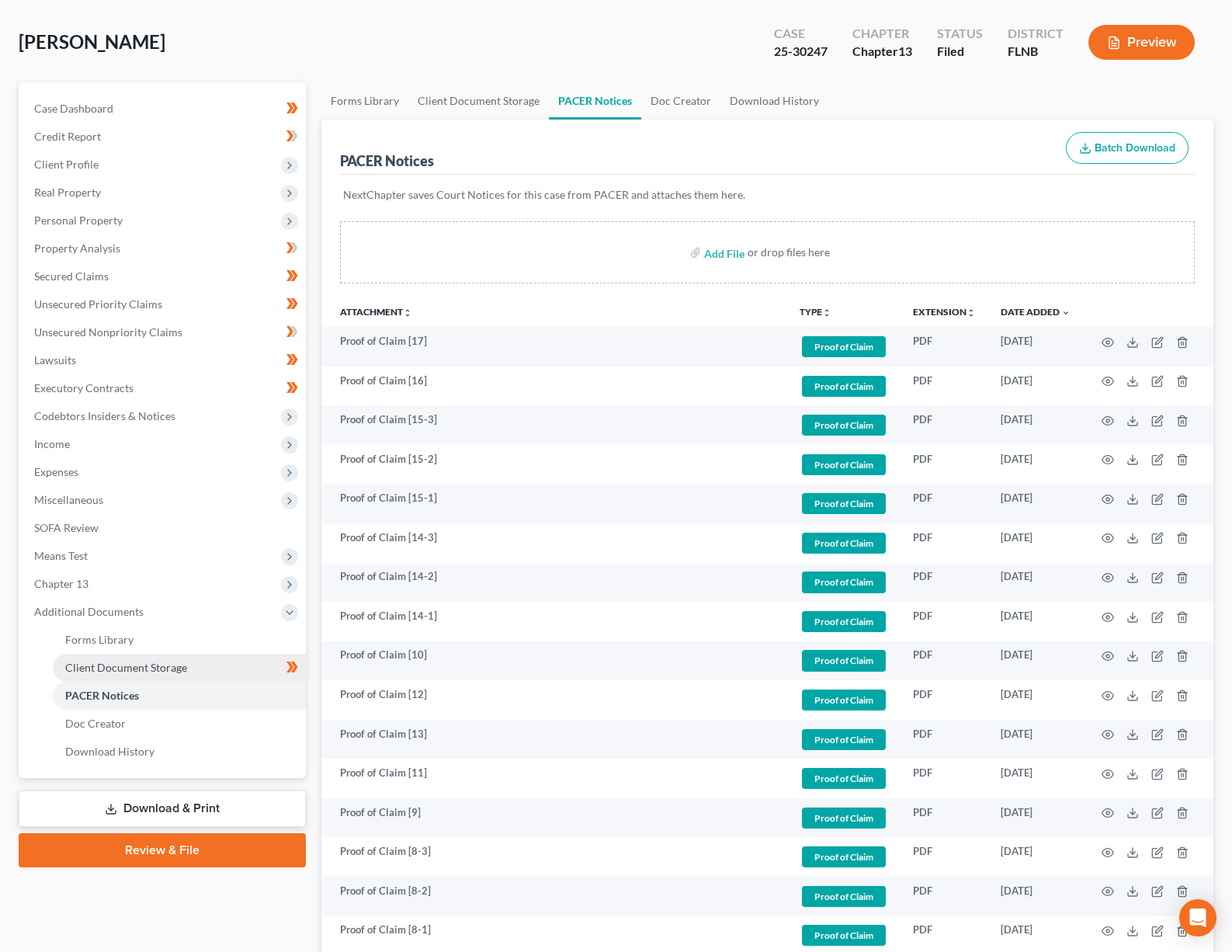
click at [127, 674] on link "Client Document Storage" at bounding box center [180, 667] width 253 height 28
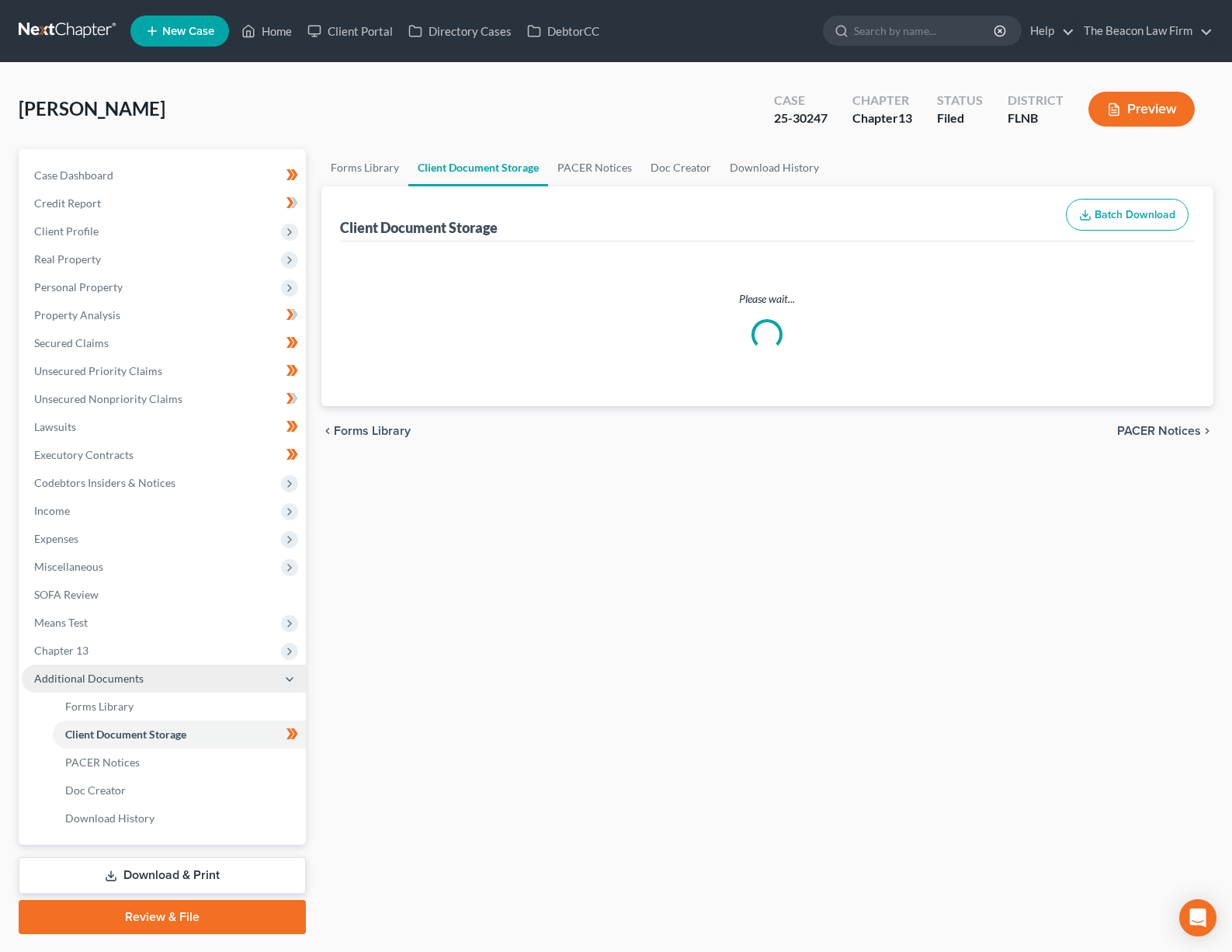
select select "10"
select select "19"
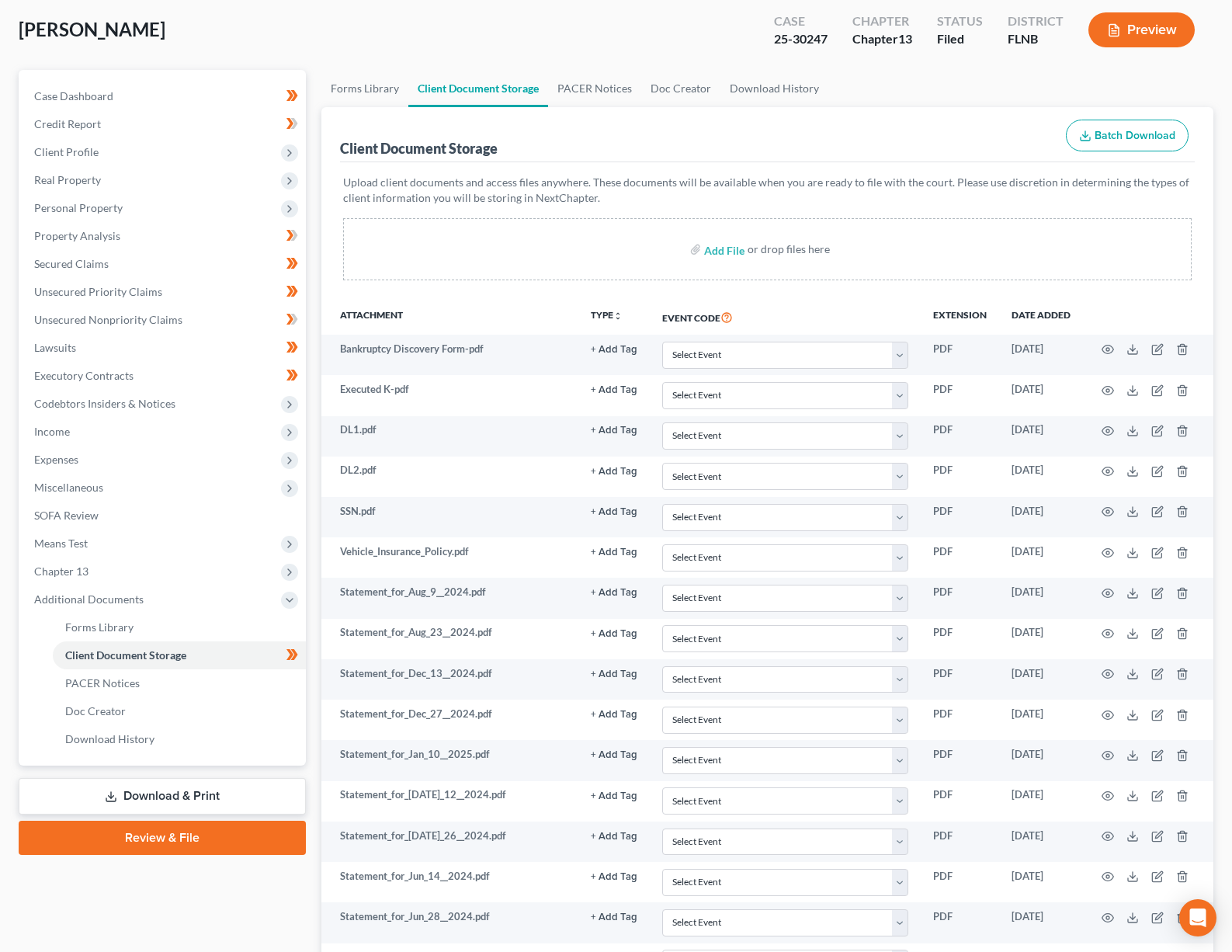
scroll to position [175, 0]
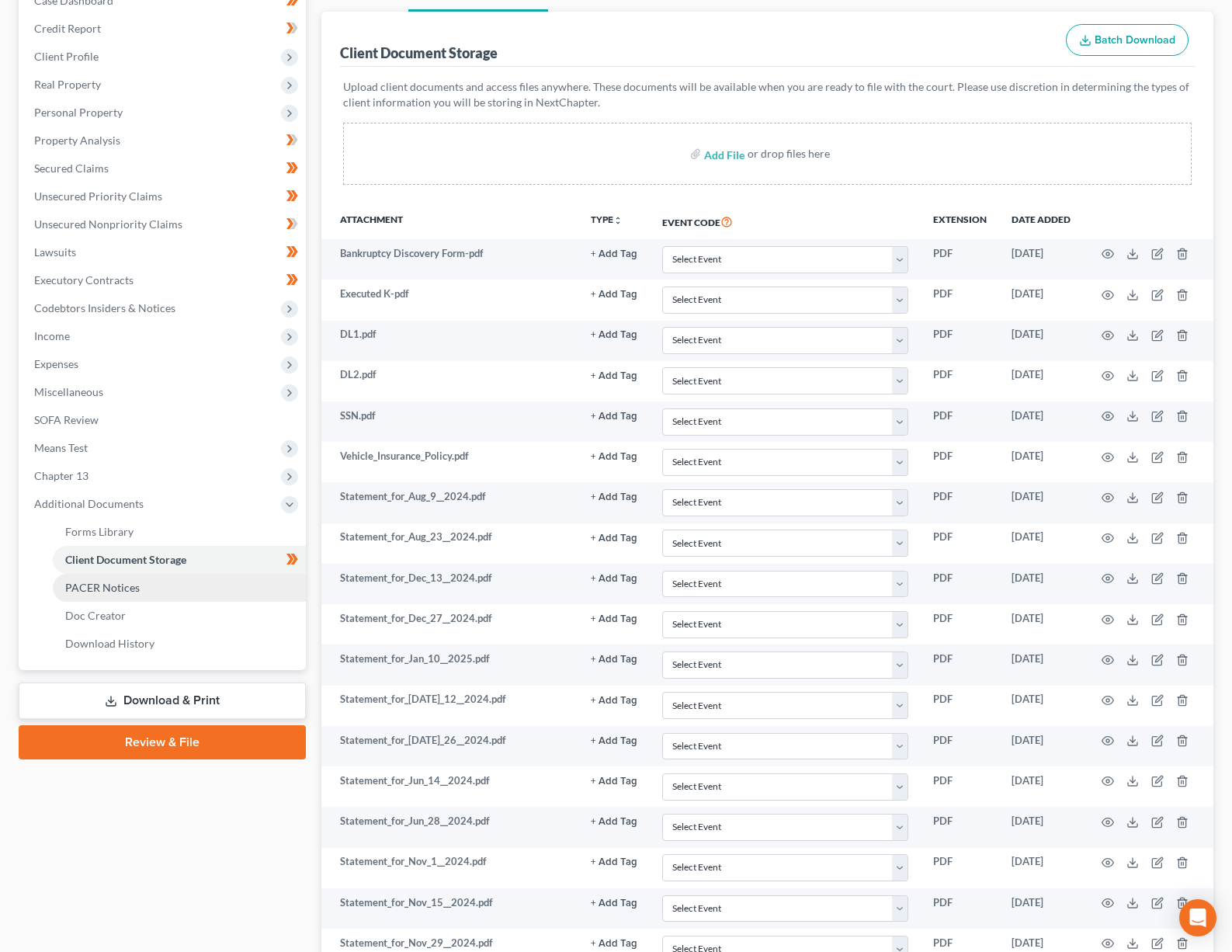
click at [116, 597] on link "PACER Notices" at bounding box center [180, 587] width 253 height 28
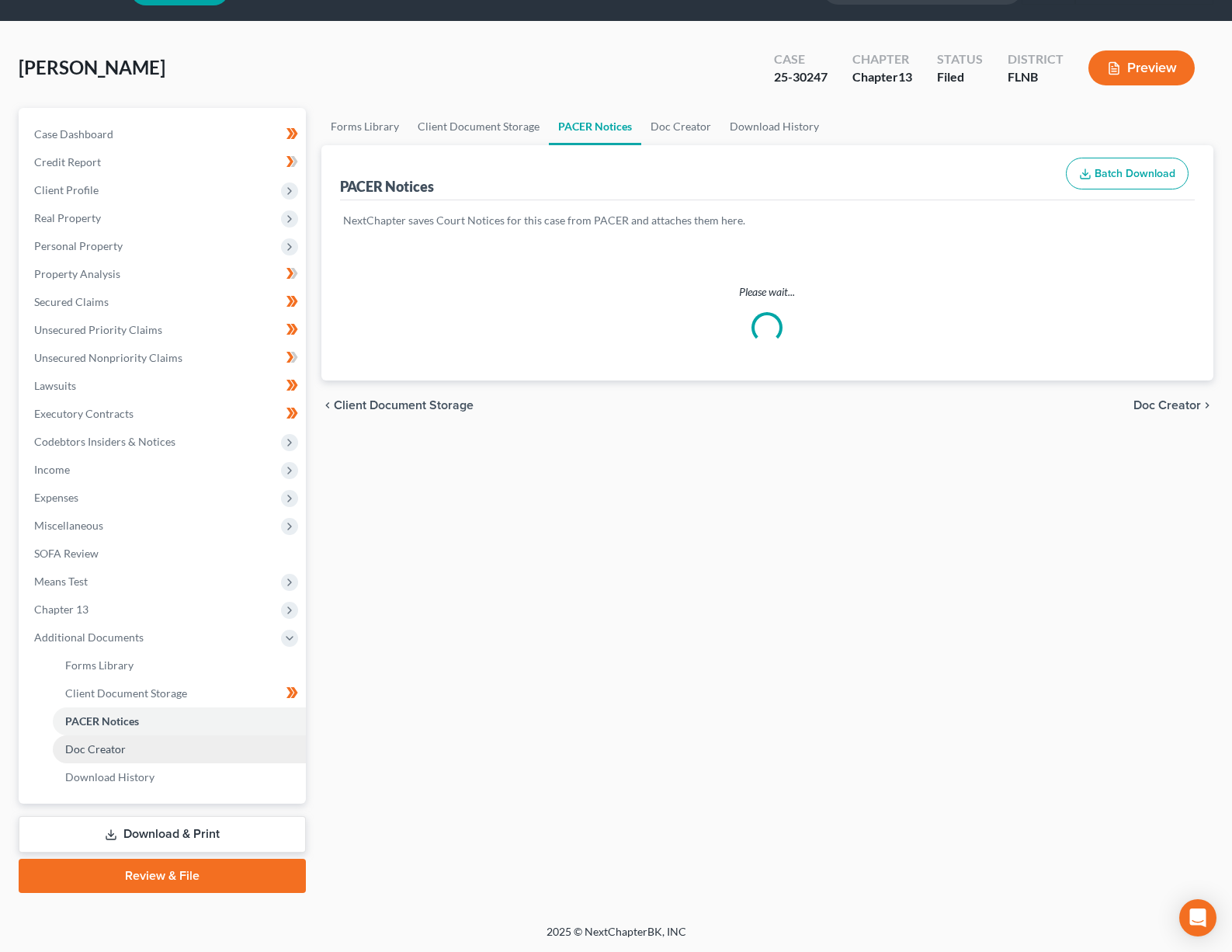
click at [130, 763] on link "Doc Creator" at bounding box center [180, 749] width 253 height 28
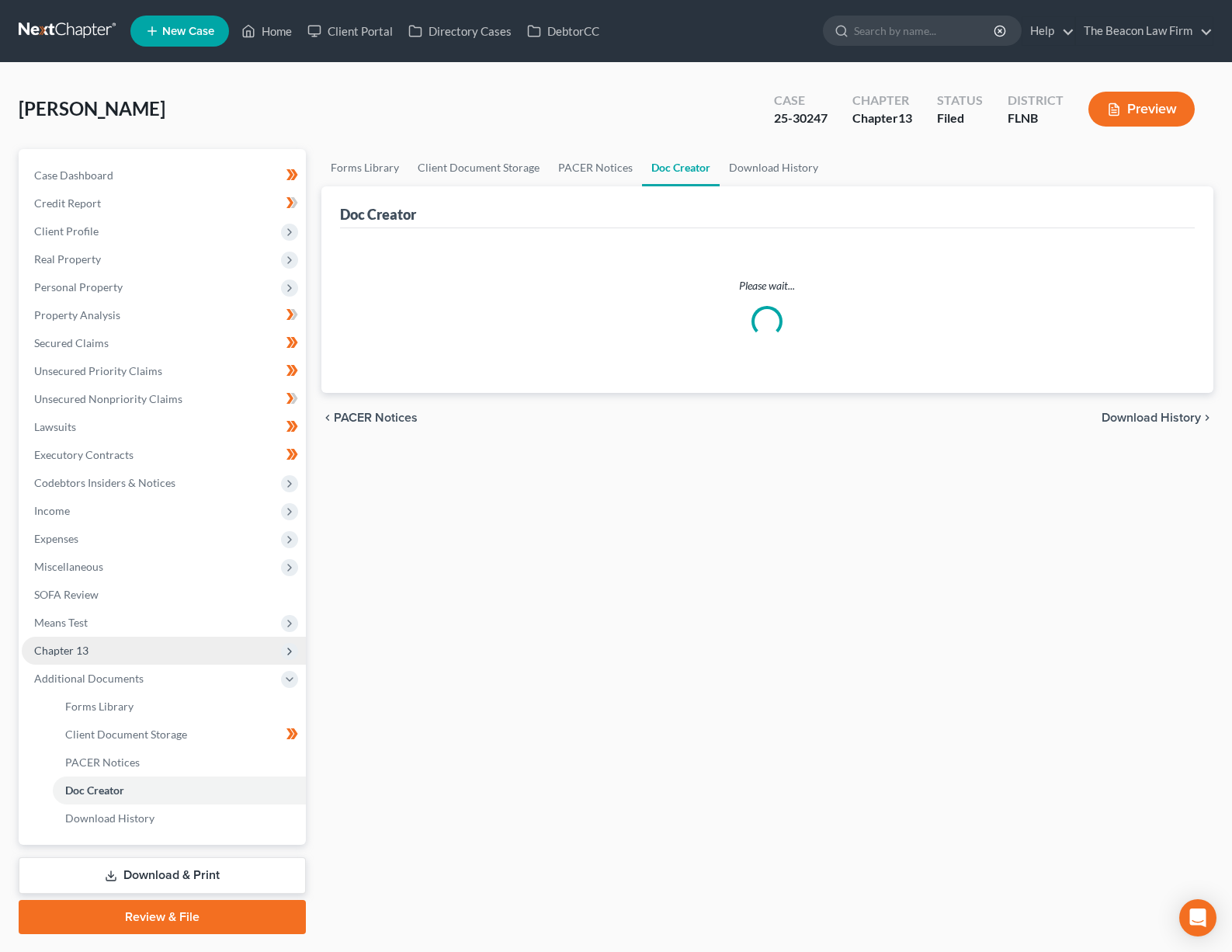
click at [89, 648] on span "Chapter 13" at bounding box center [163, 650] width 284 height 28
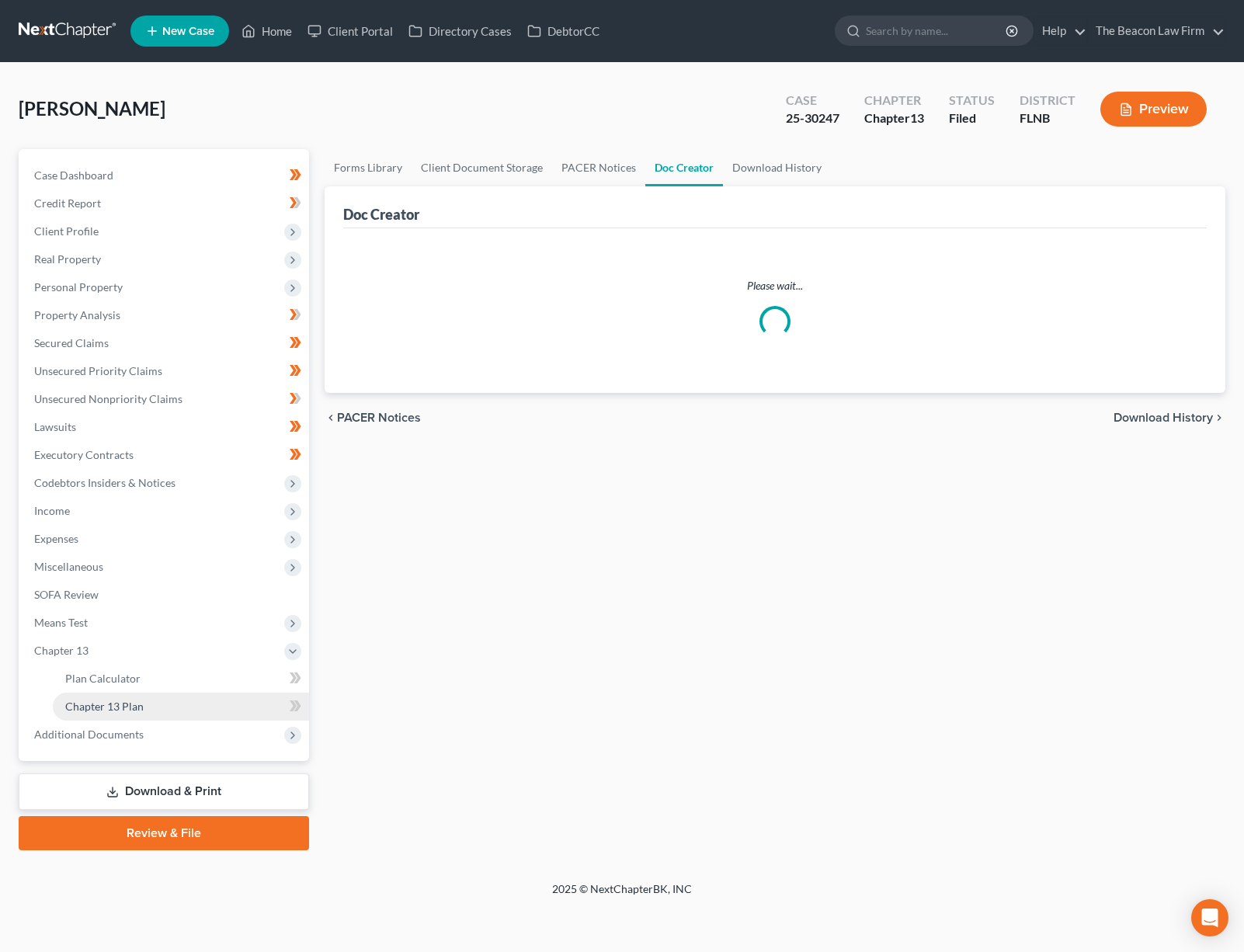
click at [121, 697] on link "Chapter 13 Plan" at bounding box center [181, 706] width 256 height 28
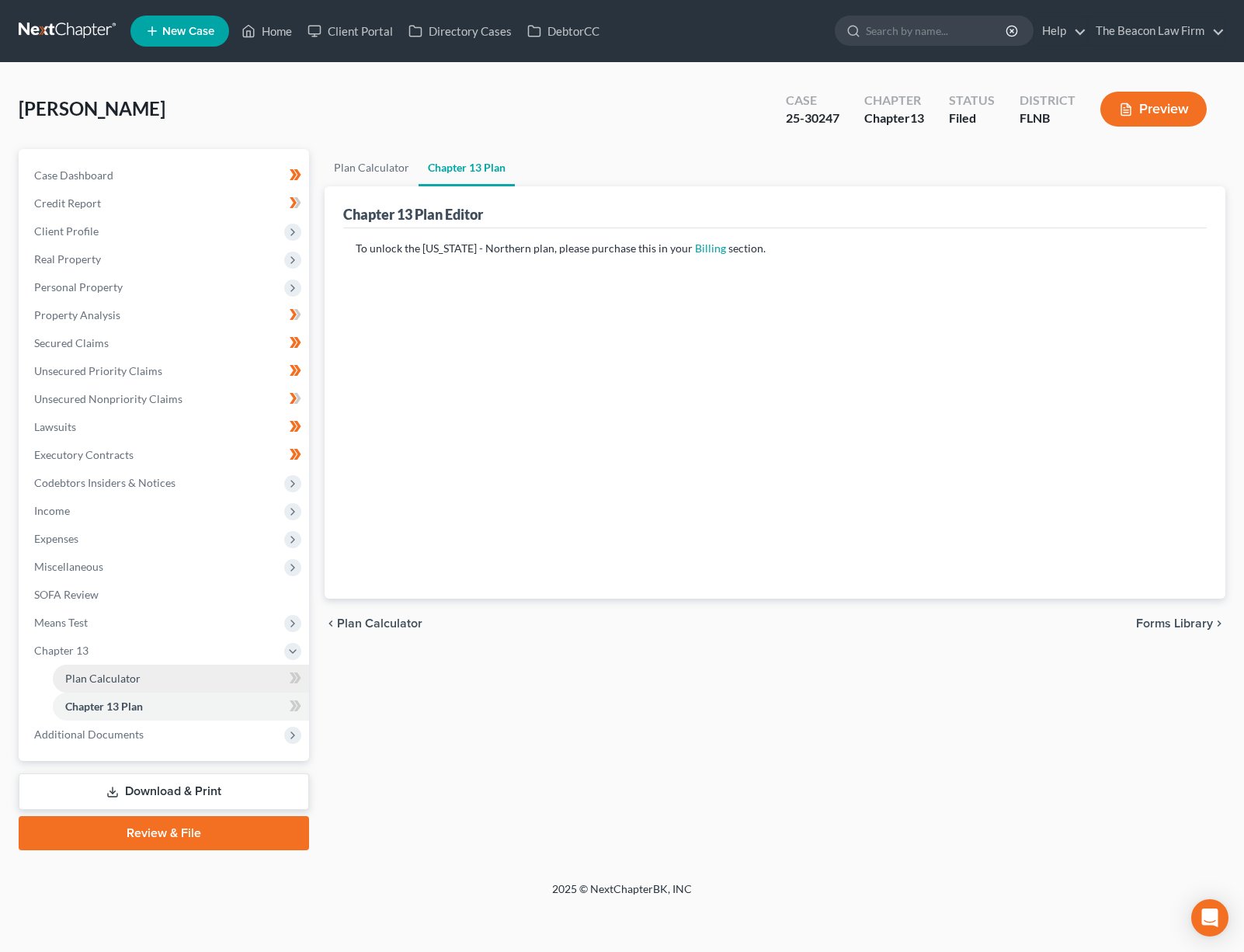
click at [123, 682] on span "Plan Calculator" at bounding box center [102, 678] width 75 height 13
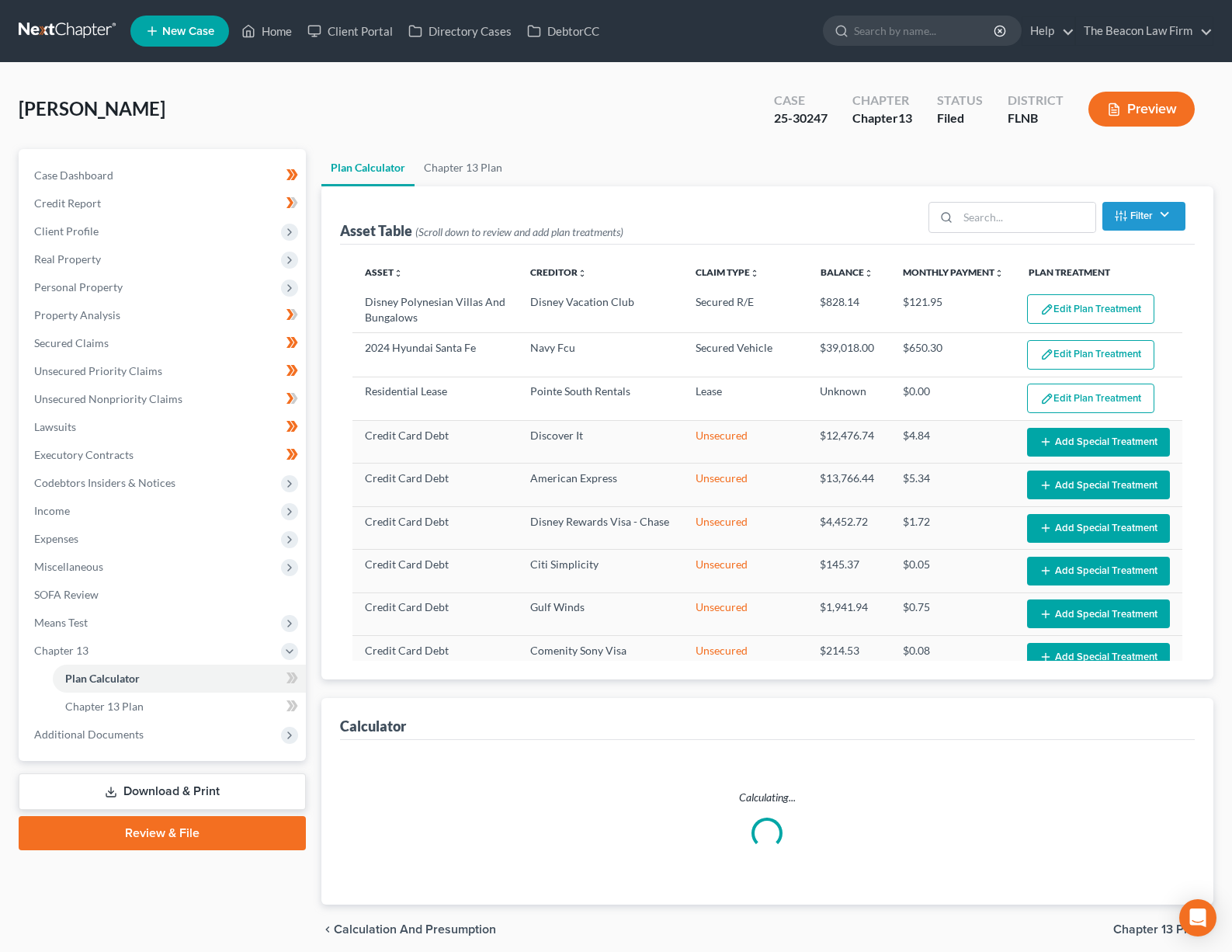
select select "59"
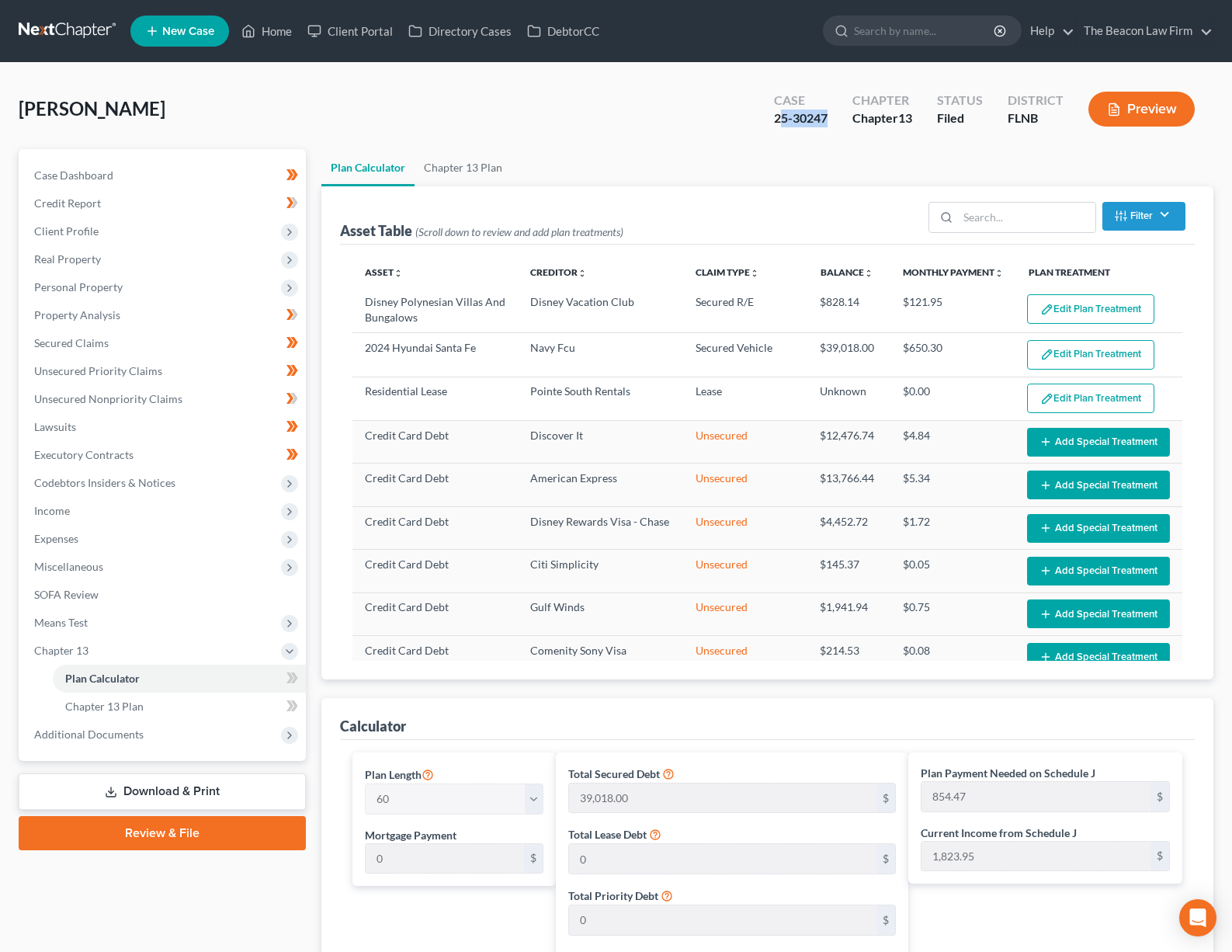
drag, startPoint x: 827, startPoint y: 116, endPoint x: 769, endPoint y: 115, distance: 58.0
click at [769, 115] on div "Case 25-30247" at bounding box center [800, 111] width 78 height 46
